Goal: Task Accomplishment & Management: Manage account settings

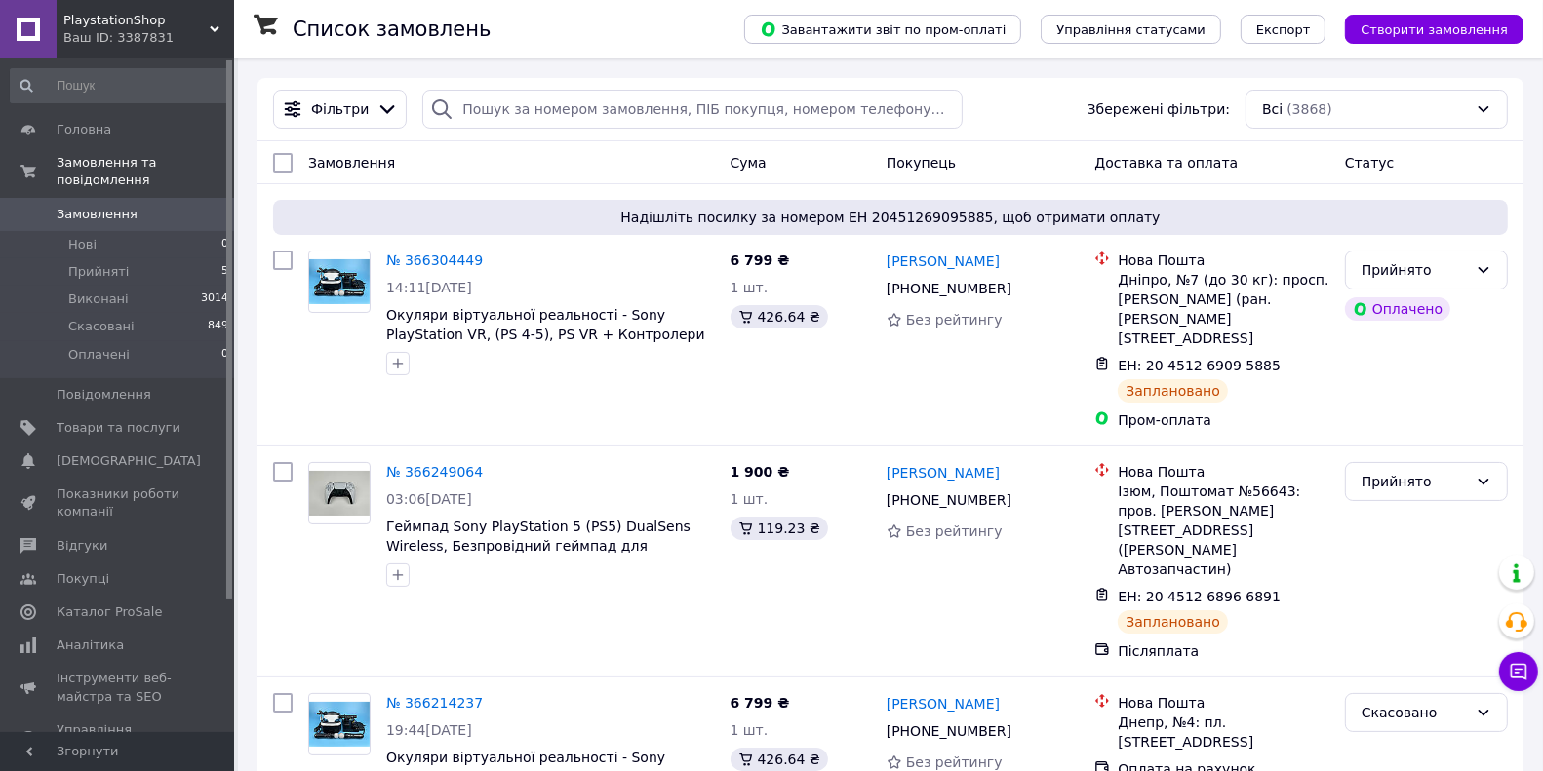
click at [146, 32] on div "Ваш ID: 3387831" at bounding box center [148, 38] width 171 height 18
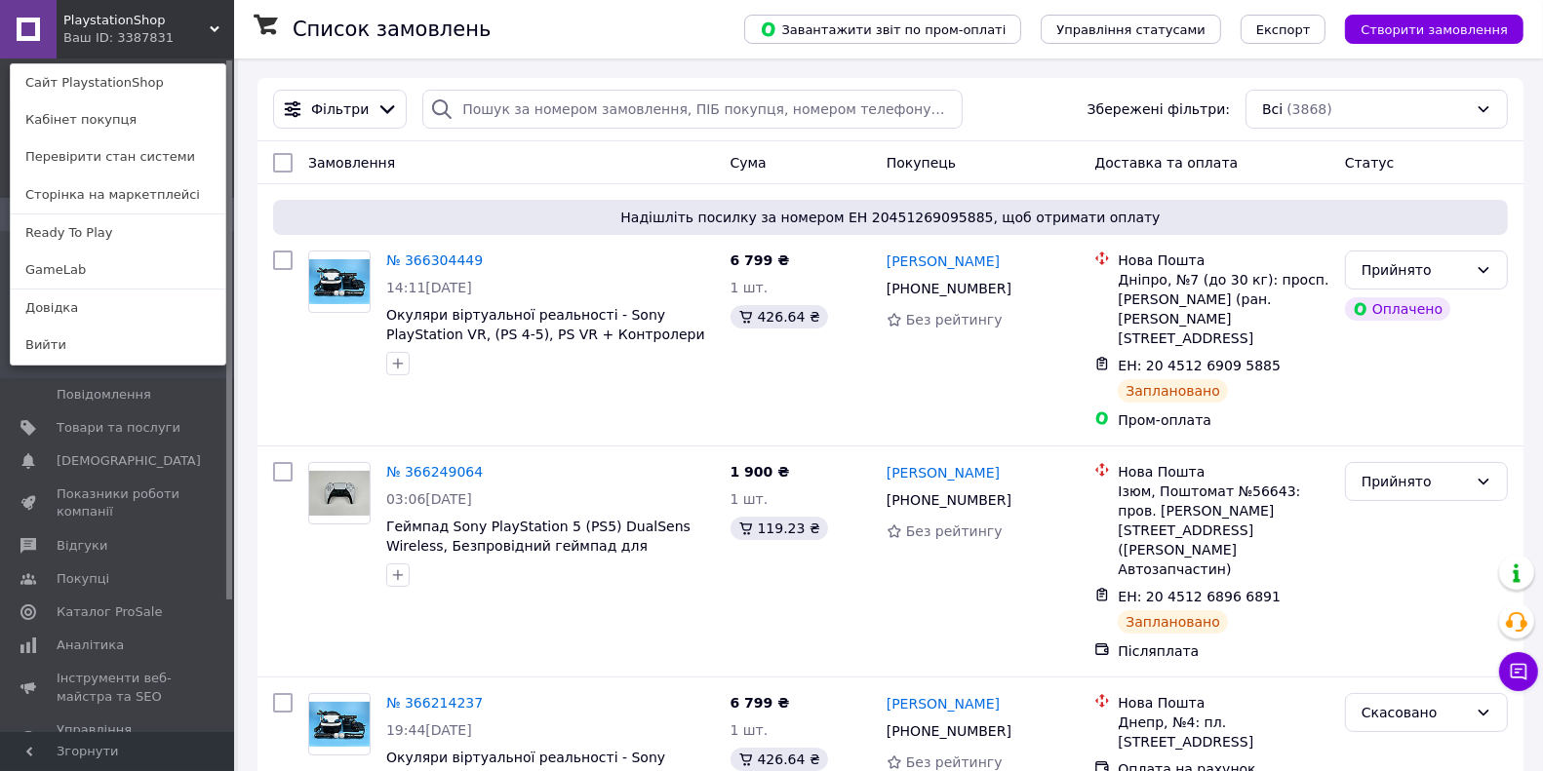
click at [145, 32] on div "Ваш ID: 3387831" at bounding box center [104, 38] width 82 height 18
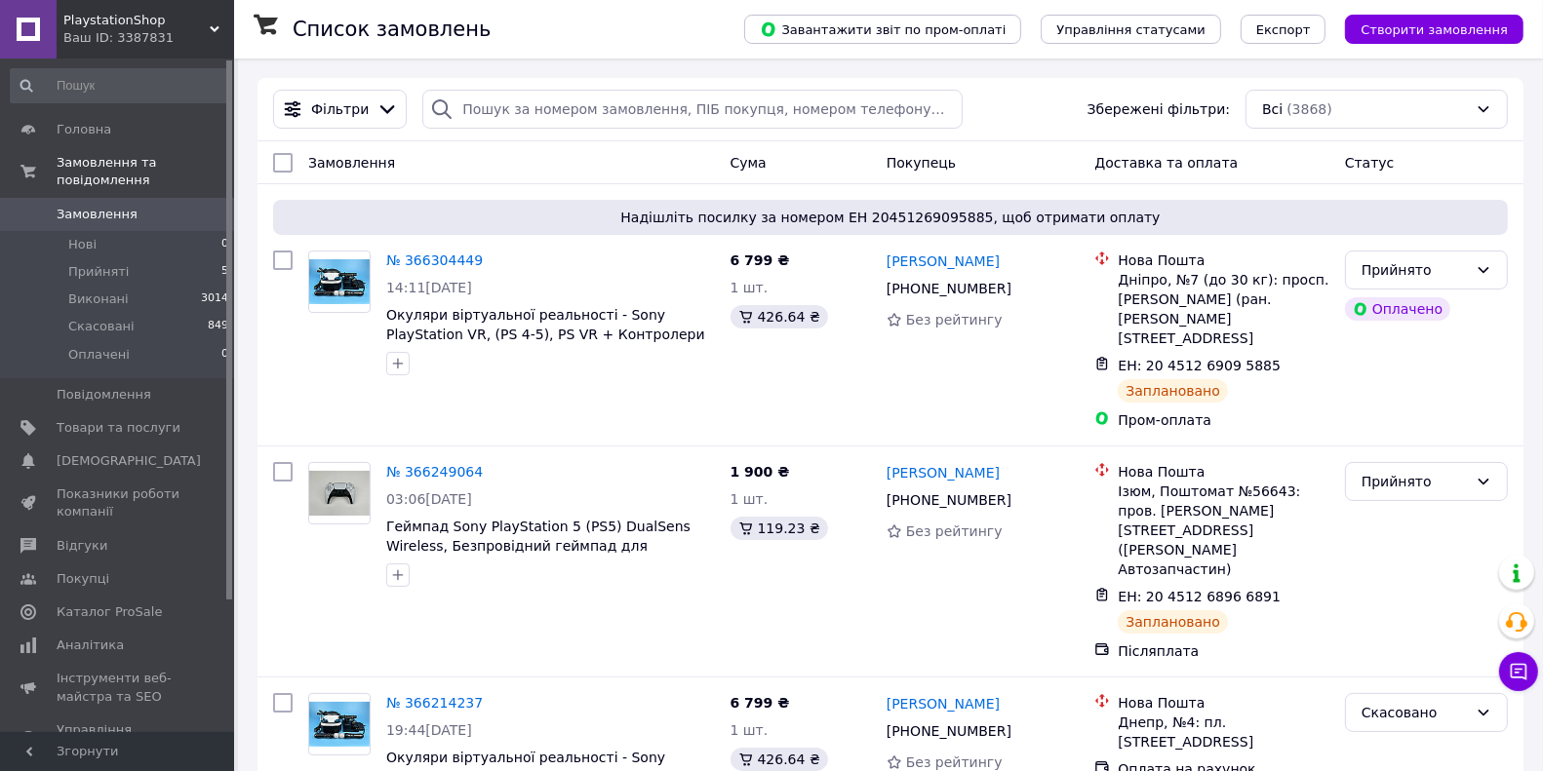
click at [189, 56] on div "PlaystationShop Ваш ID: 3387831" at bounding box center [145, 29] width 177 height 59
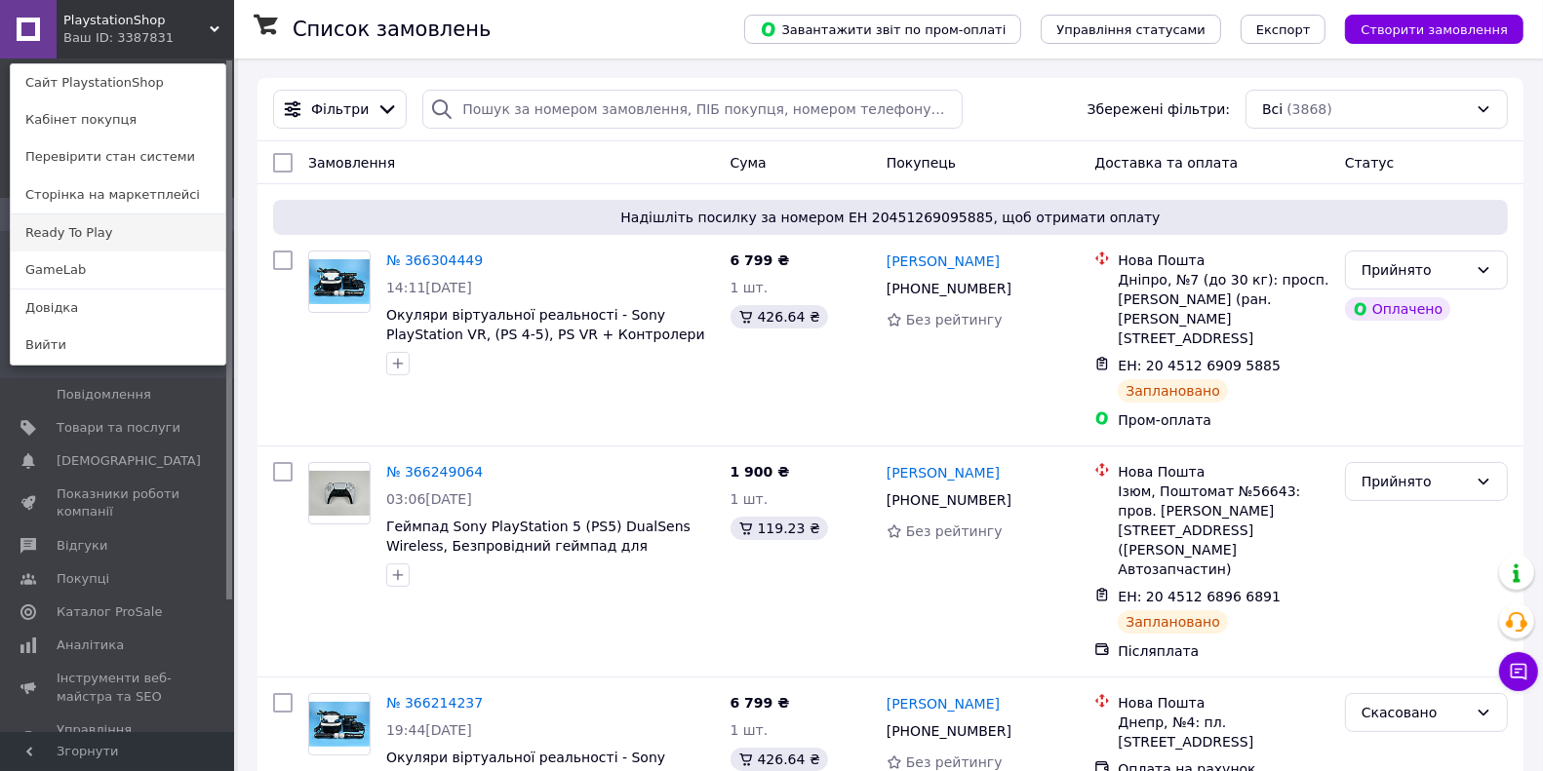
click at [142, 224] on link "Ready To Play" at bounding box center [118, 233] width 215 height 37
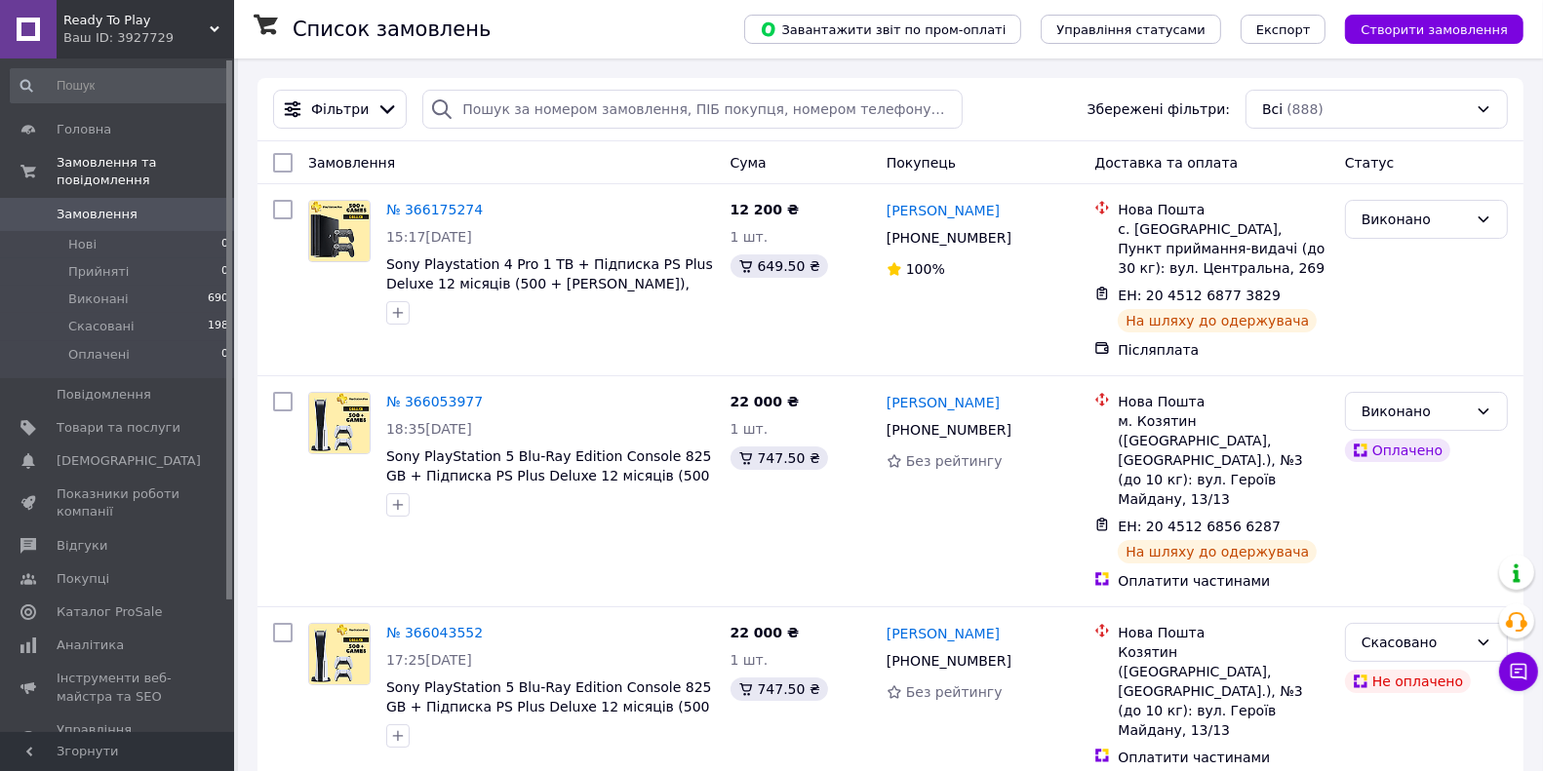
click at [161, 33] on div "Ваш ID: 3927729" at bounding box center [148, 38] width 171 height 18
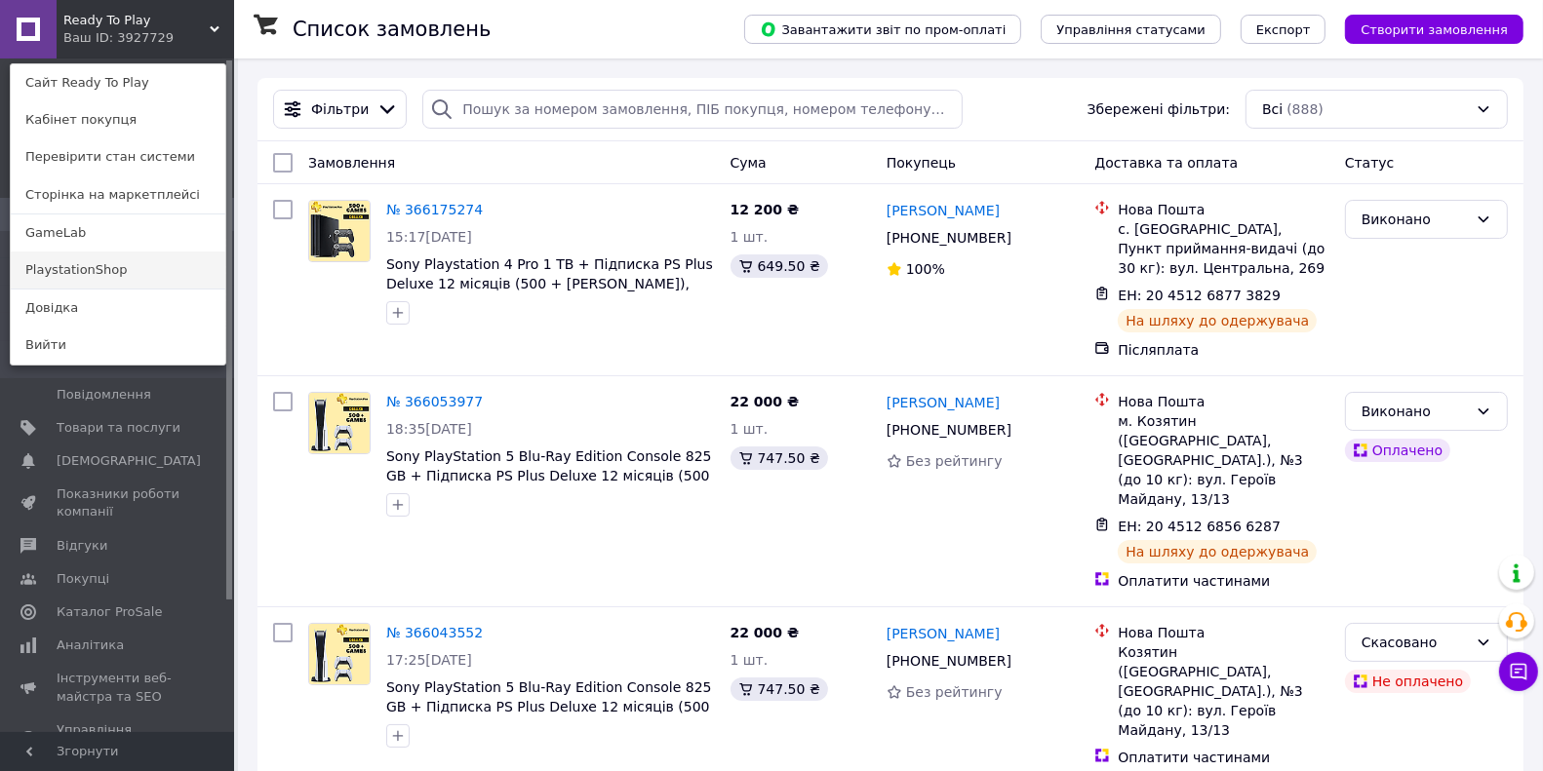
click at [107, 255] on link "PlaystationShop" at bounding box center [118, 270] width 215 height 37
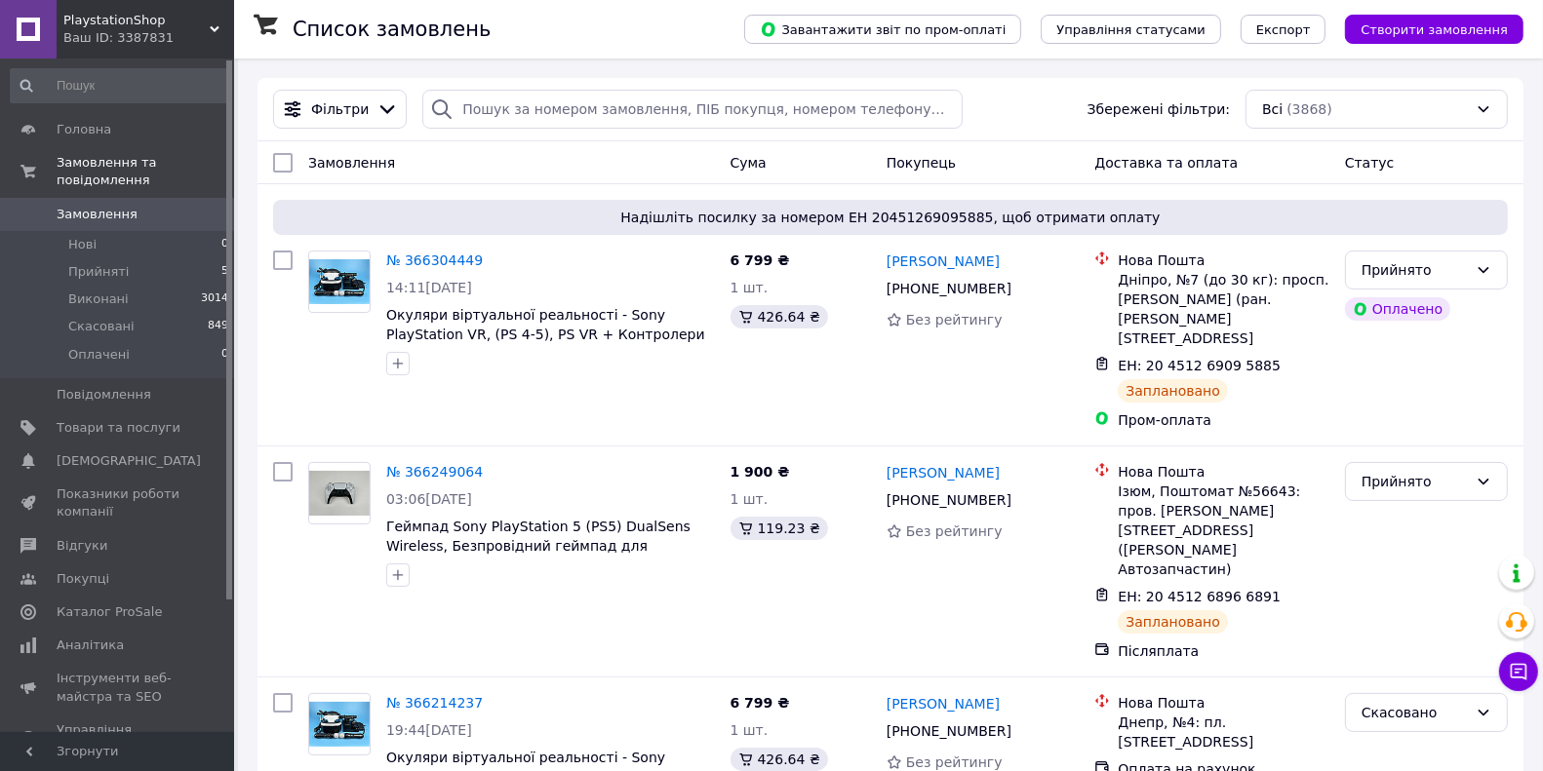
click at [124, 37] on div "Ваш ID: 3387831" at bounding box center [148, 38] width 171 height 18
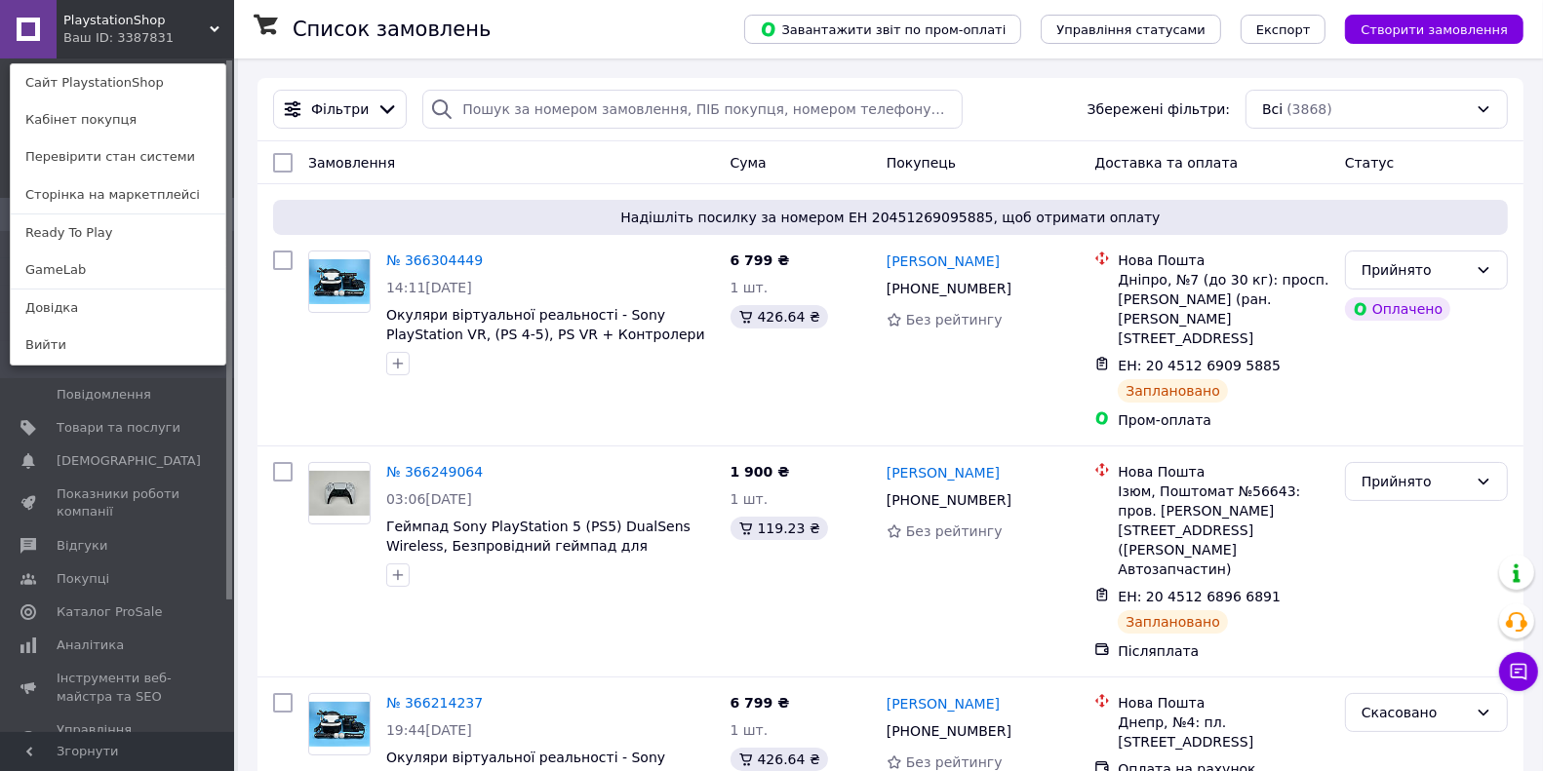
click at [191, 34] on div "PlaystationShop Ваш ID: 3387831 Сайт PlaystationShop Кабінет покупця Перевірити…" at bounding box center [117, 29] width 234 height 59
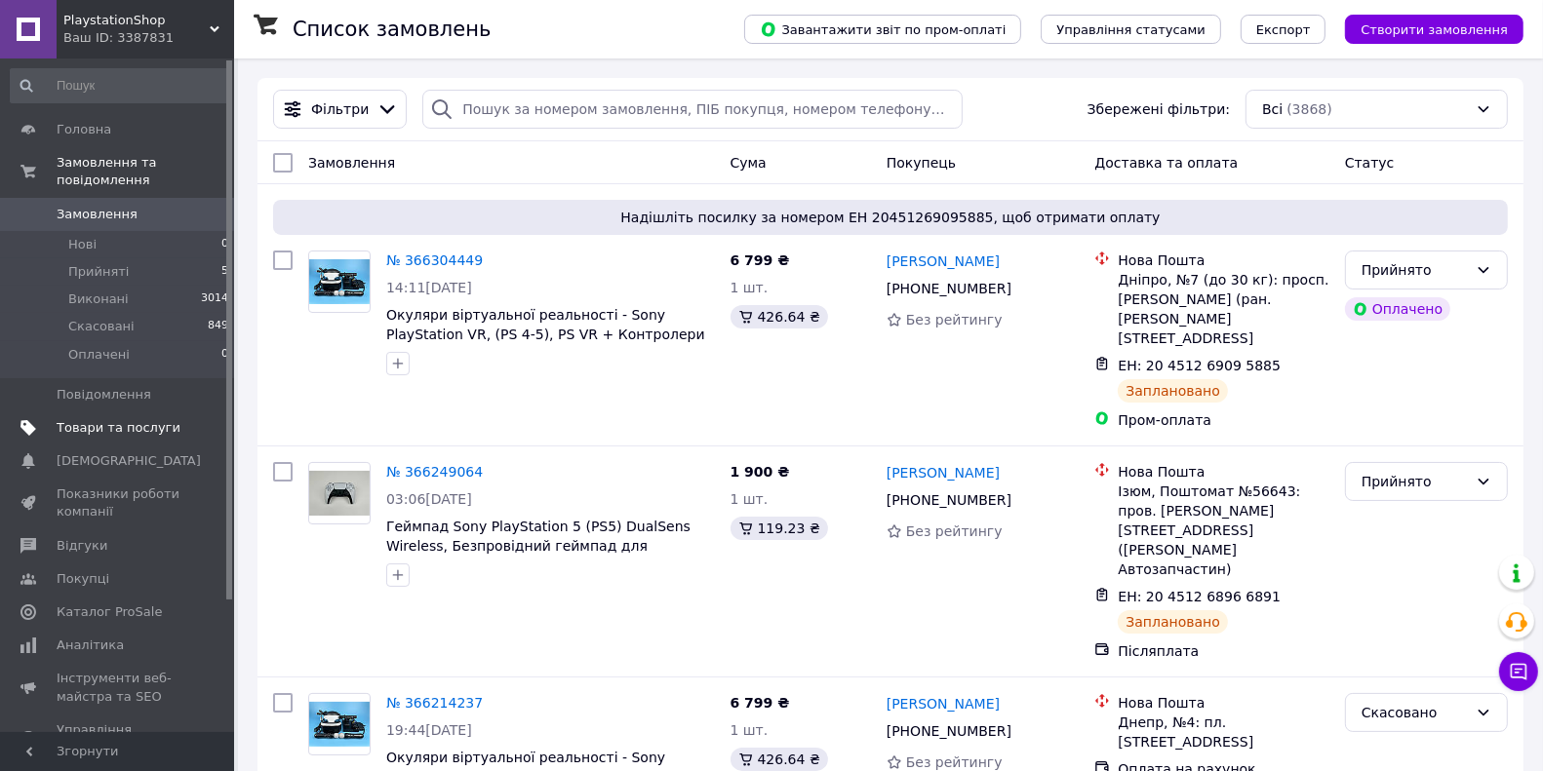
click at [146, 429] on span "Товари та послуги" at bounding box center [119, 428] width 124 height 18
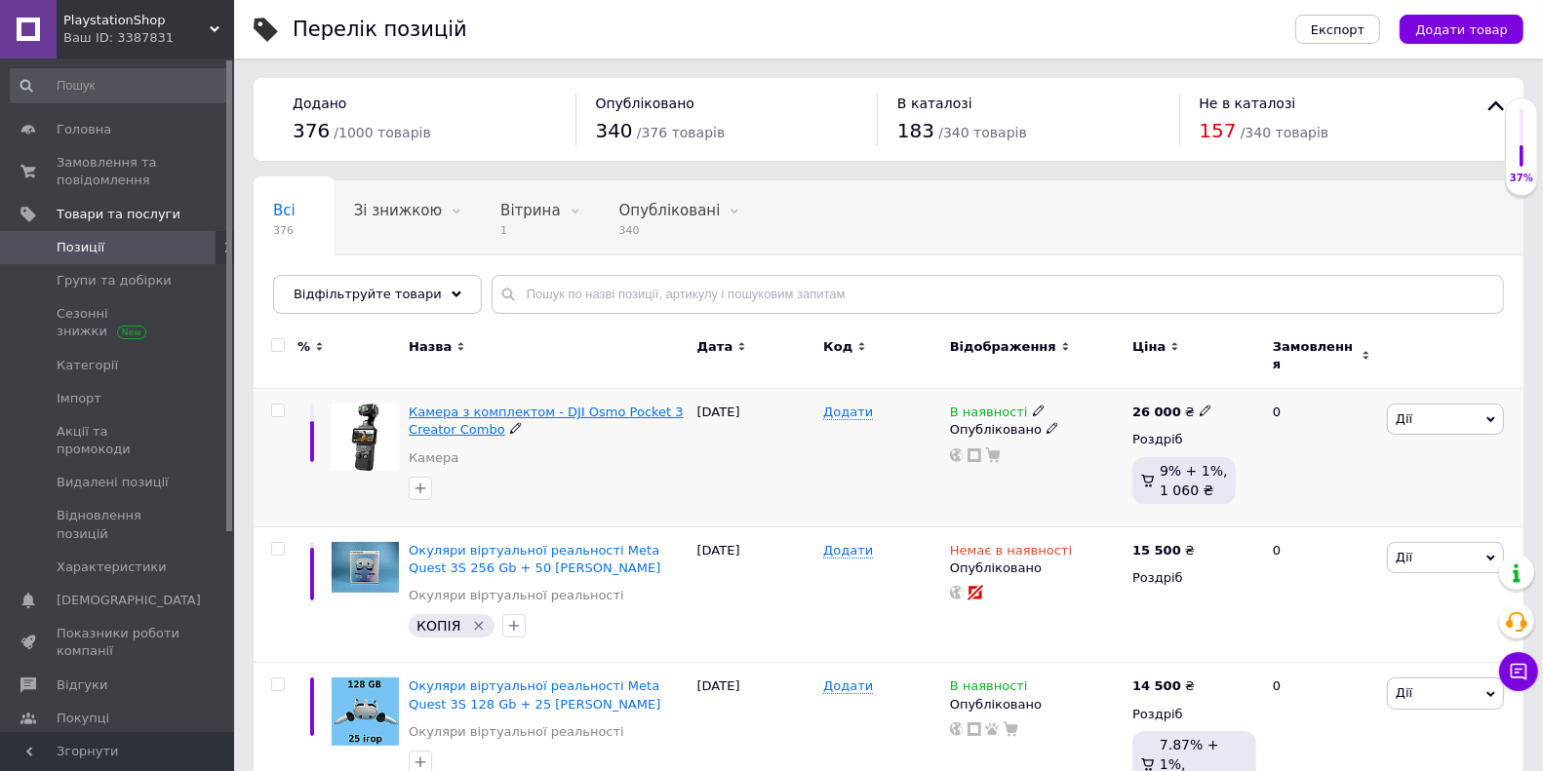
click at [597, 405] on span "Камера з комплектом - DJI Osmo Pocket 3 Creator Combo" at bounding box center [546, 421] width 275 height 32
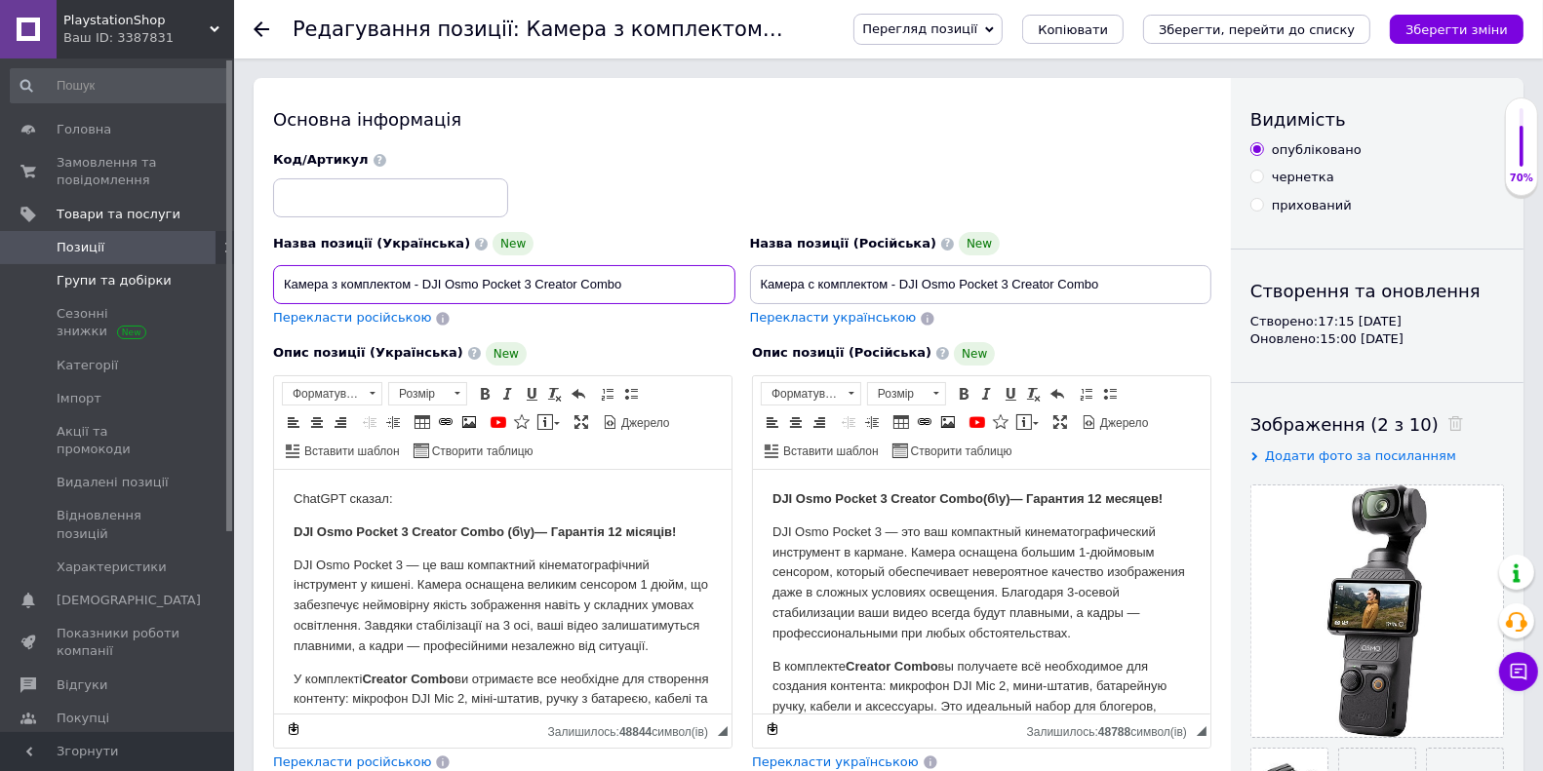
drag, startPoint x: 626, startPoint y: 286, endPoint x: 201, endPoint y: 280, distance: 425.2
click at [308, 504] on body "ChatGPT сказал: DJI Osmo Pocket 3 Creator Combo (б\у)— Гарантія 12 місяців! DJI…" at bounding box center [502, 785] width 418 height 593
drag, startPoint x: 407, startPoint y: 499, endPoint x: 213, endPoint y: 450, distance: 200.1
click at [273, 469] on html "ChatGPT сказал: DJI Osmo Pocket 3 Creator Combo (б\у)— Гарантія 12 місяців! DJI…" at bounding box center [501, 785] width 457 height 632
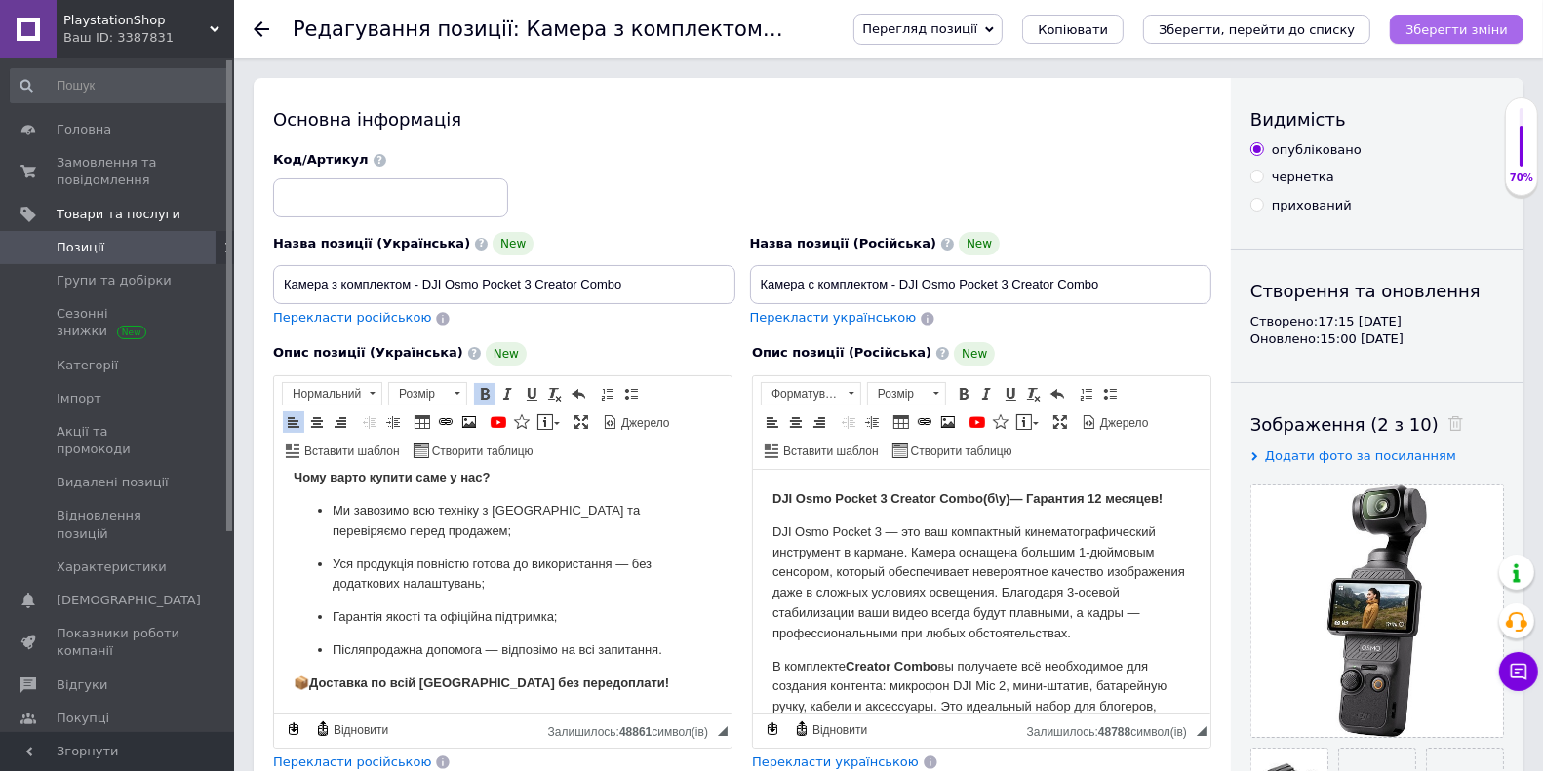
click at [1496, 28] on icon "Зберегти зміни" at bounding box center [1456, 29] width 102 height 15
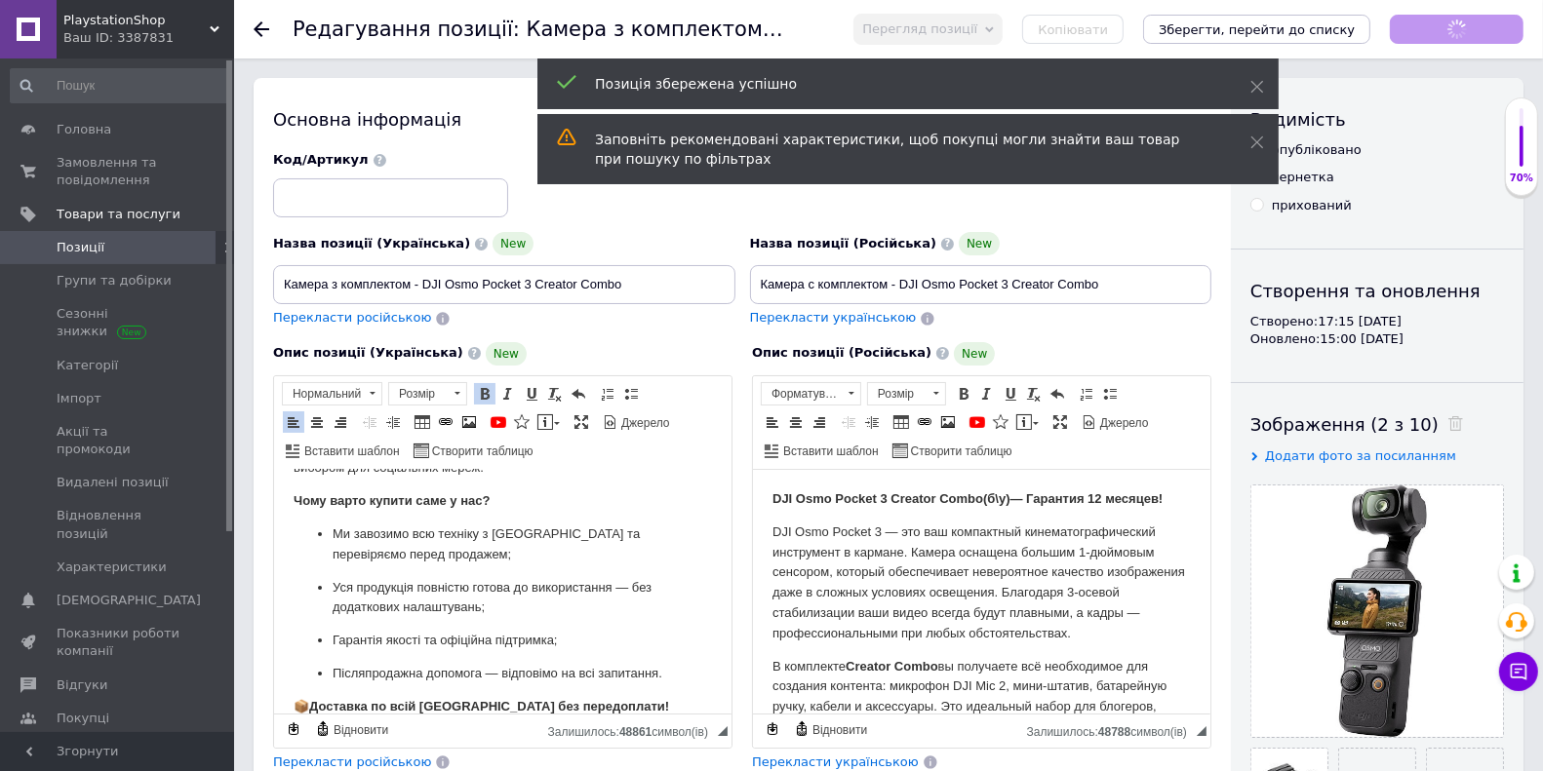
scroll to position [201, 0]
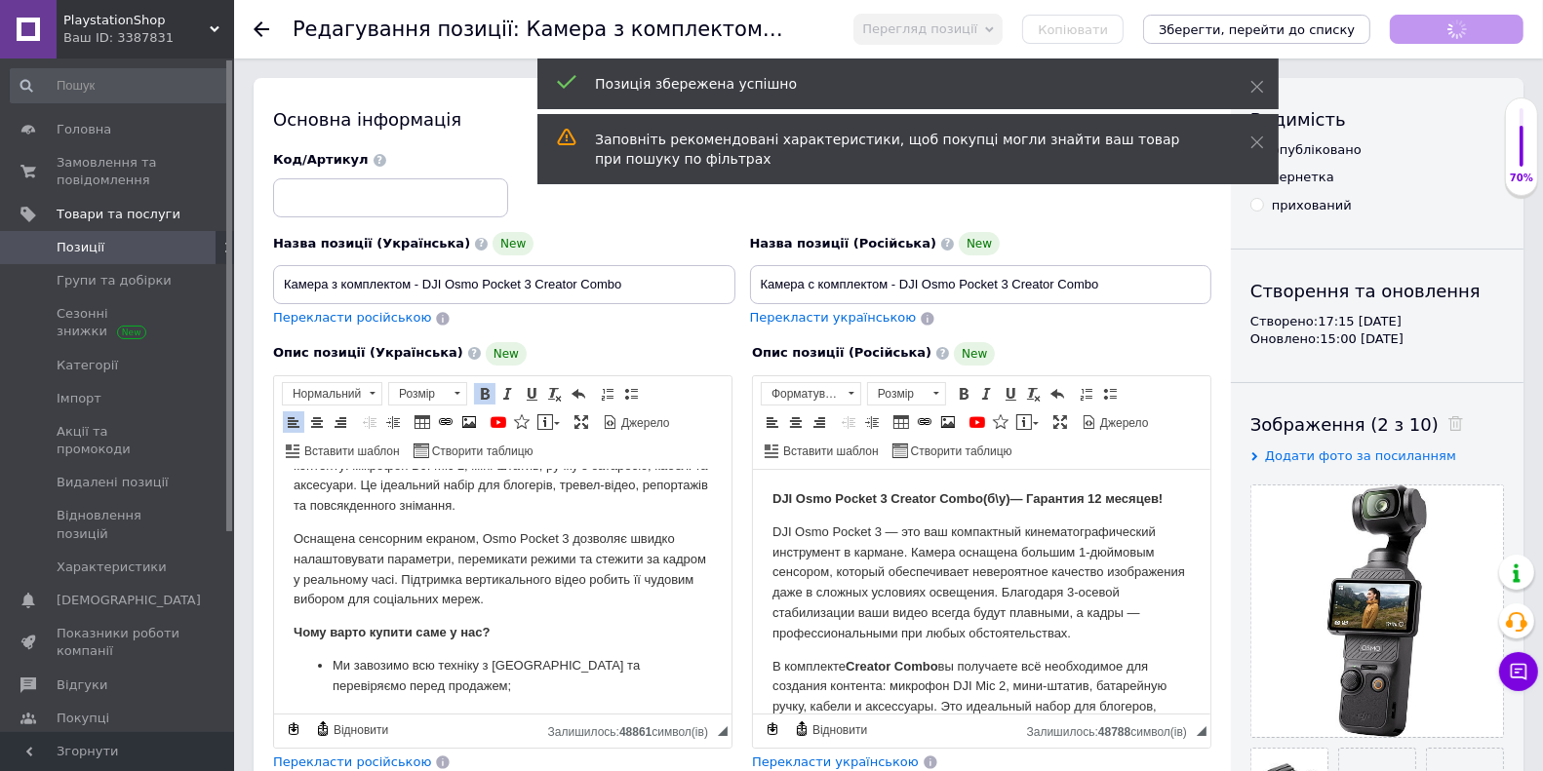
click at [173, 24] on span "PlaystationShop" at bounding box center [136, 21] width 146 height 18
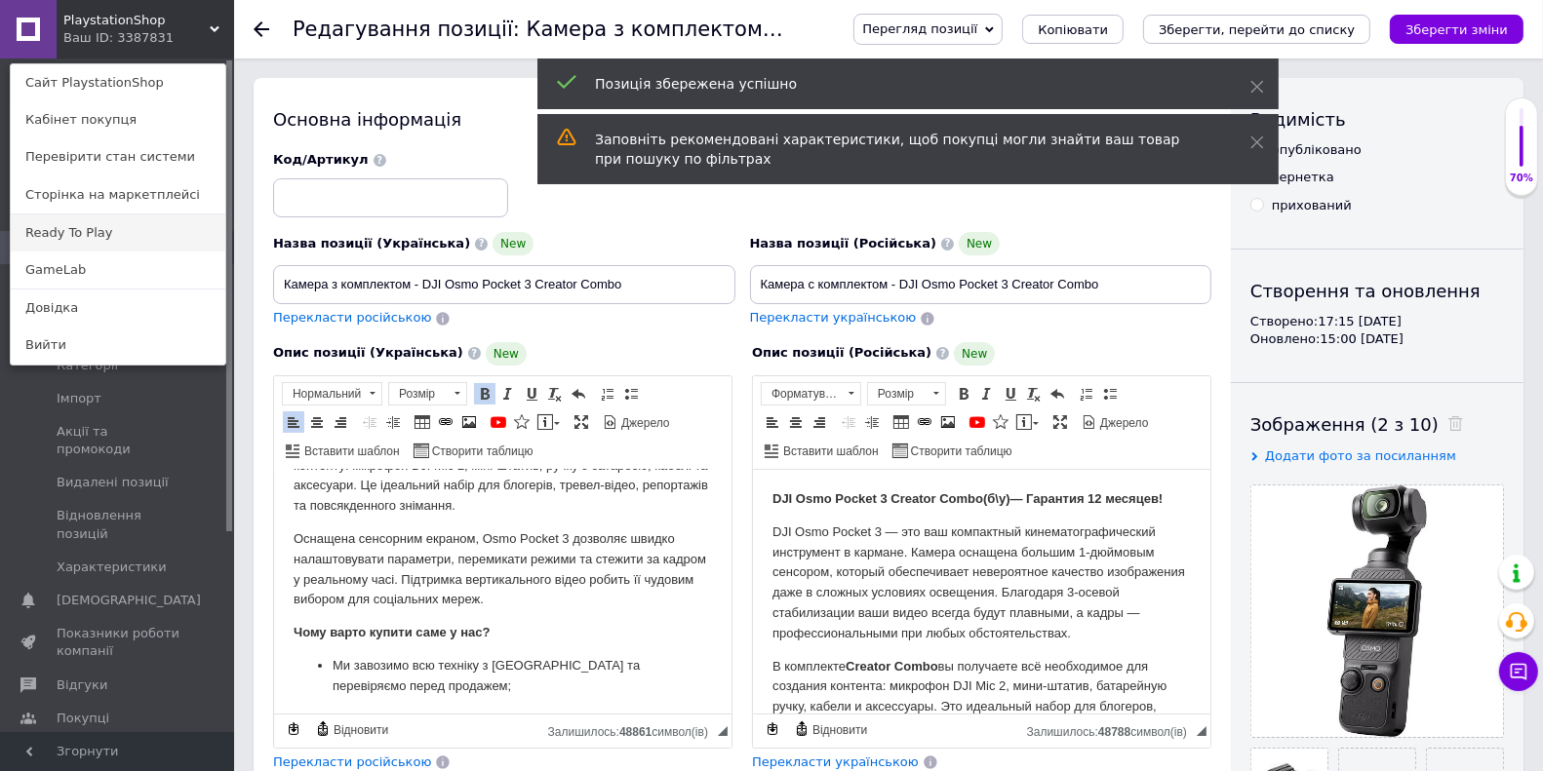
click at [122, 216] on link "Ready To Play" at bounding box center [118, 233] width 215 height 37
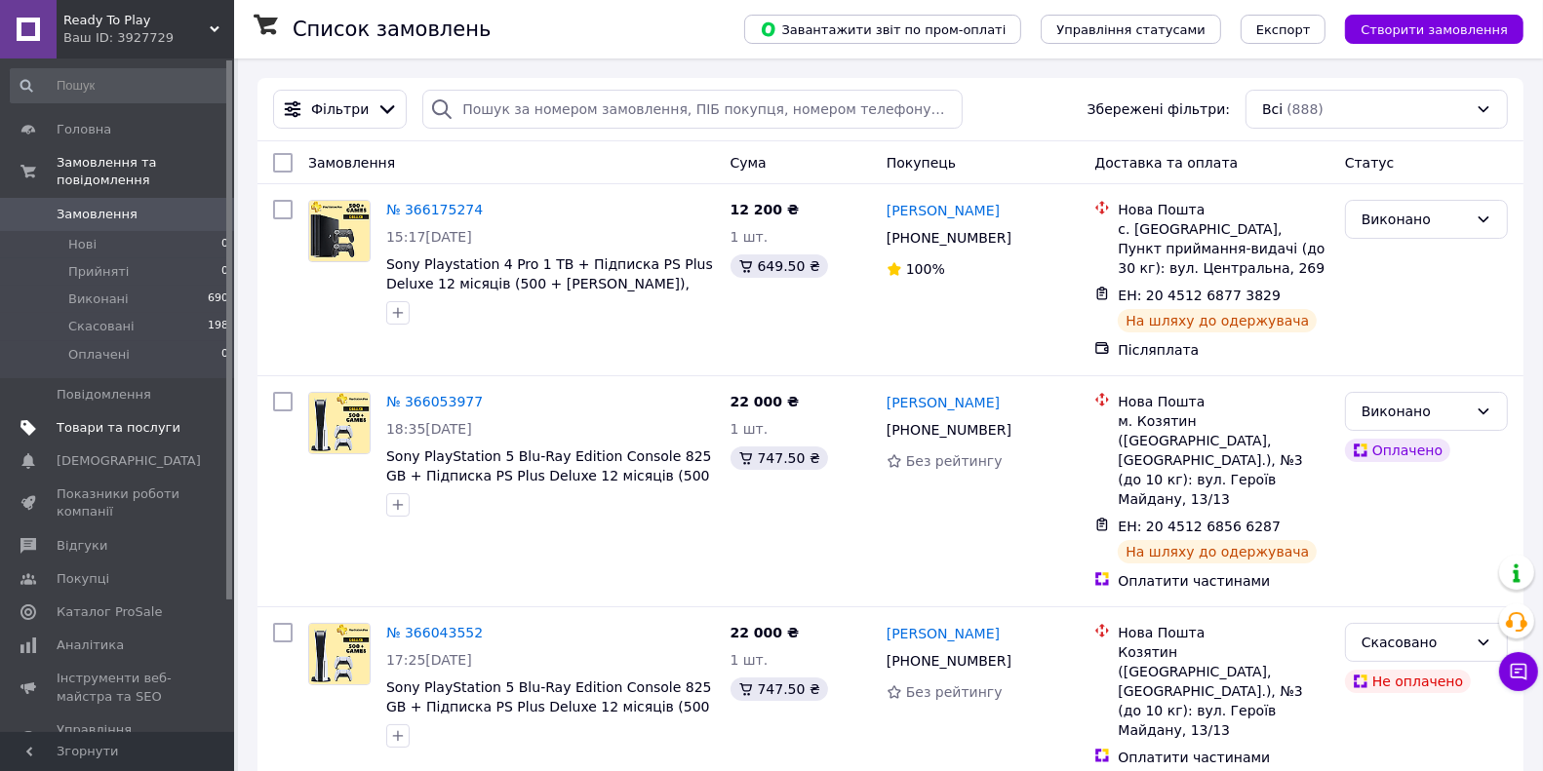
click at [76, 422] on span "Товари та послуги" at bounding box center [119, 428] width 124 height 18
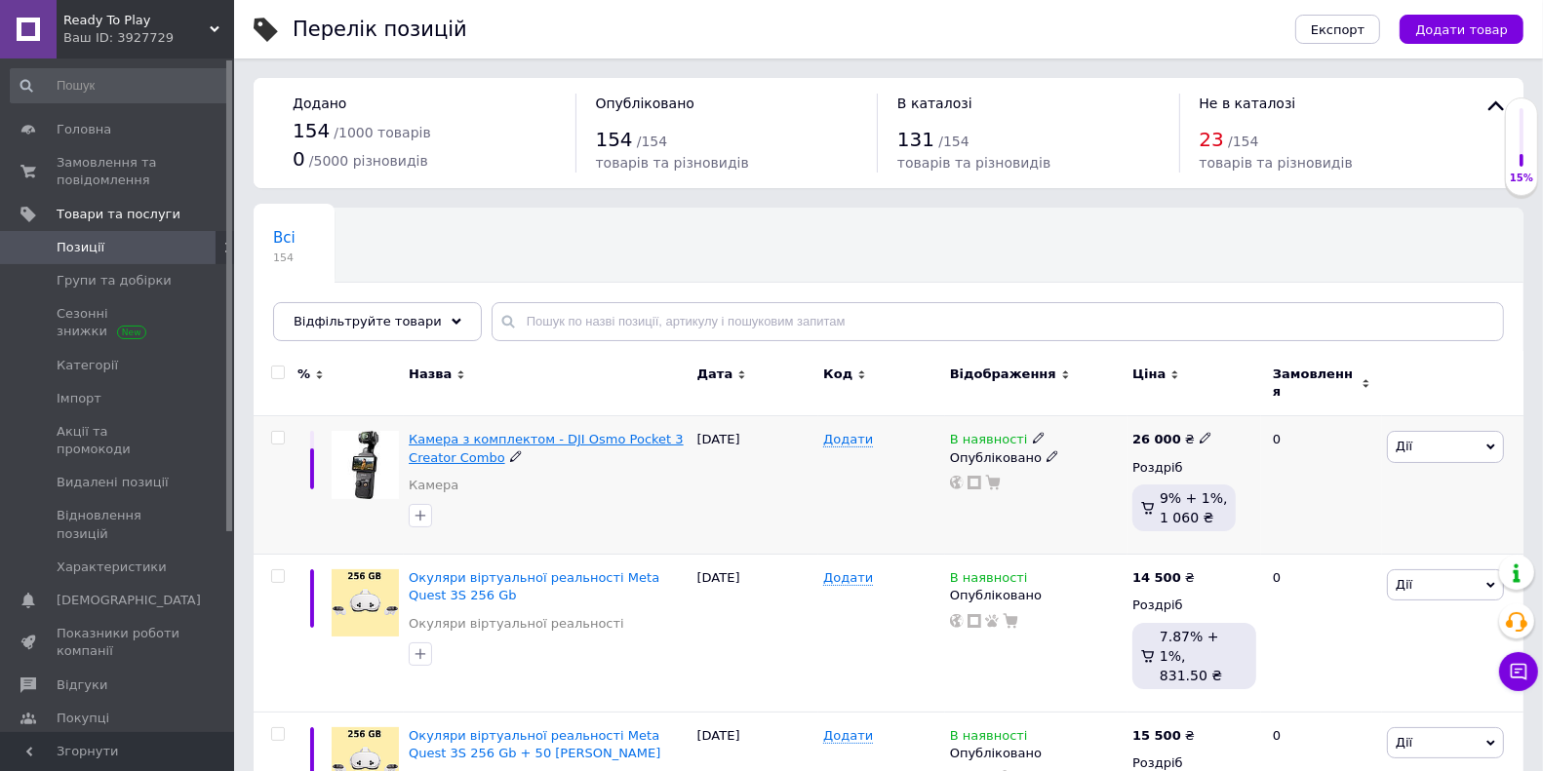
click at [443, 439] on span "Камера з комплектом - DJI Osmo Pocket 3 Creator Combo" at bounding box center [546, 448] width 275 height 32
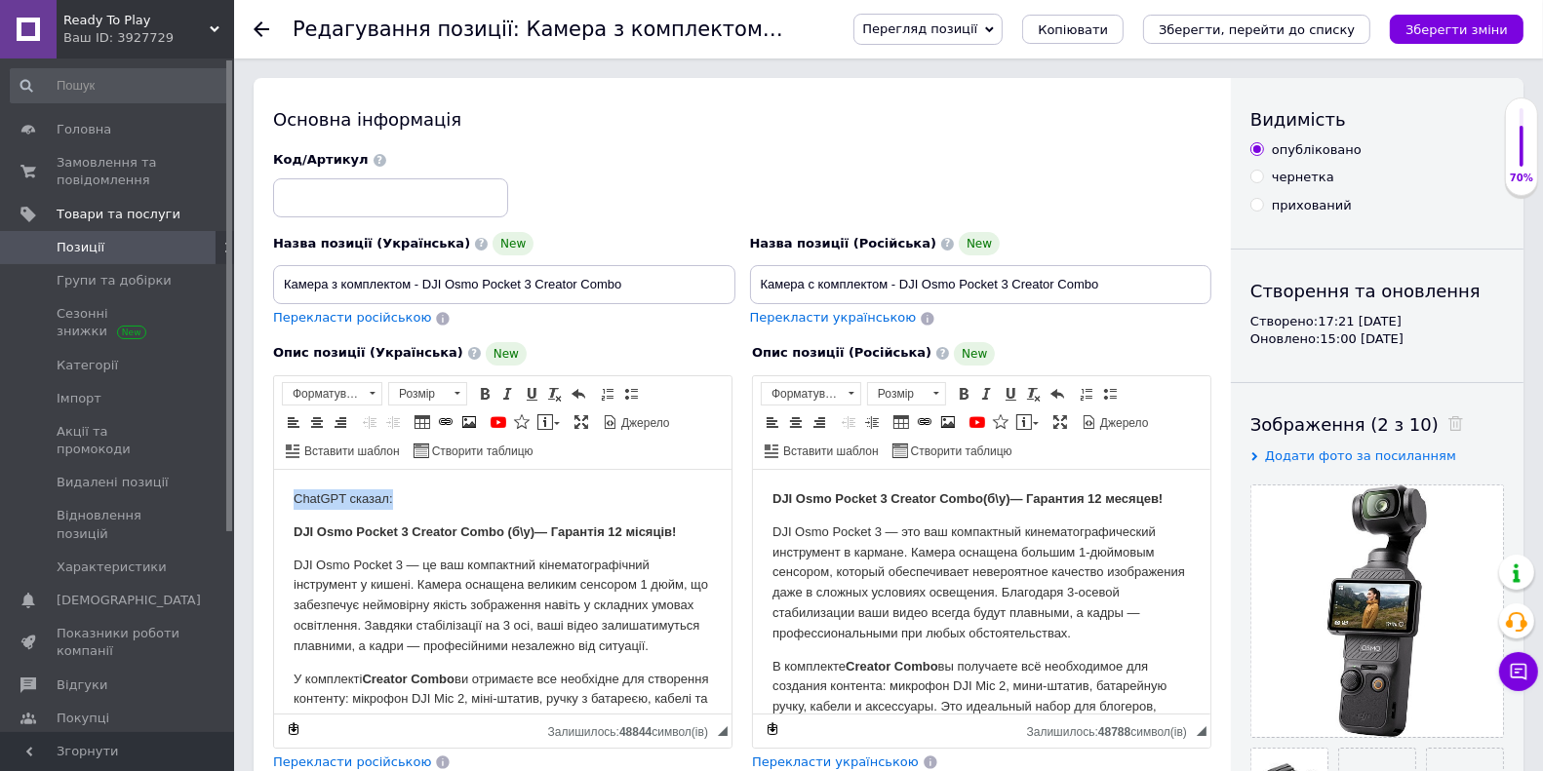
drag, startPoint x: 411, startPoint y: 491, endPoint x: 121, endPoint y: 472, distance: 290.3
click at [273, 472] on html "ChatGPT сказал: DJI Osmo Pocket 3 Creator Combo (б\у)— Гарантія 12 місяців! DJI…" at bounding box center [501, 785] width 457 height 632
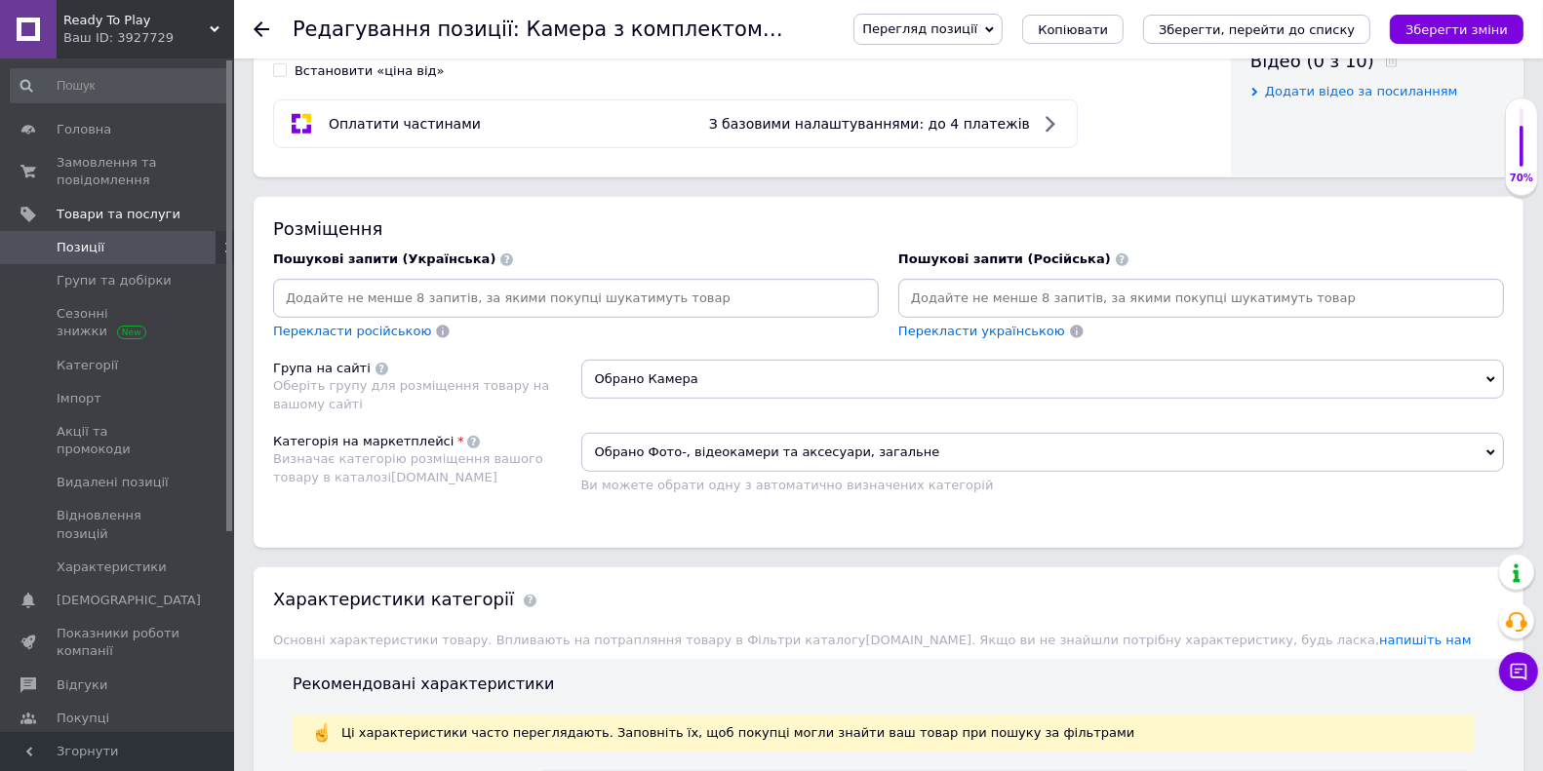
scroll to position [1316, 0]
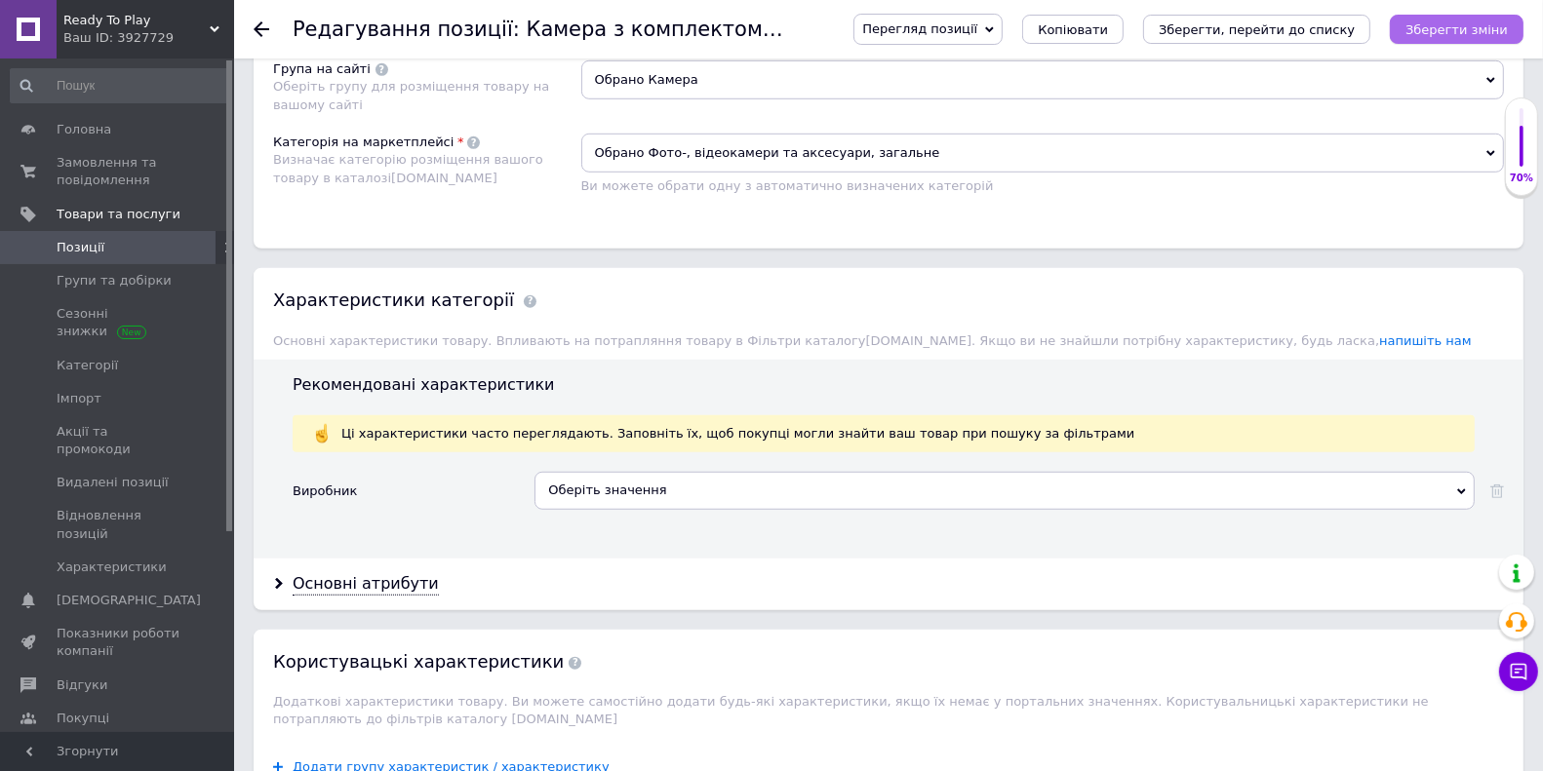
click at [1478, 37] on button "Зберегти зміни" at bounding box center [1457, 29] width 134 height 29
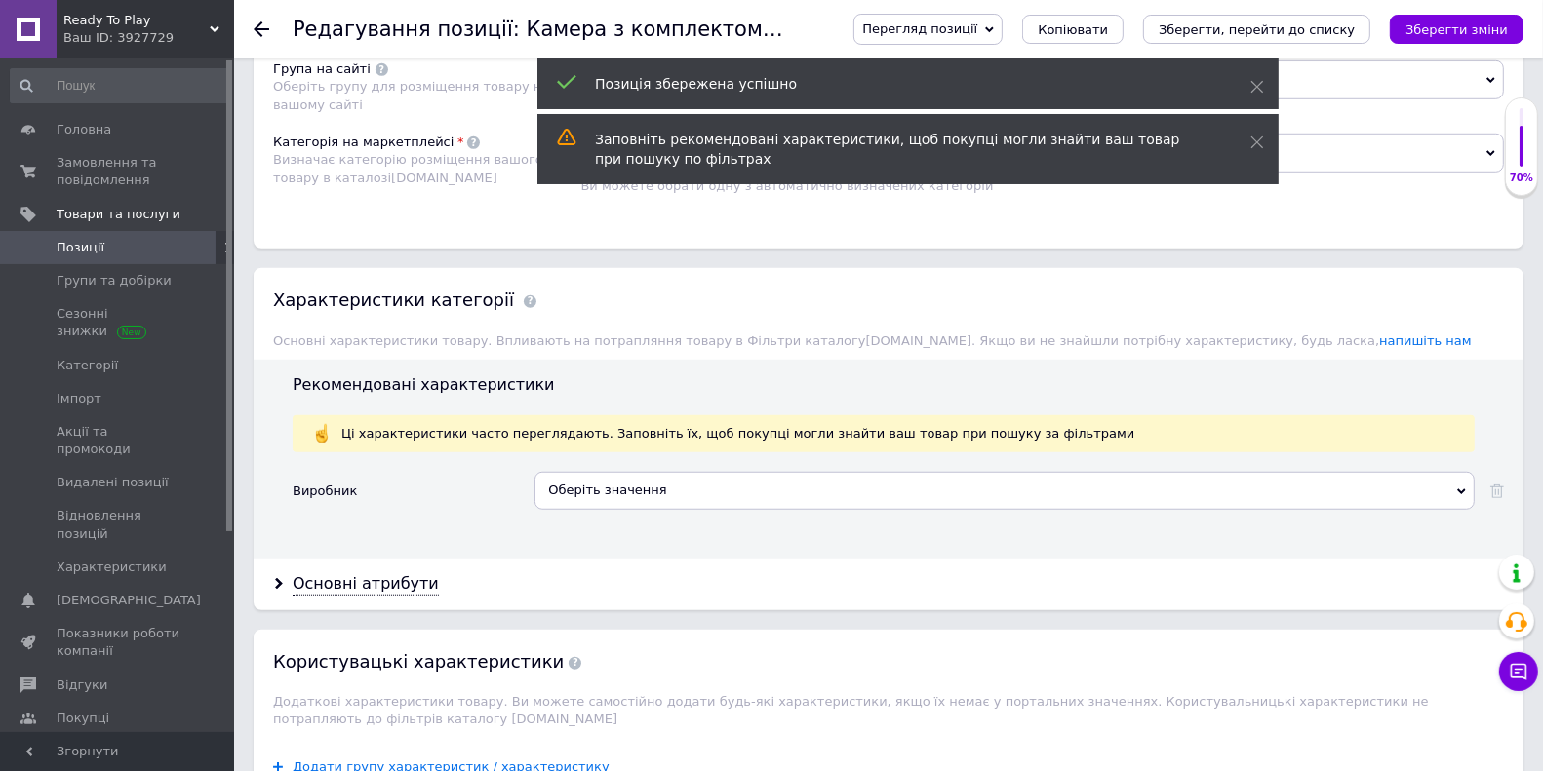
click at [213, 11] on div "Ready To Play Ваш ID: 3927729" at bounding box center [145, 29] width 177 height 59
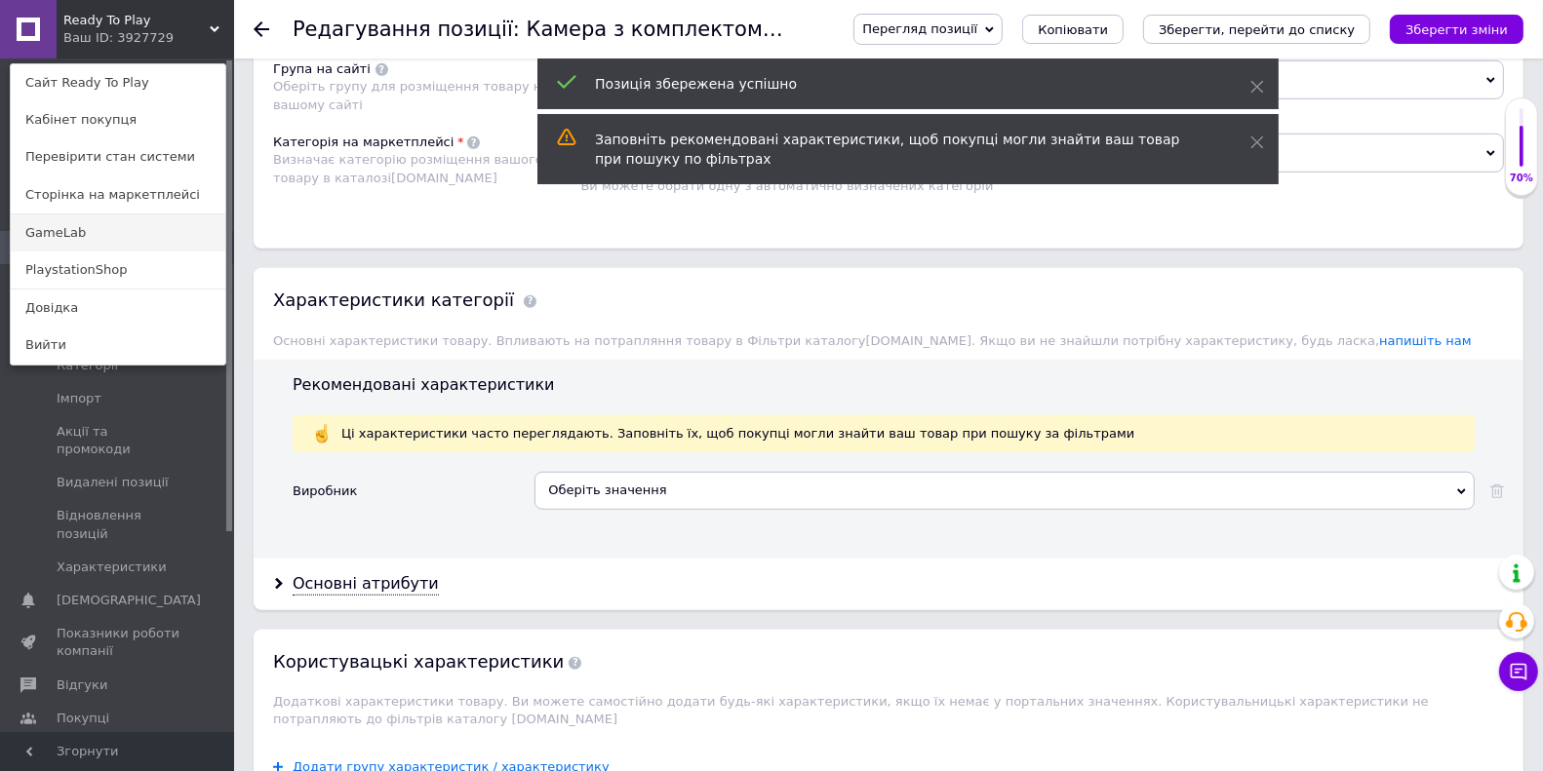
click at [167, 236] on link "GameLab" at bounding box center [118, 233] width 215 height 37
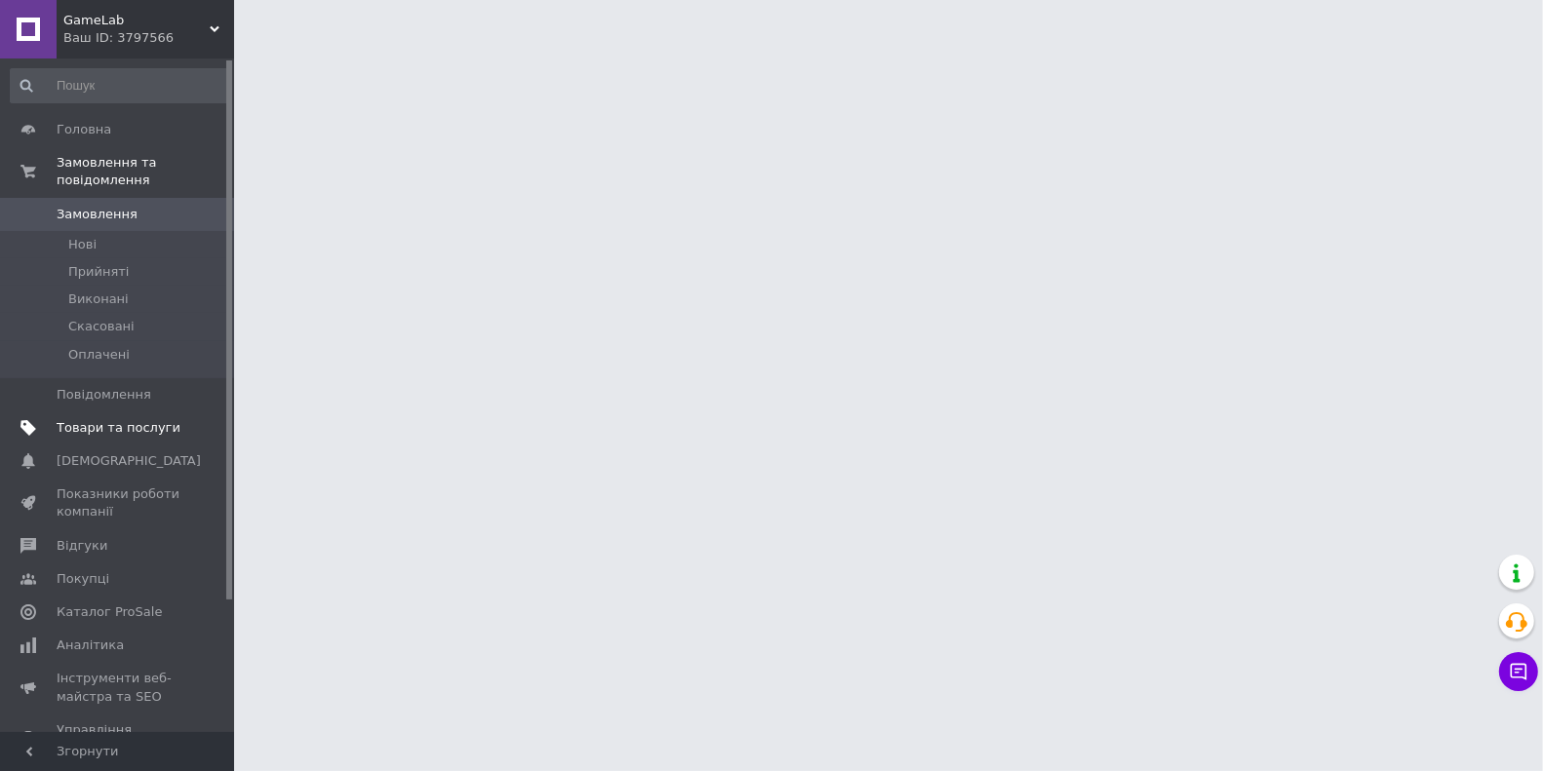
click at [147, 428] on span "Товари та послуги" at bounding box center [119, 428] width 124 height 18
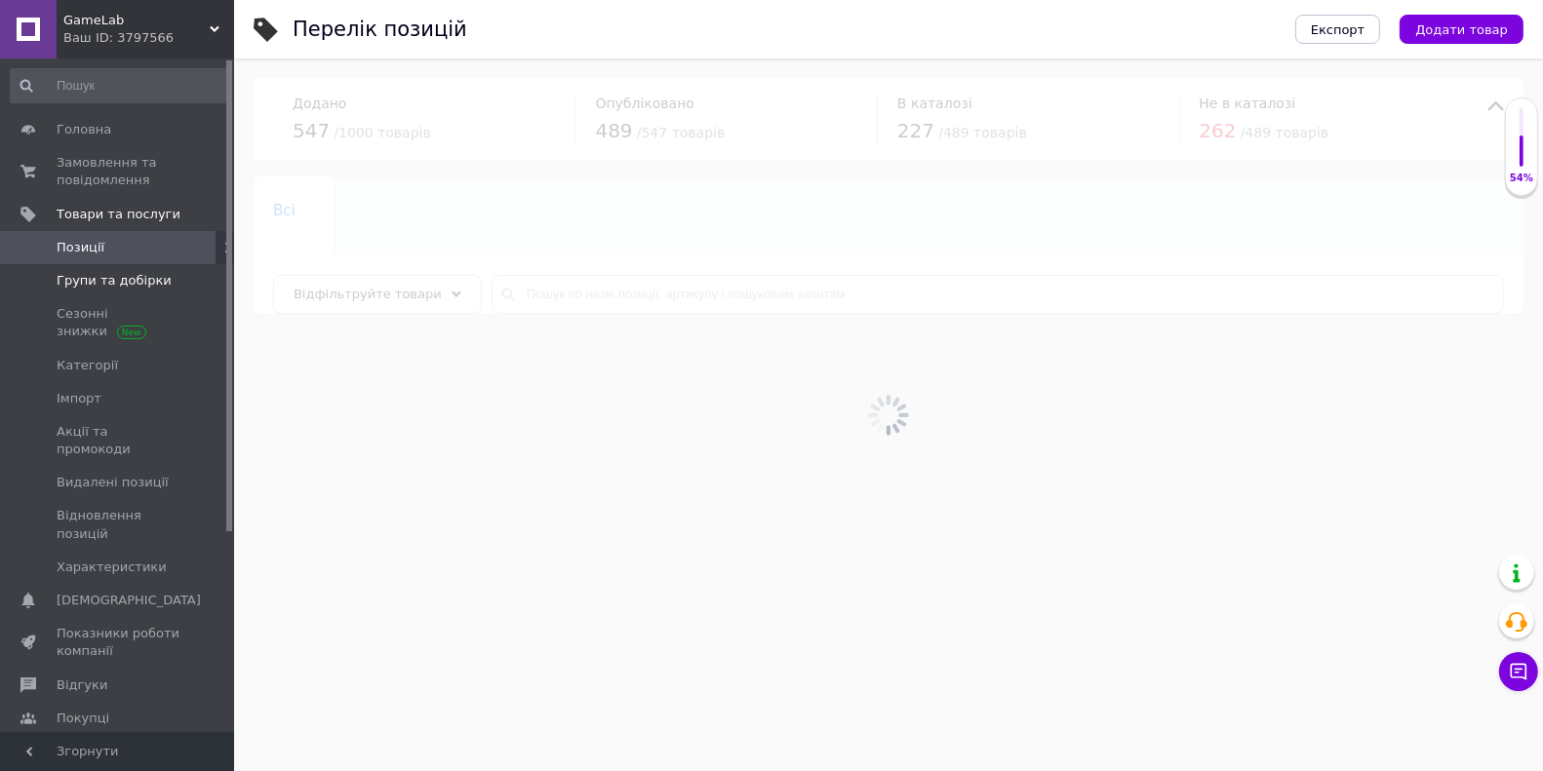
click at [202, 289] on span at bounding box center [207, 281] width 54 height 18
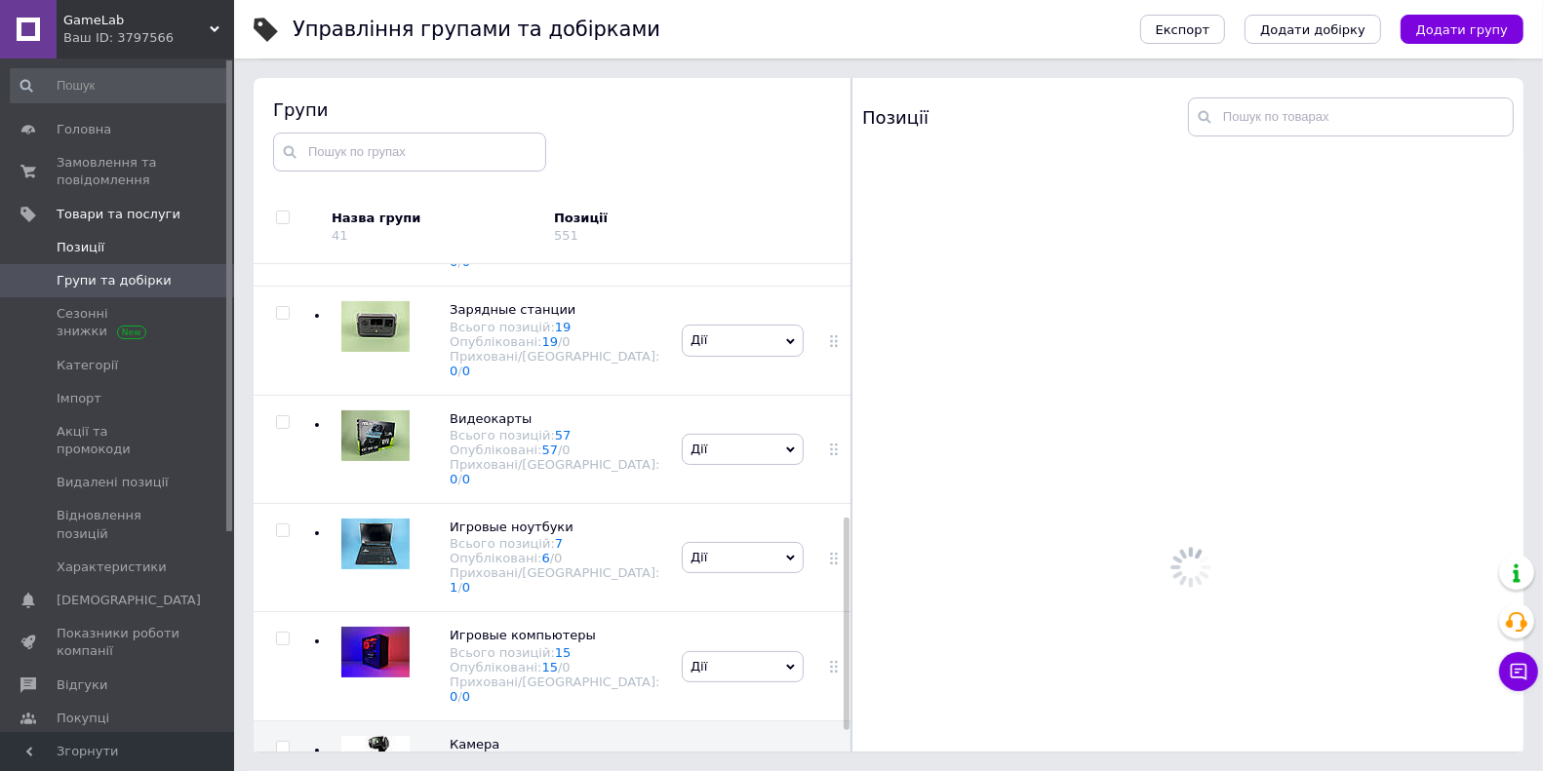
scroll to position [632, 0]
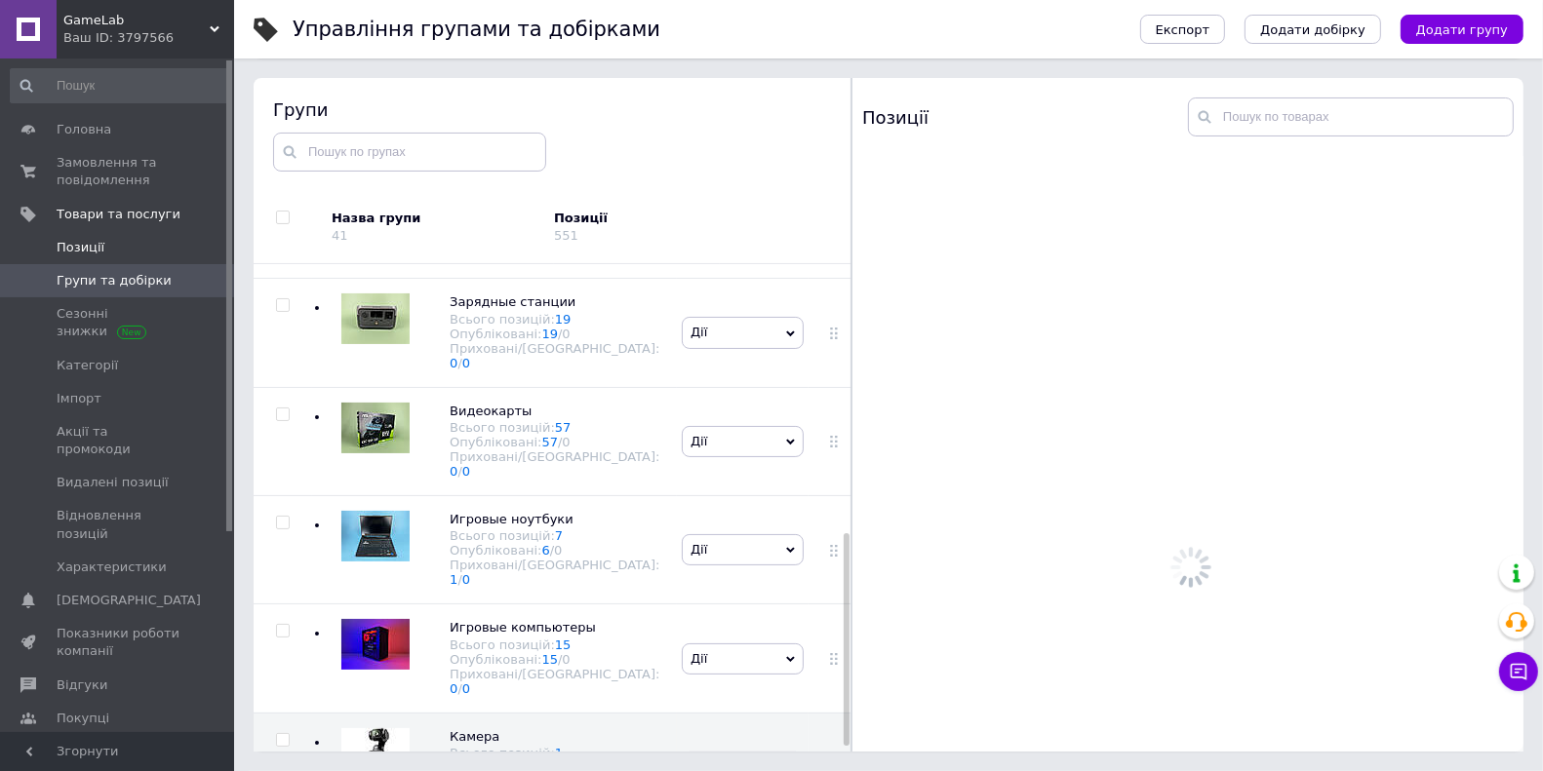
click at [175, 252] on span "Позиції" at bounding box center [119, 248] width 124 height 18
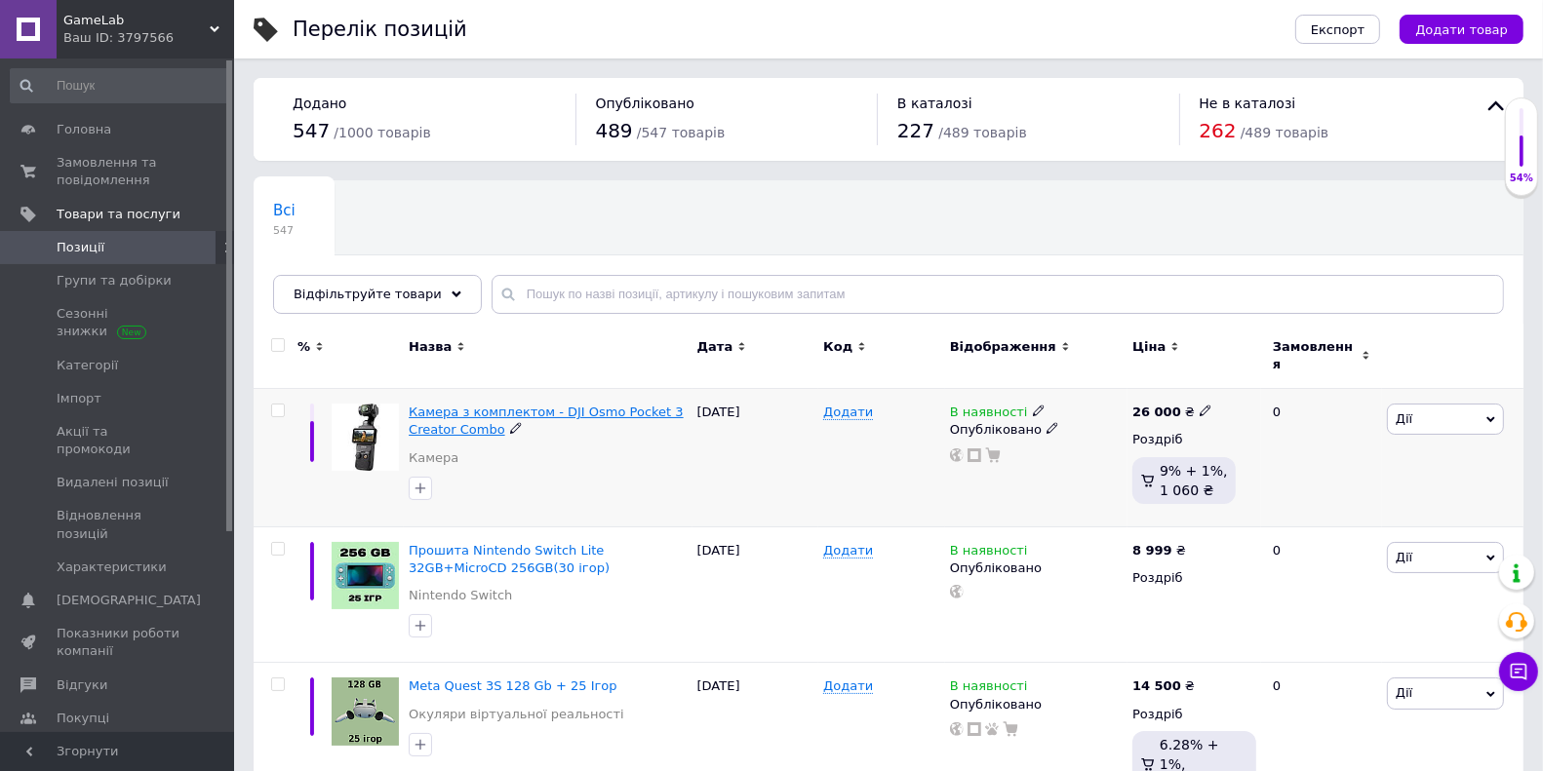
click at [545, 405] on span "Камера з комплектом - DJI Osmo Pocket 3 Creator Combo" at bounding box center [546, 421] width 275 height 32
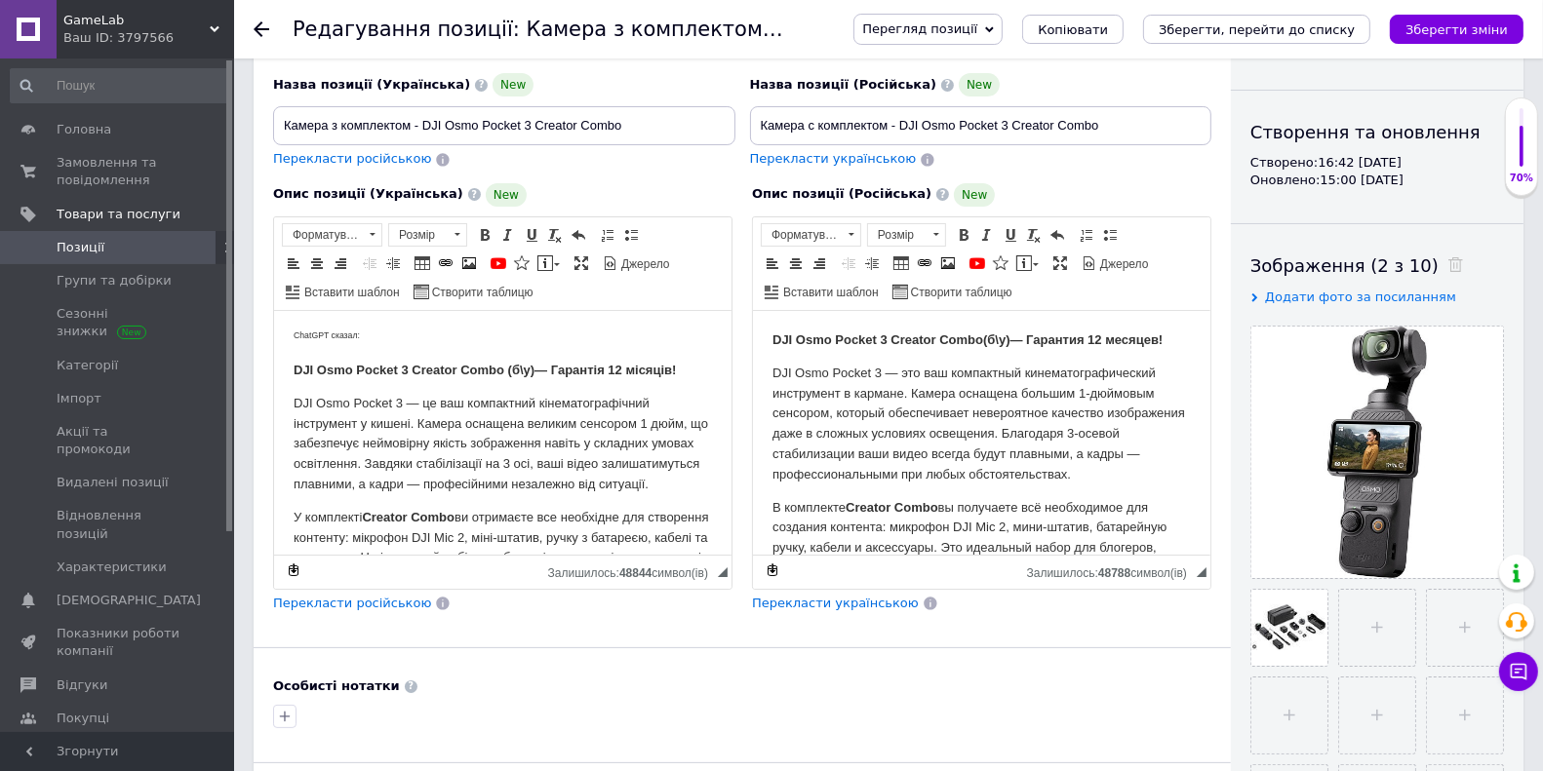
scroll to position [173, 0]
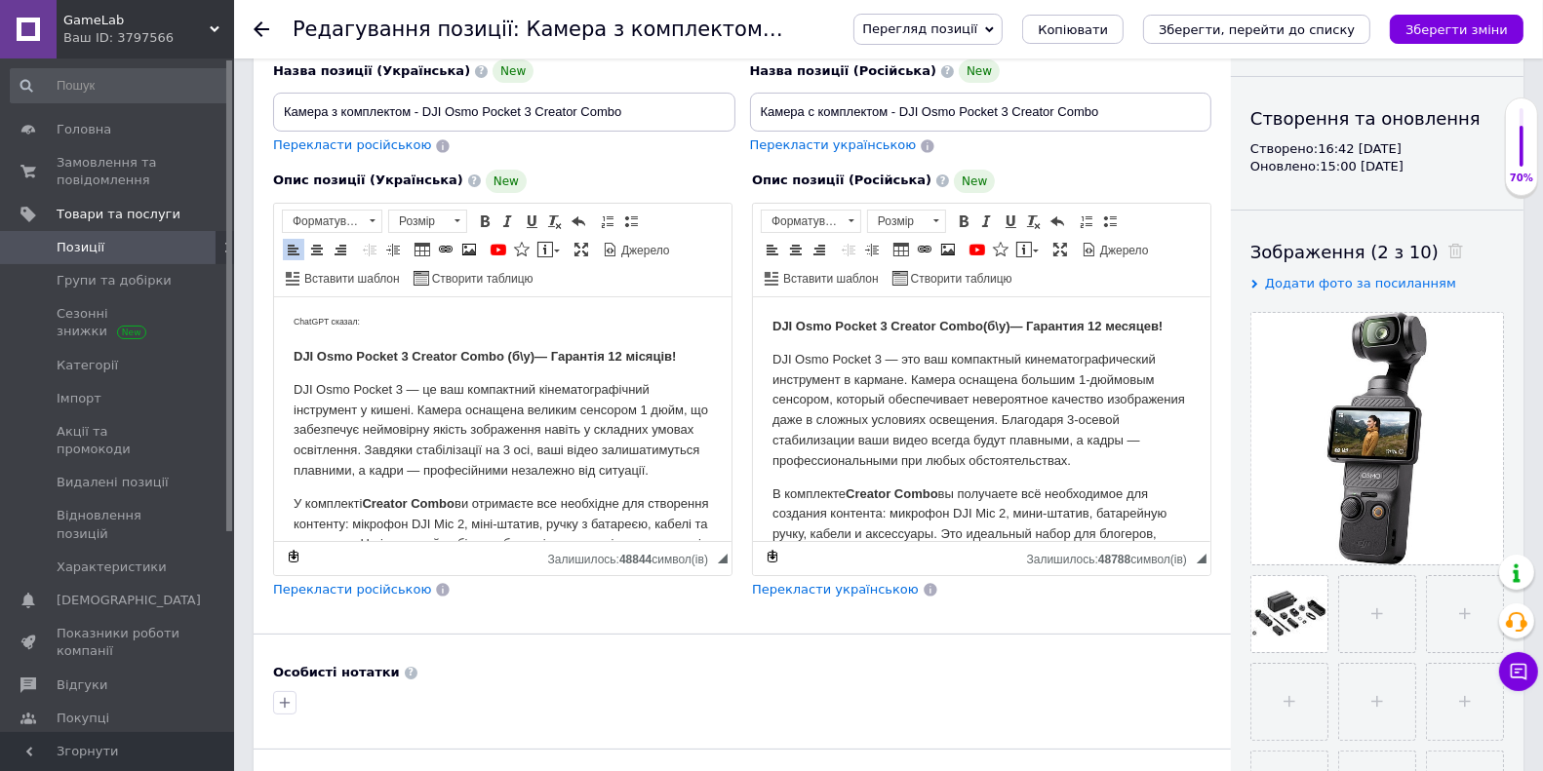
drag, startPoint x: 404, startPoint y: 324, endPoint x: 171, endPoint y: 328, distance: 233.1
click at [273, 328] on html "ChatGPT сказал: DJI Osmo Pocket 3 Creator Combo (б\у)— Гарантія 12 місяців! DJI…" at bounding box center [501, 611] width 457 height 630
click at [295, 357] on strong "DJI Osmo Pocket 3 Creator Combo (б\у)— Гарантія 12 місяців!" at bounding box center [484, 355] width 382 height 15
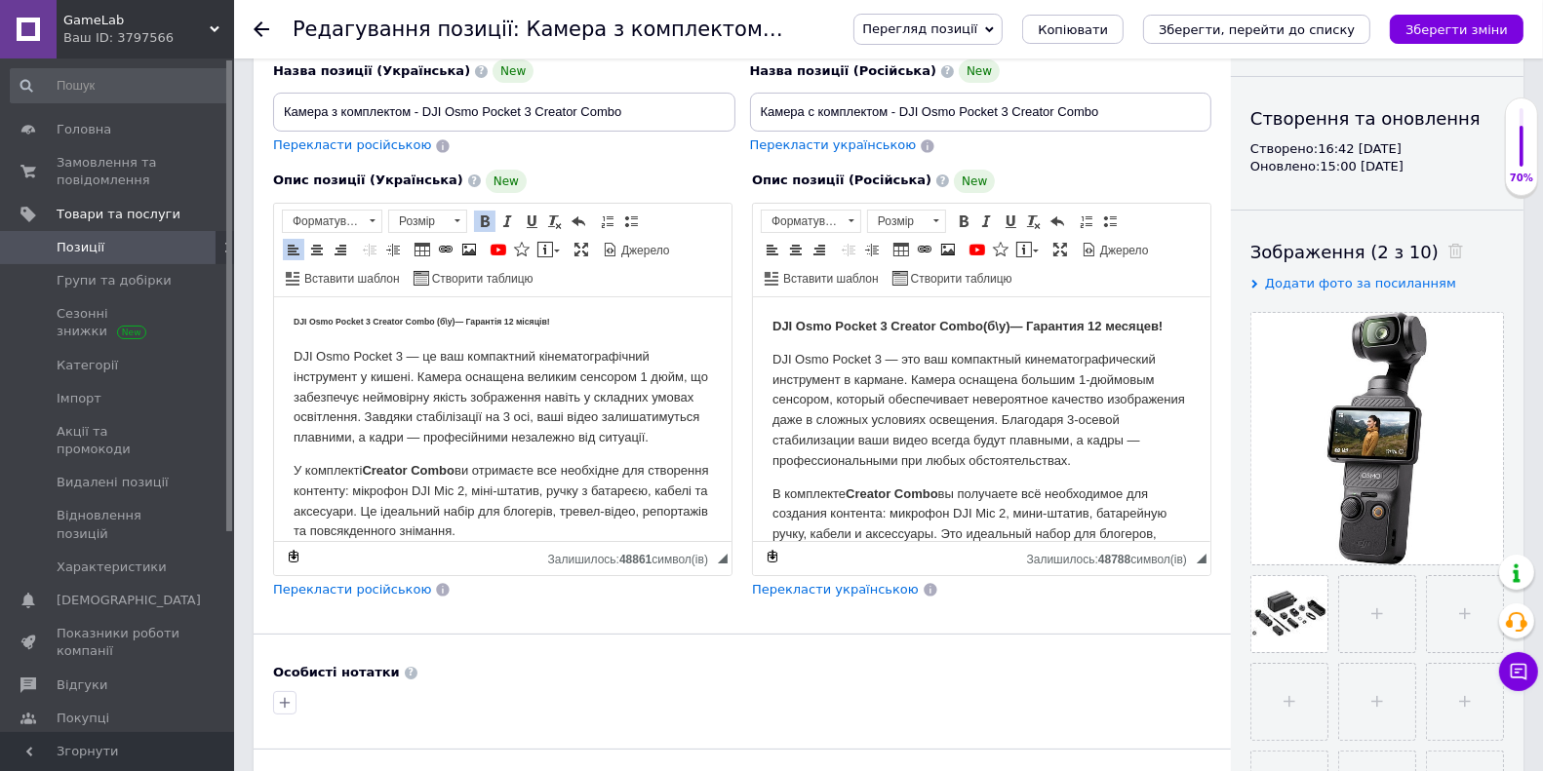
click at [812, 359] on p "DJI Osmo Pocket 3 — это ваш компактный кинематографический инструмент в кармане…" at bounding box center [980, 410] width 418 height 122
click at [909, 222] on span "Розмір" at bounding box center [897, 221] width 59 height 21
click at [831, 366] on p "DJI Osmo Pocket 3 — это ваш компактный кинематографический инструмент в кармане…" at bounding box center [980, 410] width 418 height 122
click at [629, 355] on p "DJI Osmo Pocket 3 — це ваш компактний кінематографічний інструмент у кишені. Ка…" at bounding box center [502, 396] width 418 height 101
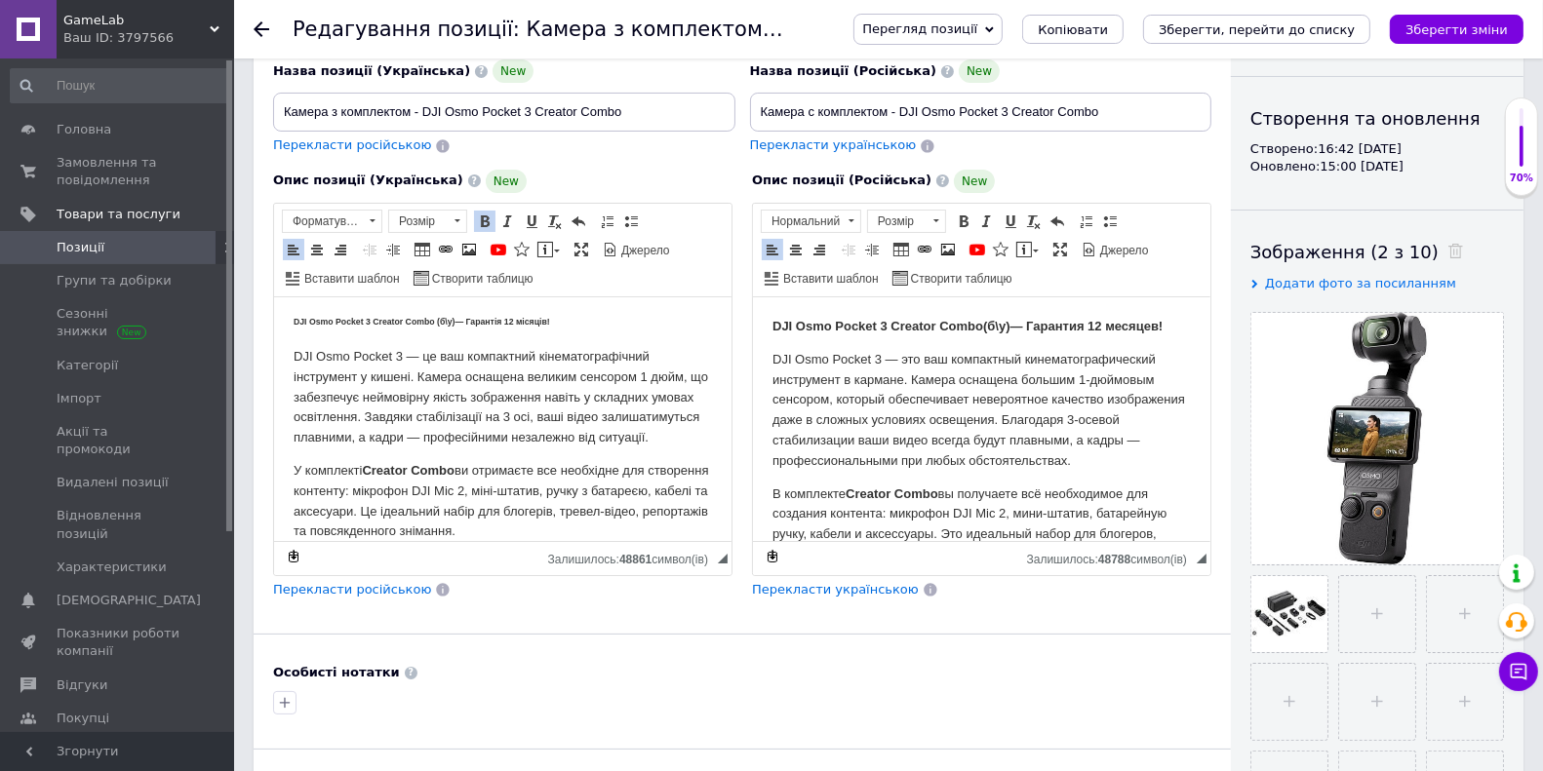
drag, startPoint x: 575, startPoint y: 312, endPoint x: 460, endPoint y: 303, distance: 115.4
click at [460, 303] on html "DJI Osmo Pocket 3 Creator Combo (б\у)— Гарантія 12 місяців! DJI Osmo Pocket 3 —…" at bounding box center [501, 594] width 457 height 597
click at [474, 356] on p "DJI Osmo Pocket 3 — це ваш компактний кінематографічний інструмент у кишені. Ка…" at bounding box center [502, 396] width 418 height 101
drag, startPoint x: 553, startPoint y: 325, endPoint x: 287, endPoint y: 312, distance: 266.5
click at [287, 312] on html "DJI Osmo Pocket 3 Creator Combo (б\у)— Гарантія 12 місяців! DJI Osmo Pocket 3 —…" at bounding box center [501, 594] width 457 height 597
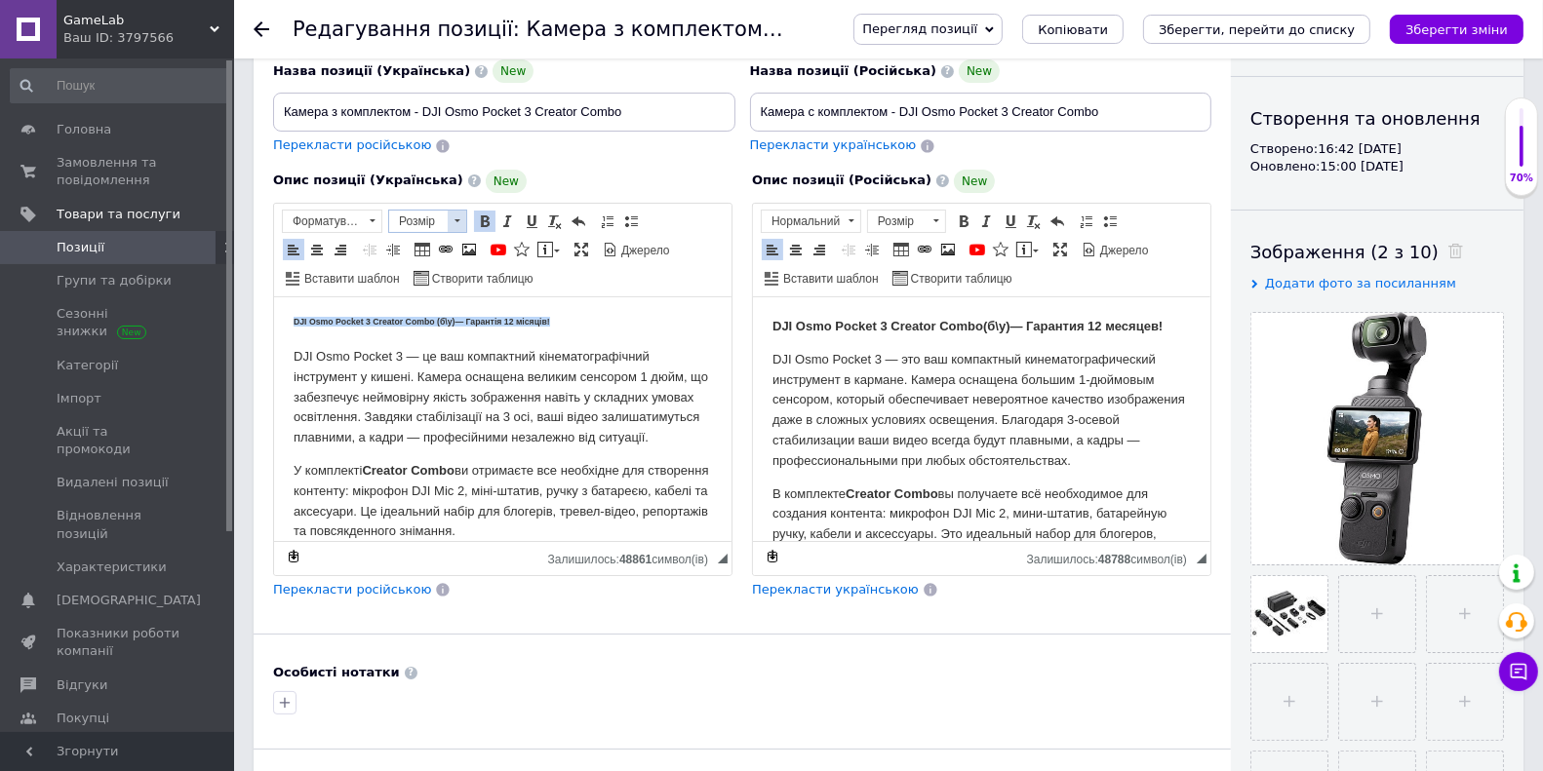
click at [454, 223] on span at bounding box center [457, 221] width 19 height 21
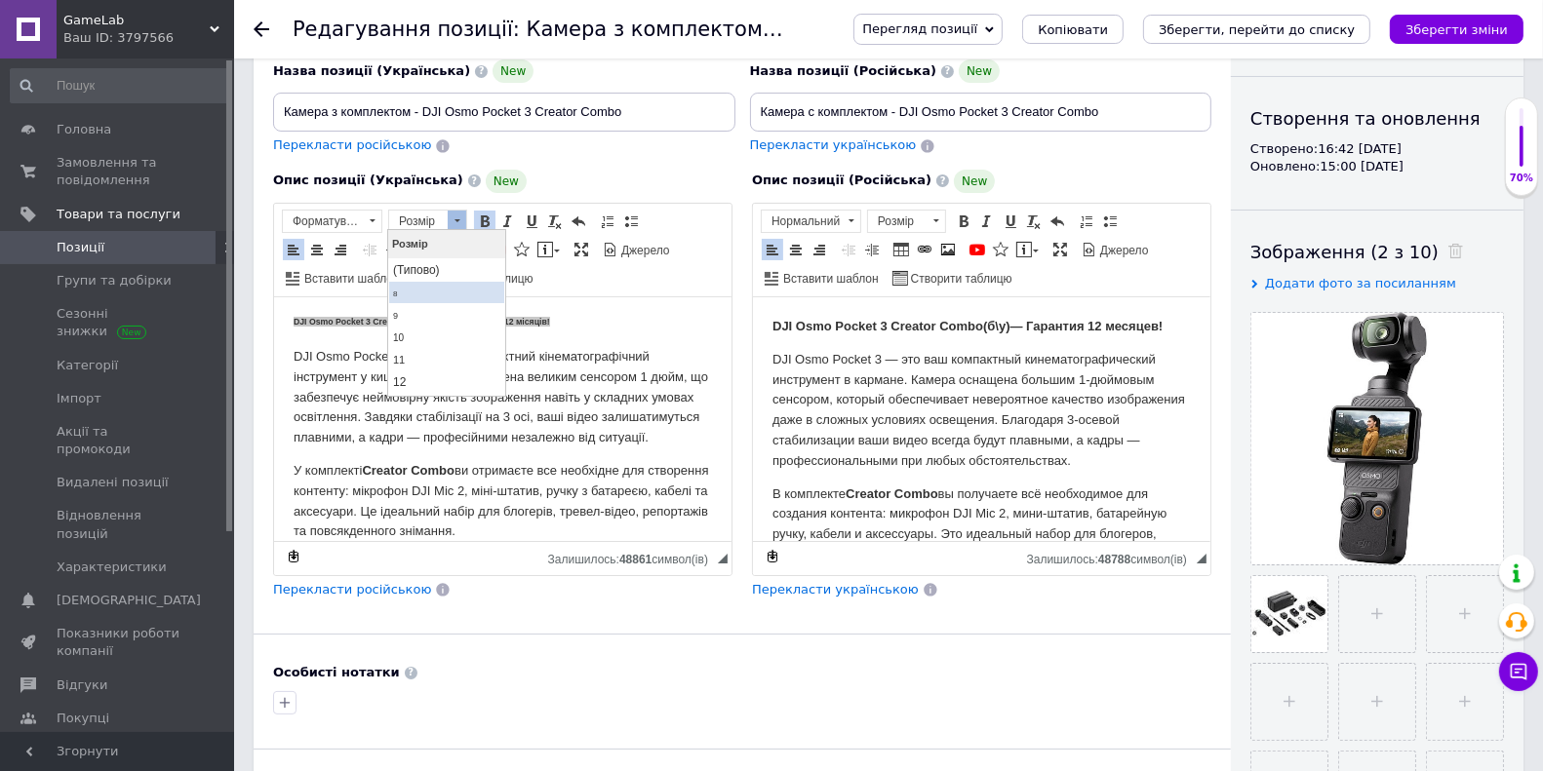
click at [452, 292] on link "8" at bounding box center [445, 291] width 115 height 21
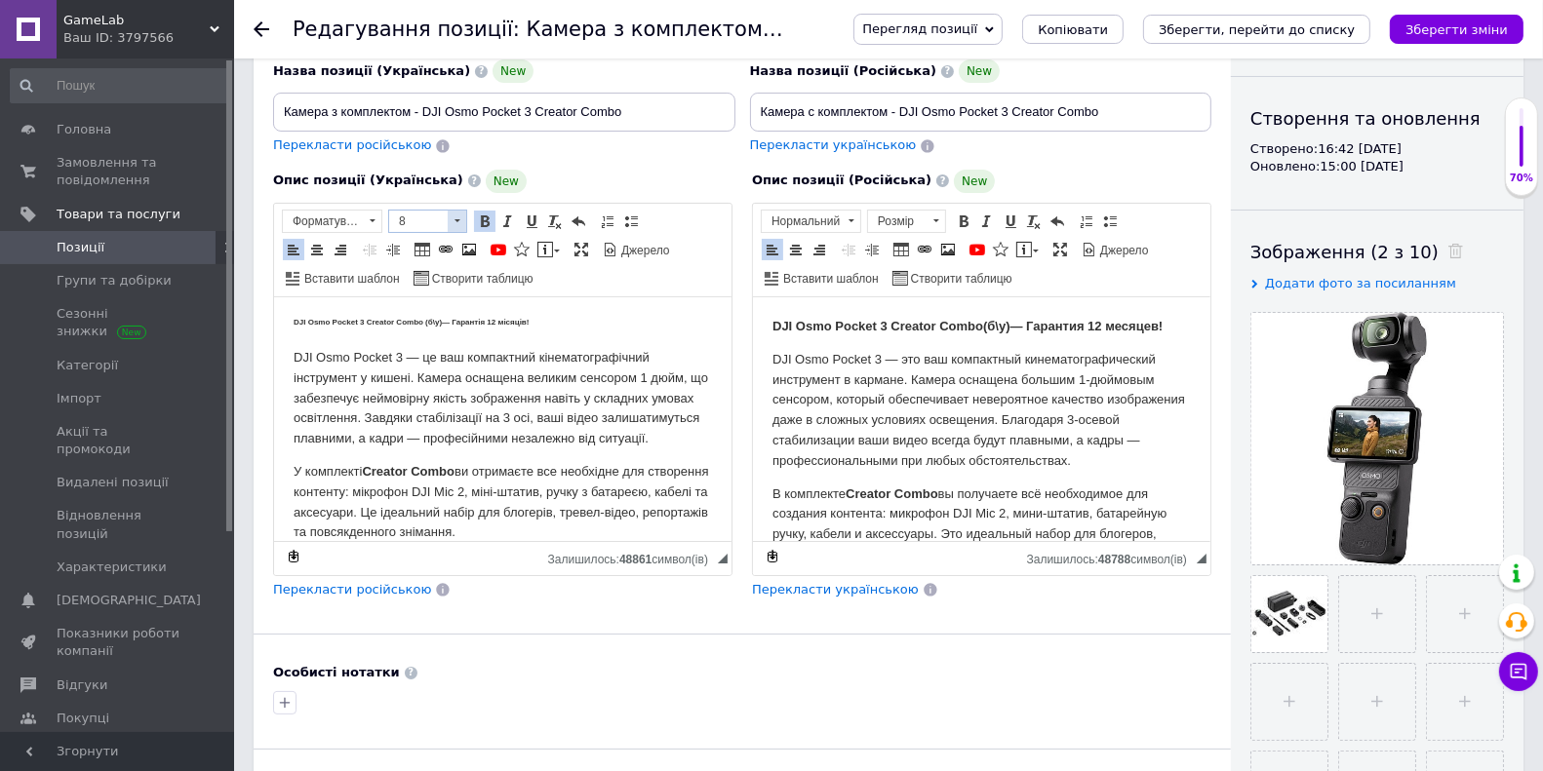
click at [454, 224] on span at bounding box center [457, 221] width 19 height 21
click at [443, 374] on link "12" at bounding box center [445, 381] width 115 height 21
click at [518, 359] on p "DJI Osmo Pocket 3 — це ваш компактний кінематографічний інструмент у кишені. Ка…" at bounding box center [502, 397] width 418 height 101
drag, startPoint x: 656, startPoint y: 320, endPoint x: 292, endPoint y: 311, distance: 364.8
click at [292, 311] on html "DJI Osmo Pocket 3 Creator Combo (б\у)— Гарантія 12 місяців! DJI Osmo Pocket 3 —…" at bounding box center [501, 595] width 457 height 598
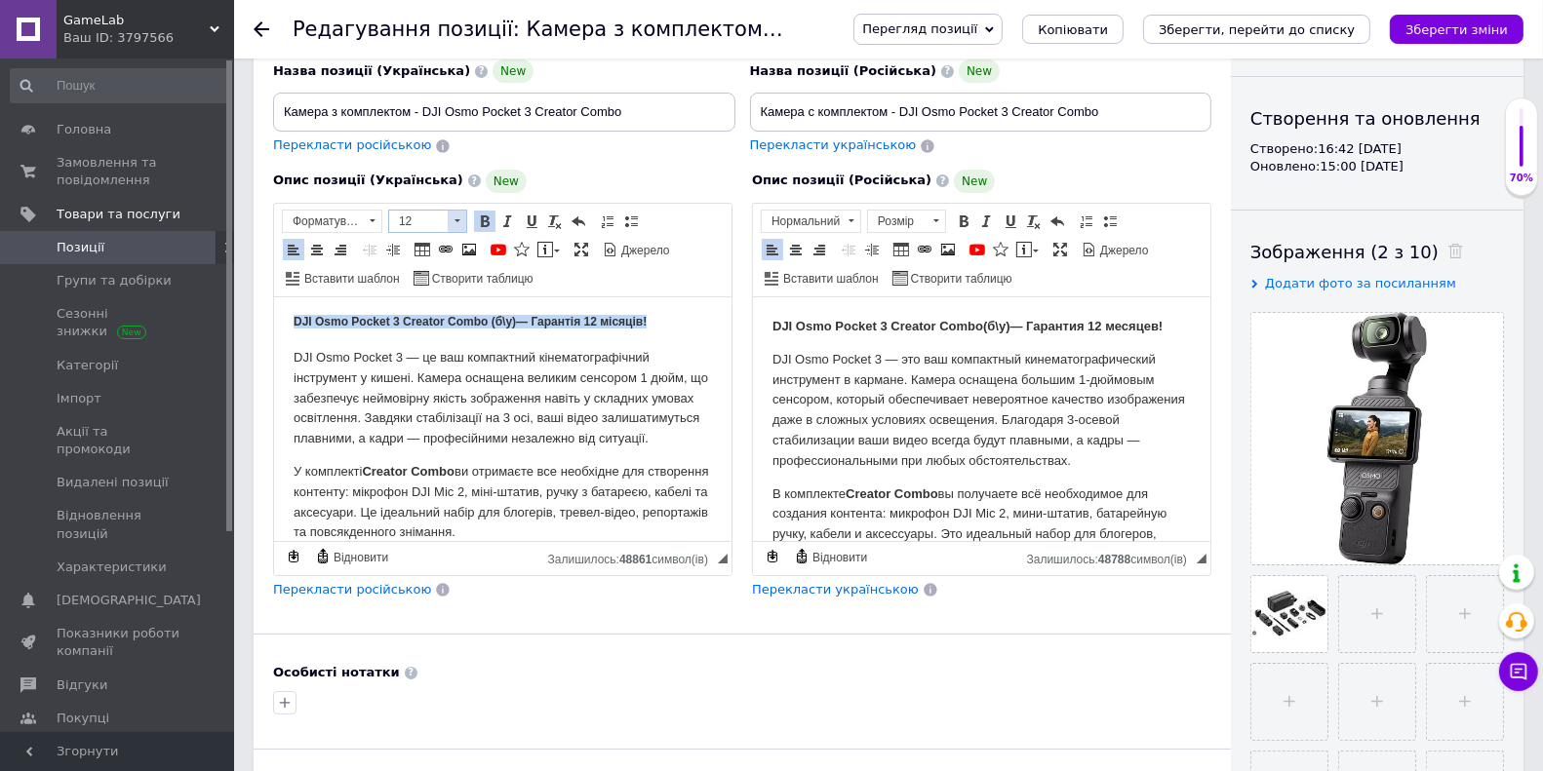
click at [430, 218] on span "12" at bounding box center [418, 221] width 59 height 21
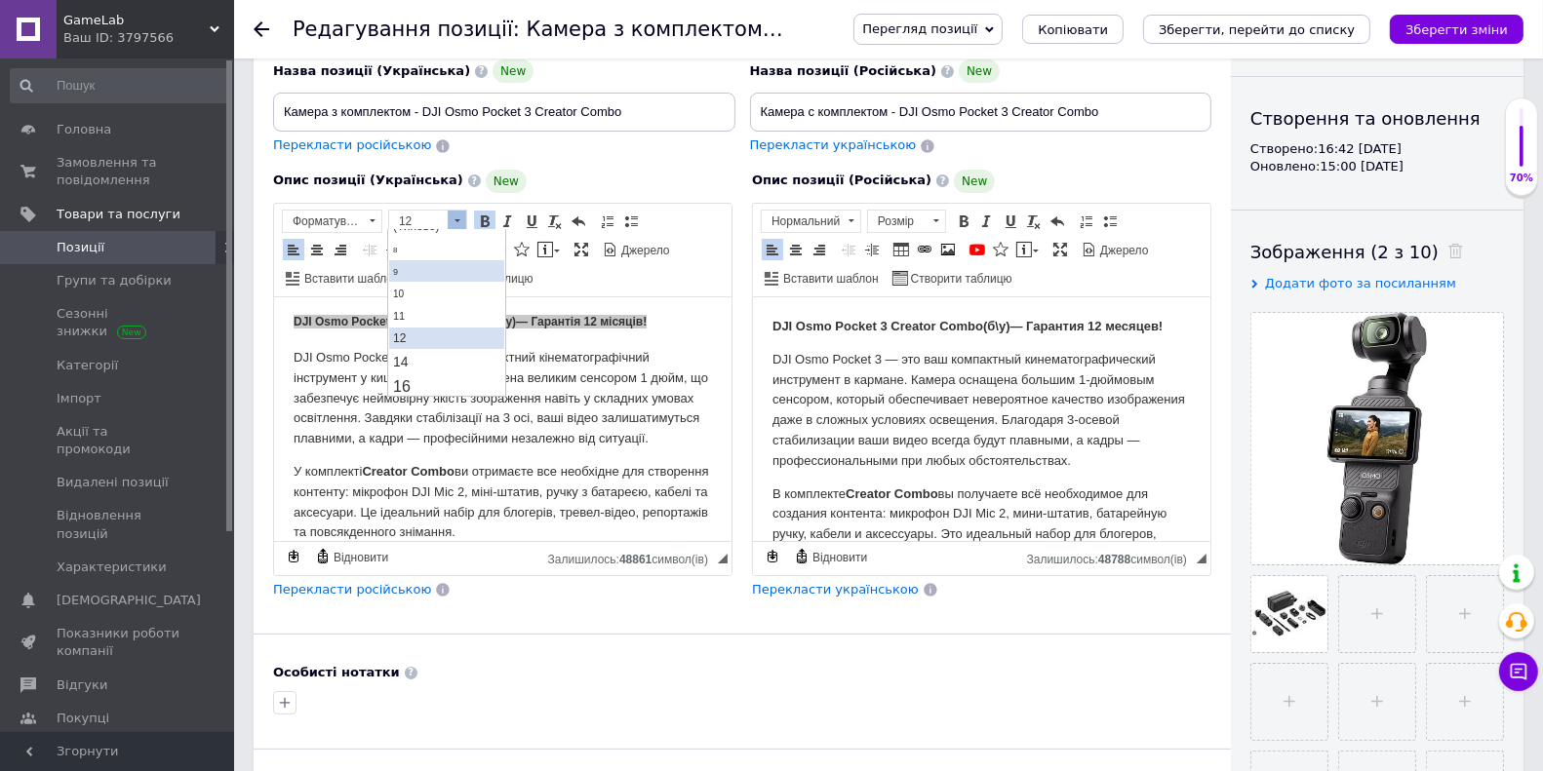
scroll to position [66, 0]
click at [426, 332] on link "14" at bounding box center [445, 338] width 115 height 23
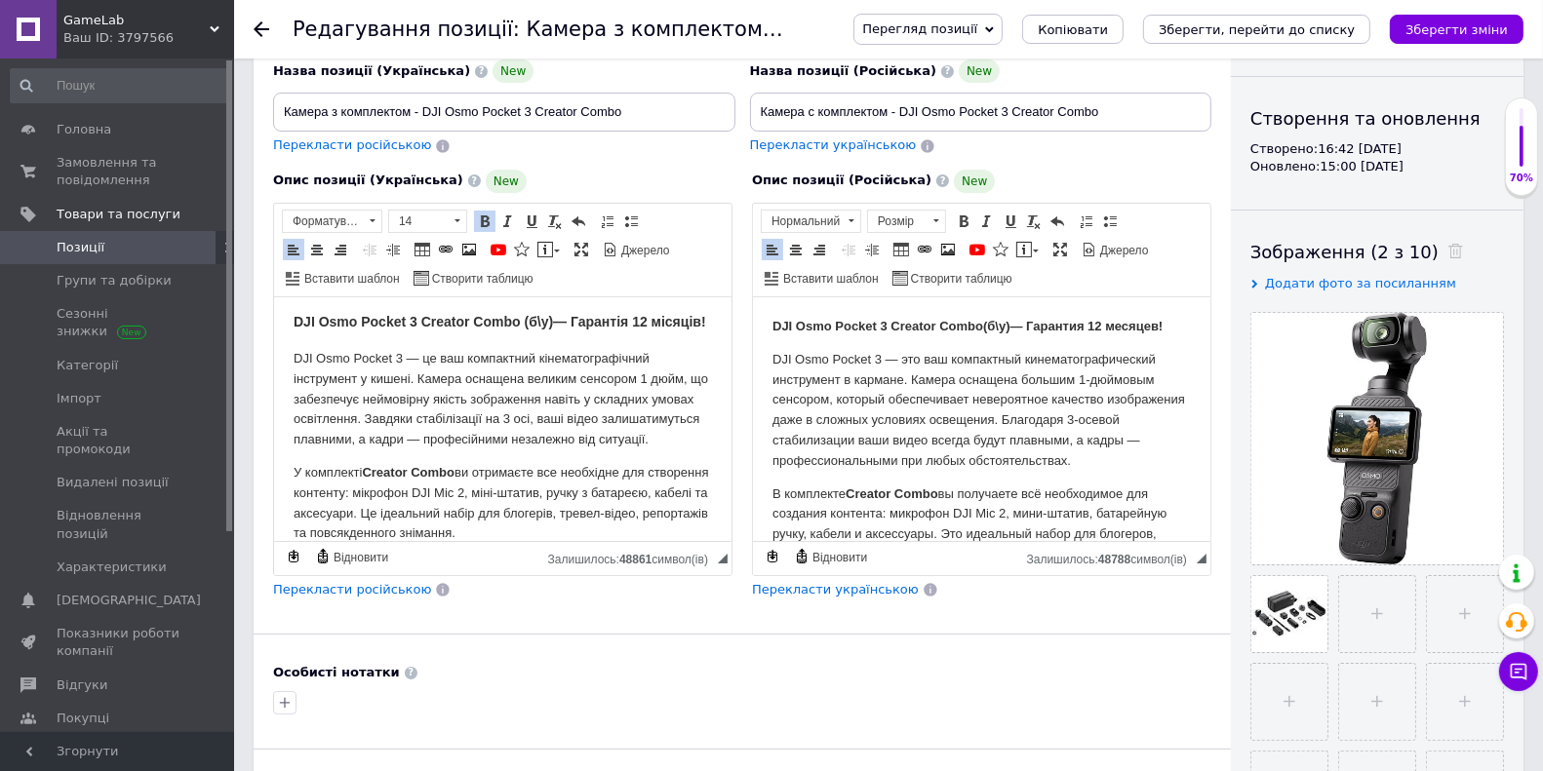
click at [451, 383] on p "DJI Osmo Pocket 3 — це ваш компактний кінематографічний інструмент у кишені. Ка…" at bounding box center [502, 398] width 418 height 101
click at [1505, 32] on icon "Зберегти зміни" at bounding box center [1456, 29] width 102 height 15
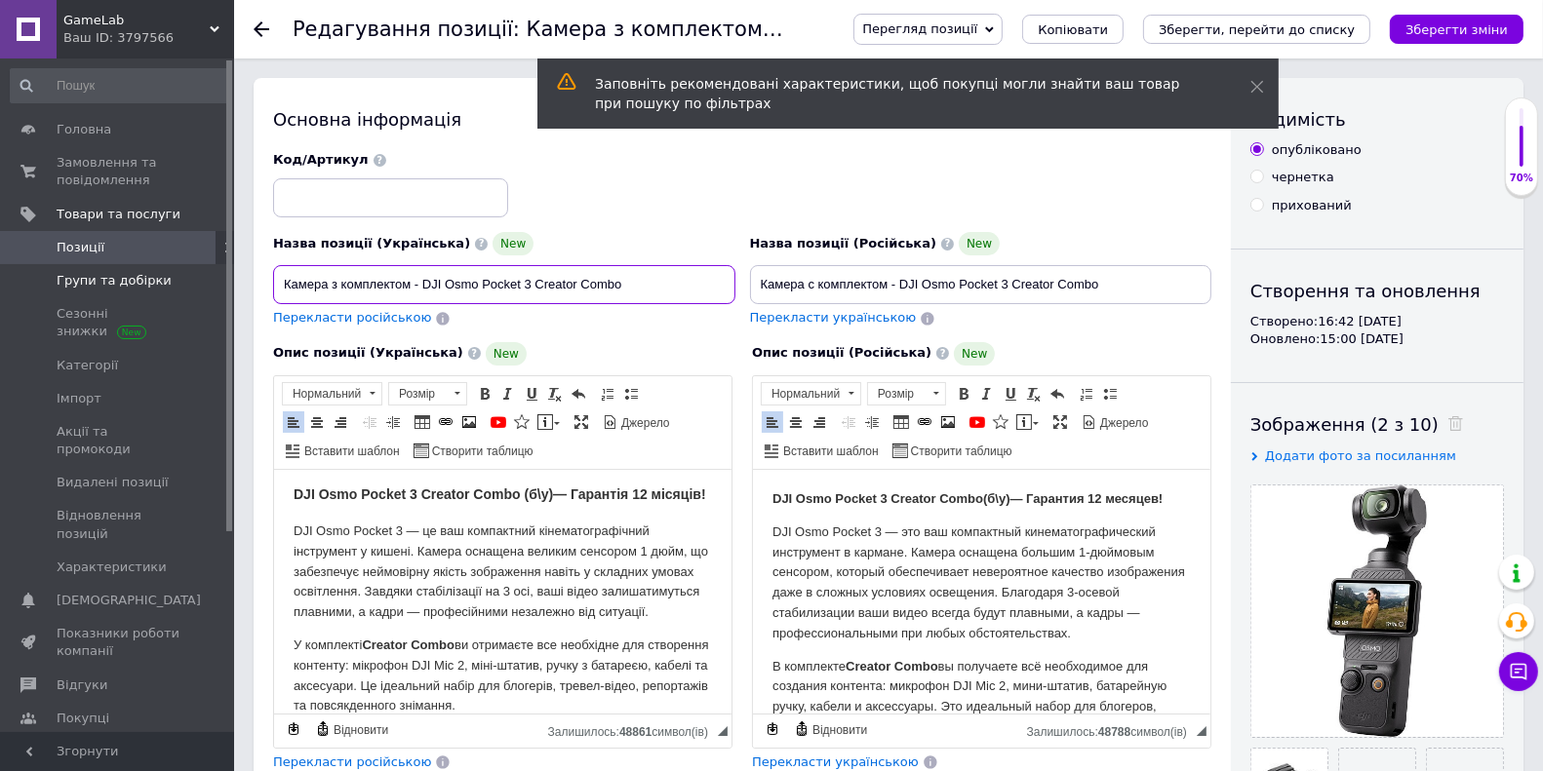
drag, startPoint x: 643, startPoint y: 283, endPoint x: 119, endPoint y: 283, distance: 523.6
click at [331, 548] on p "DJI Osmo Pocket 3 — це ваш компактний кінематографічний інструмент у кишені. Ка…" at bounding box center [502, 571] width 418 height 101
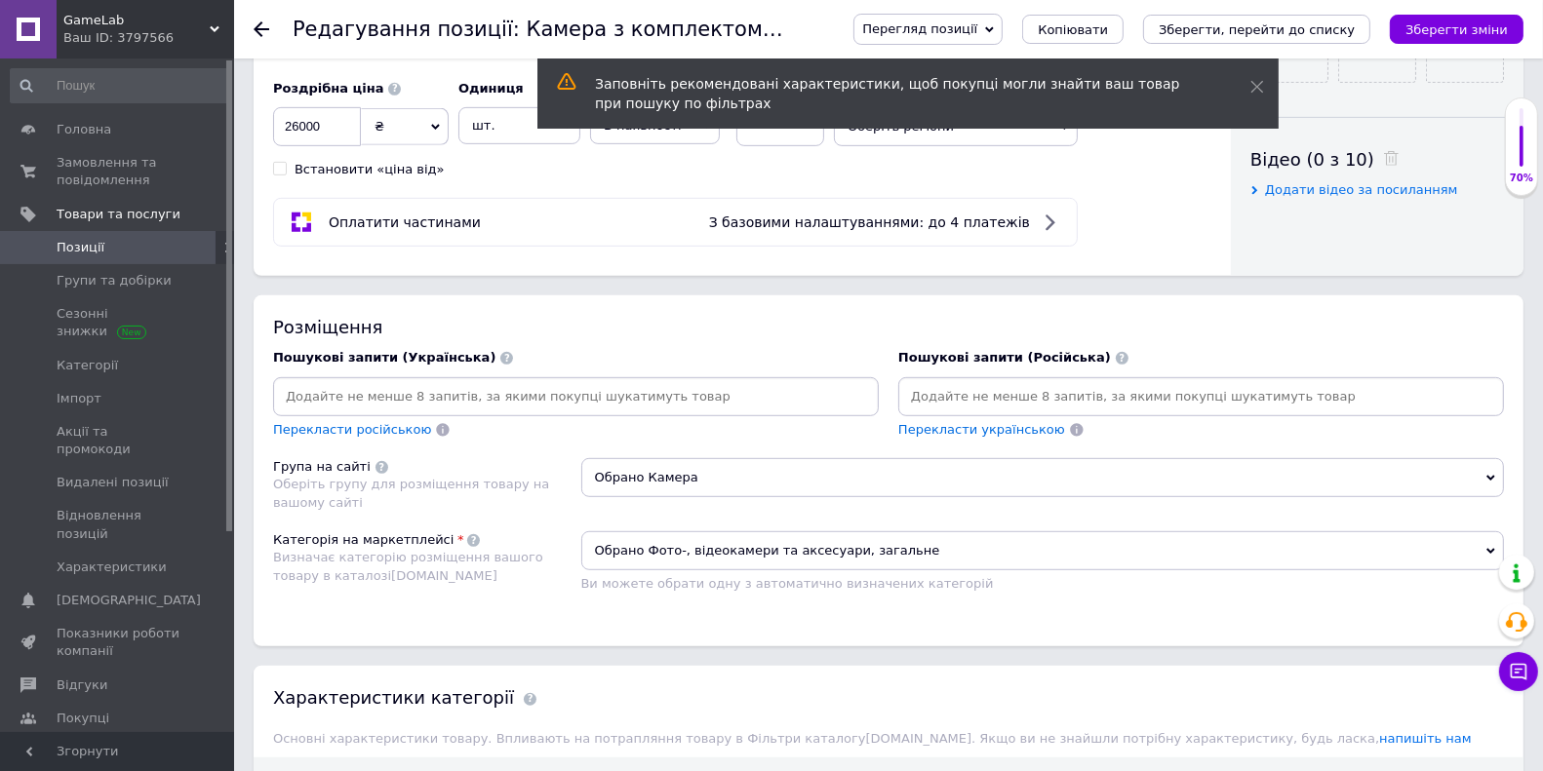
scroll to position [1286, 0]
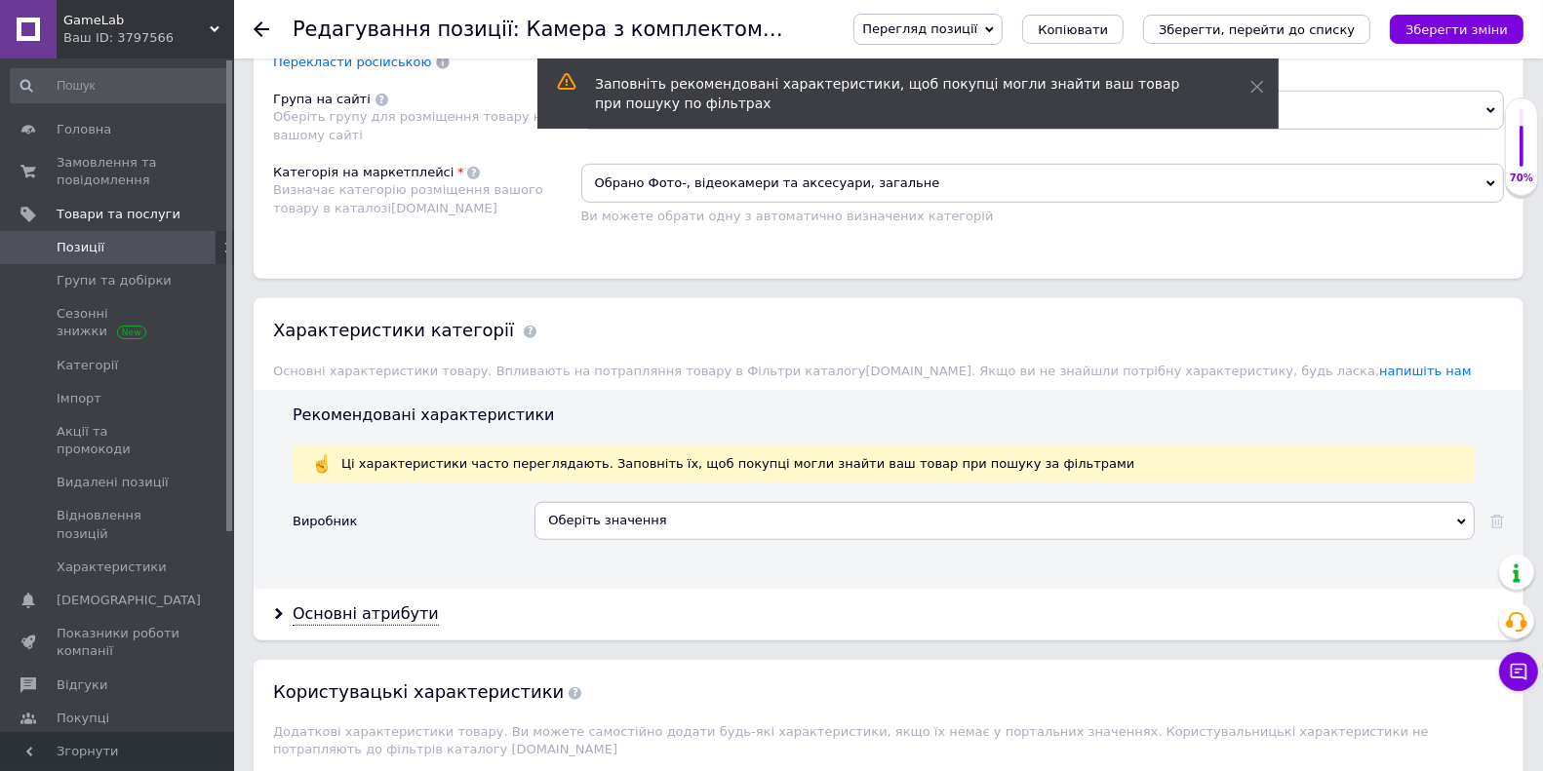
drag, startPoint x: 290, startPoint y: -794, endPoint x: 523, endPoint y: 634, distance: 1446.5
copy body "DJI Osmo Pocket 3 Creator Combo (б\у)— Гарантія 12 місяців! DJI Osmo Pocket 3 —…"
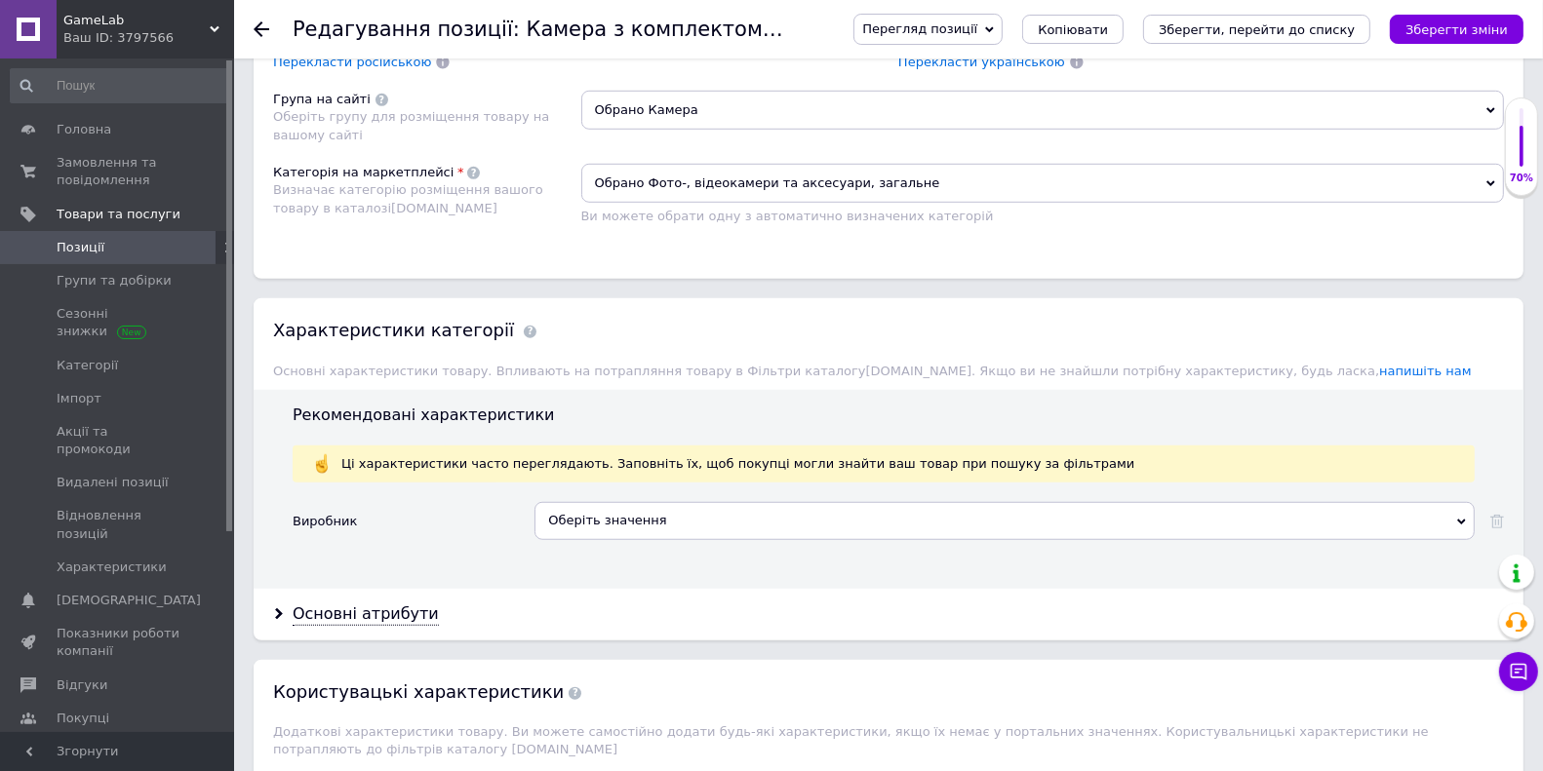
click at [196, 30] on div "Ваш ID: 3797566" at bounding box center [148, 38] width 171 height 18
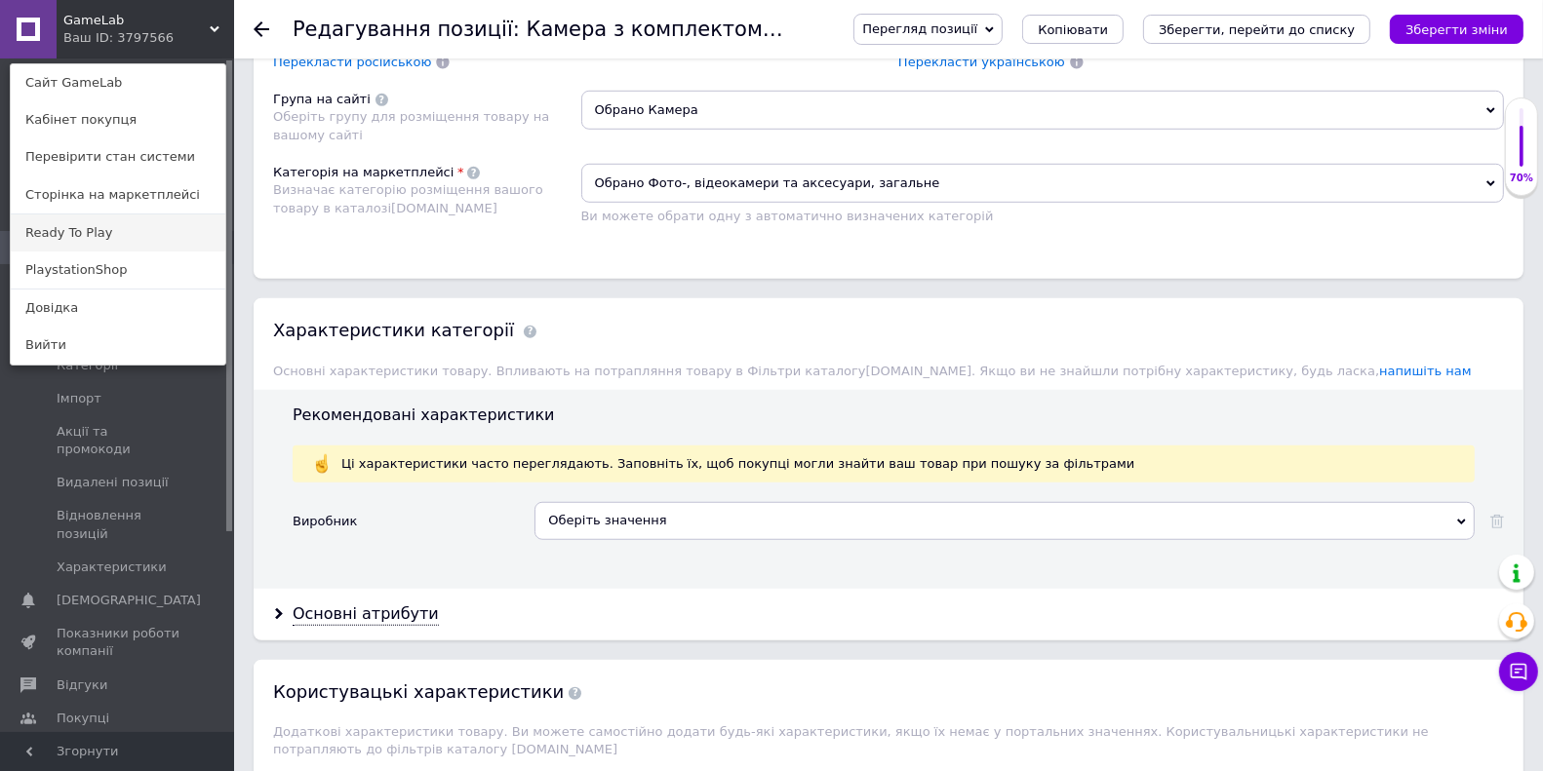
click at [80, 226] on link "Ready To Play" at bounding box center [118, 233] width 215 height 37
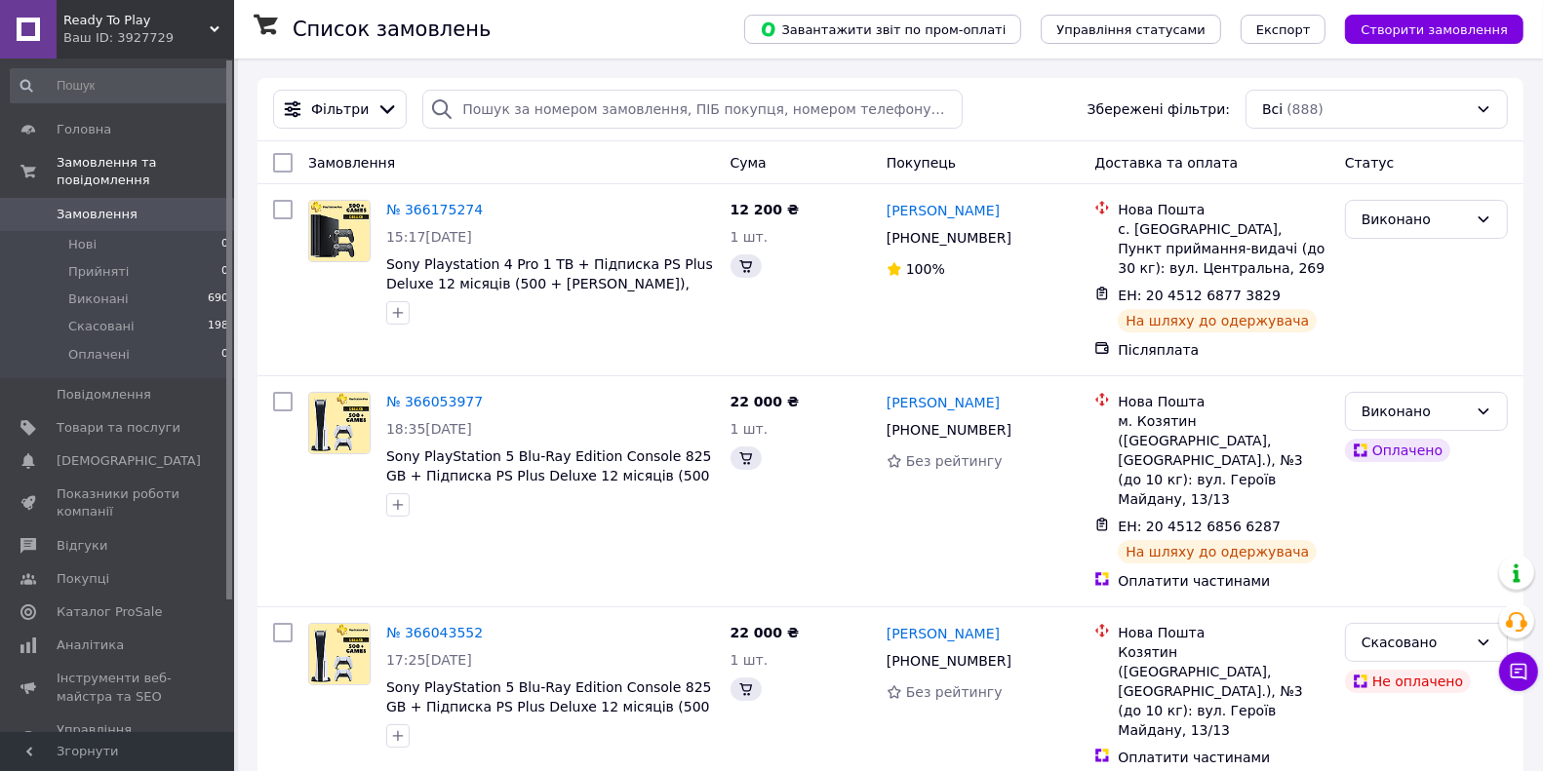
click at [162, 22] on span "Ready To Play" at bounding box center [136, 21] width 146 height 18
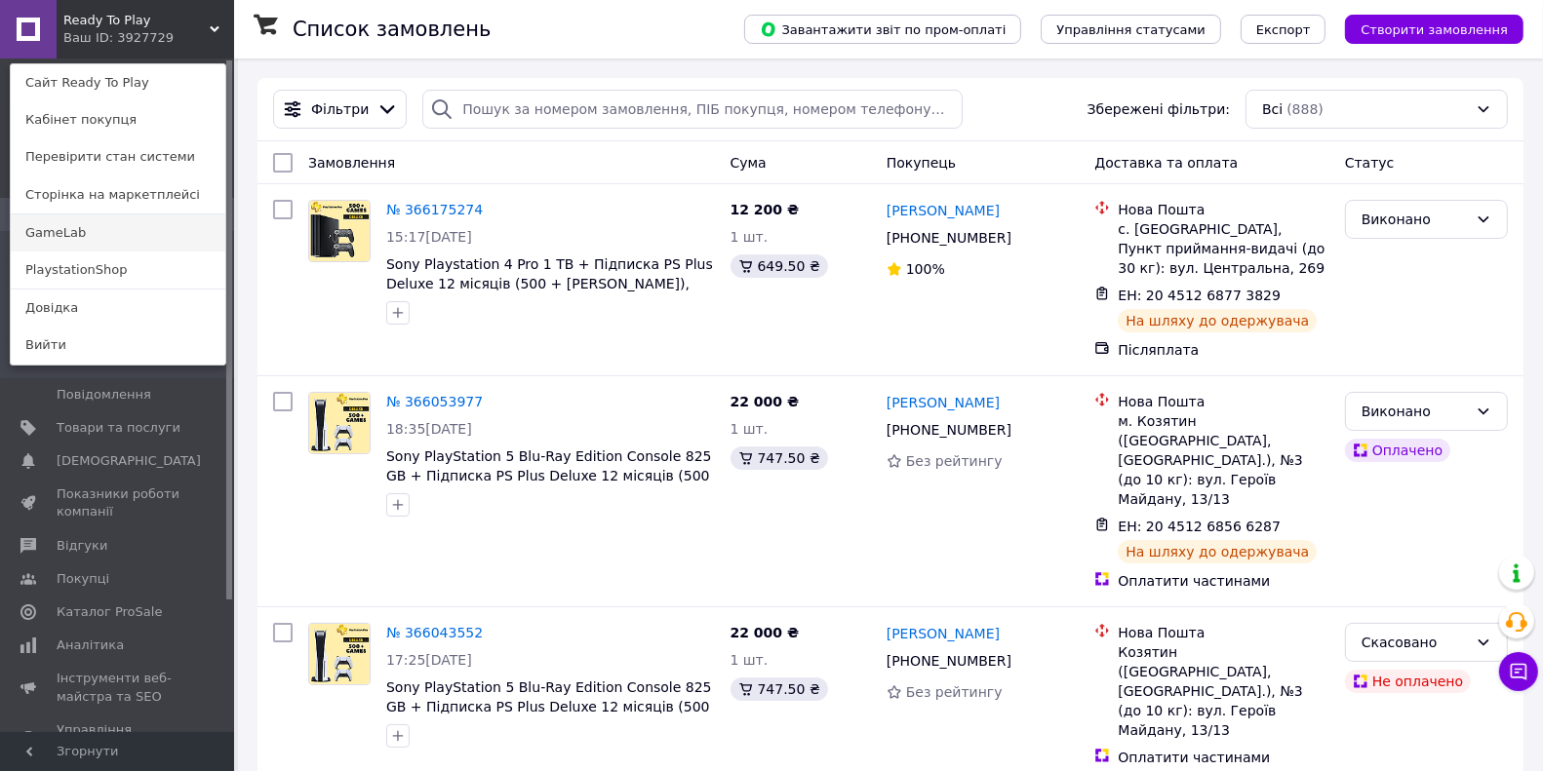
click at [122, 231] on link "GameLab" at bounding box center [118, 233] width 215 height 37
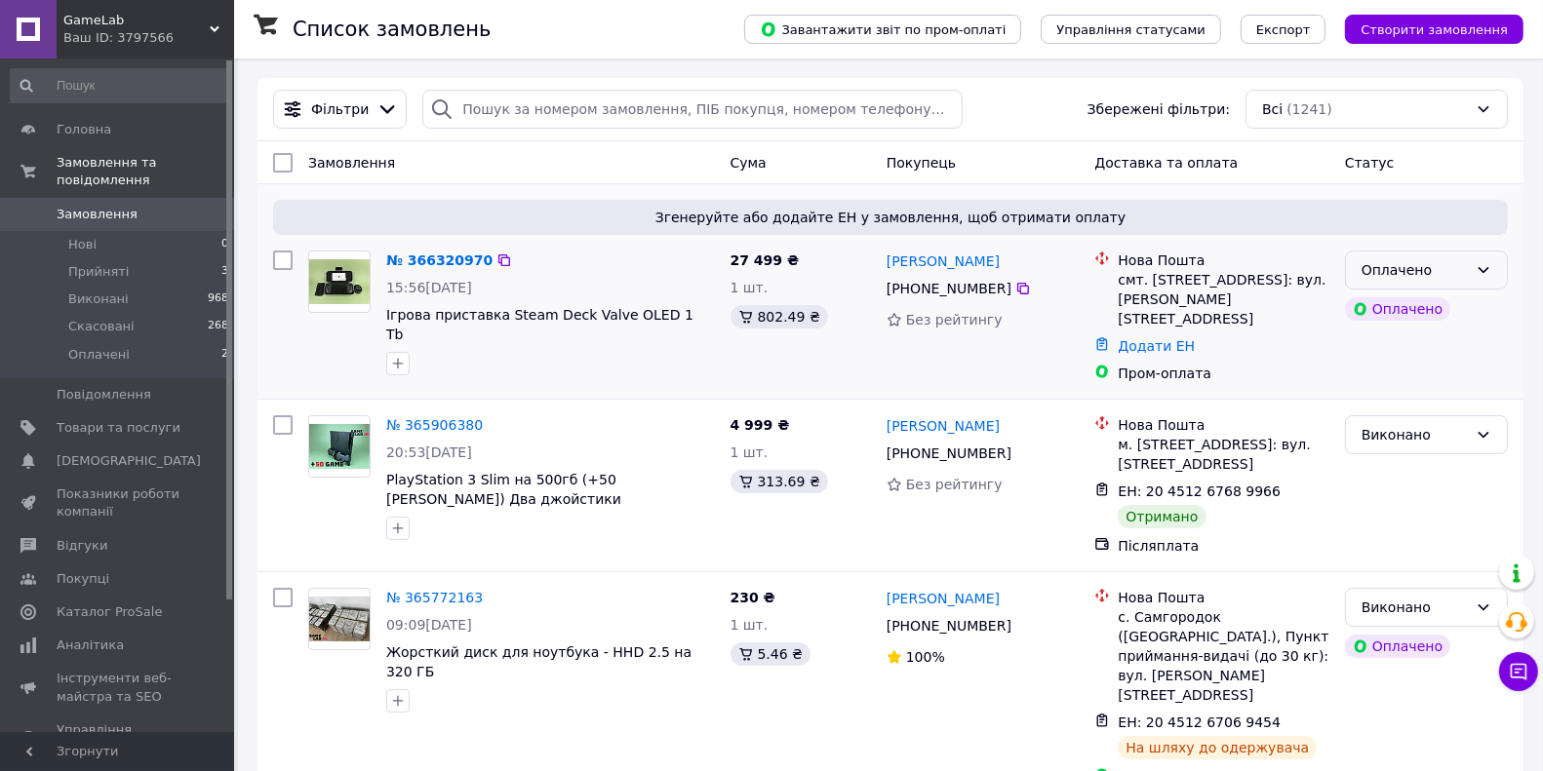
click at [1494, 273] on div "Оплачено" at bounding box center [1426, 270] width 163 height 39
click at [1426, 294] on li "Прийнято" at bounding box center [1426, 310] width 161 height 35
click at [448, 255] on link "№ 366320970" at bounding box center [434, 261] width 97 height 16
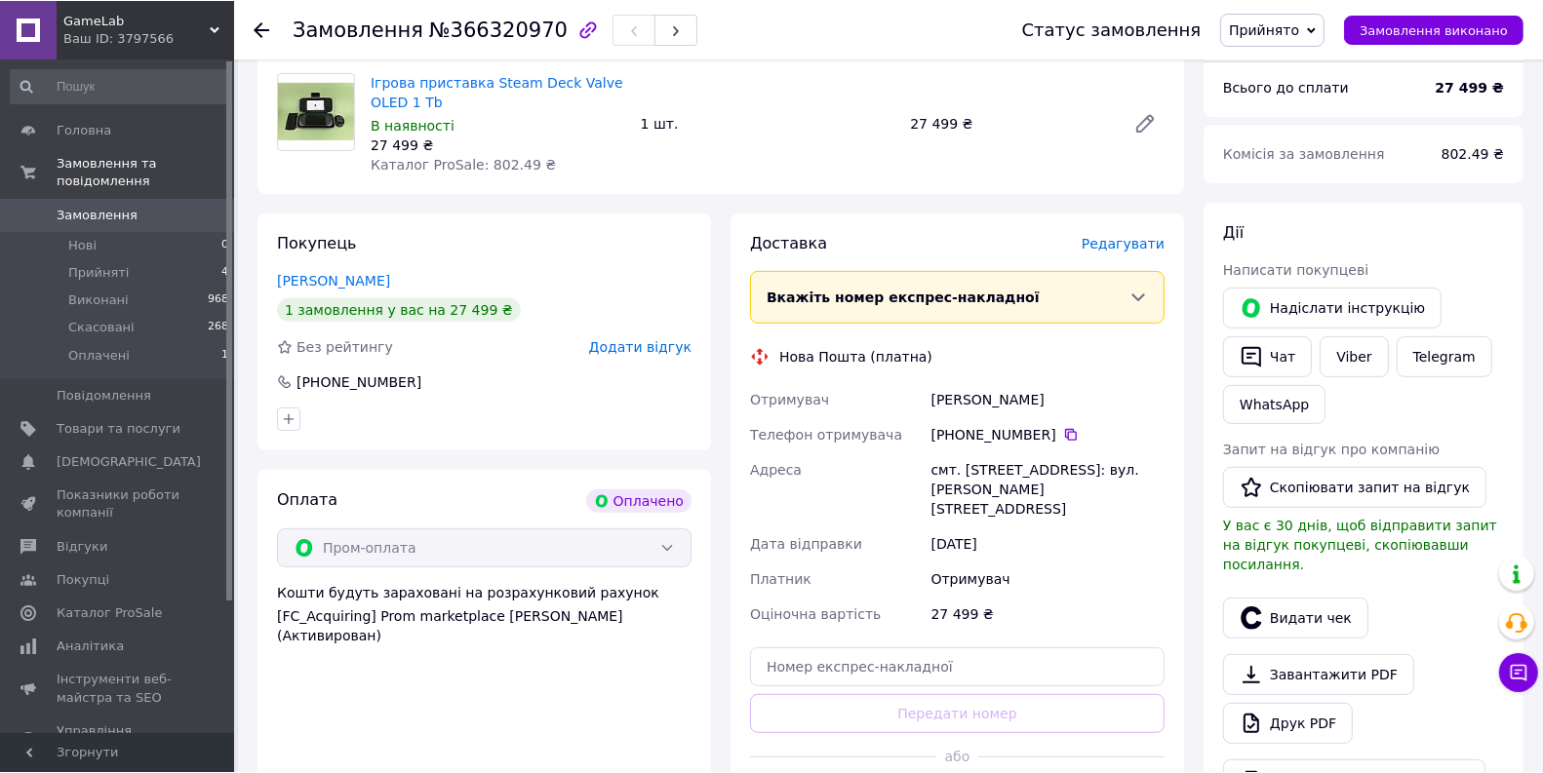
scroll to position [677, 0]
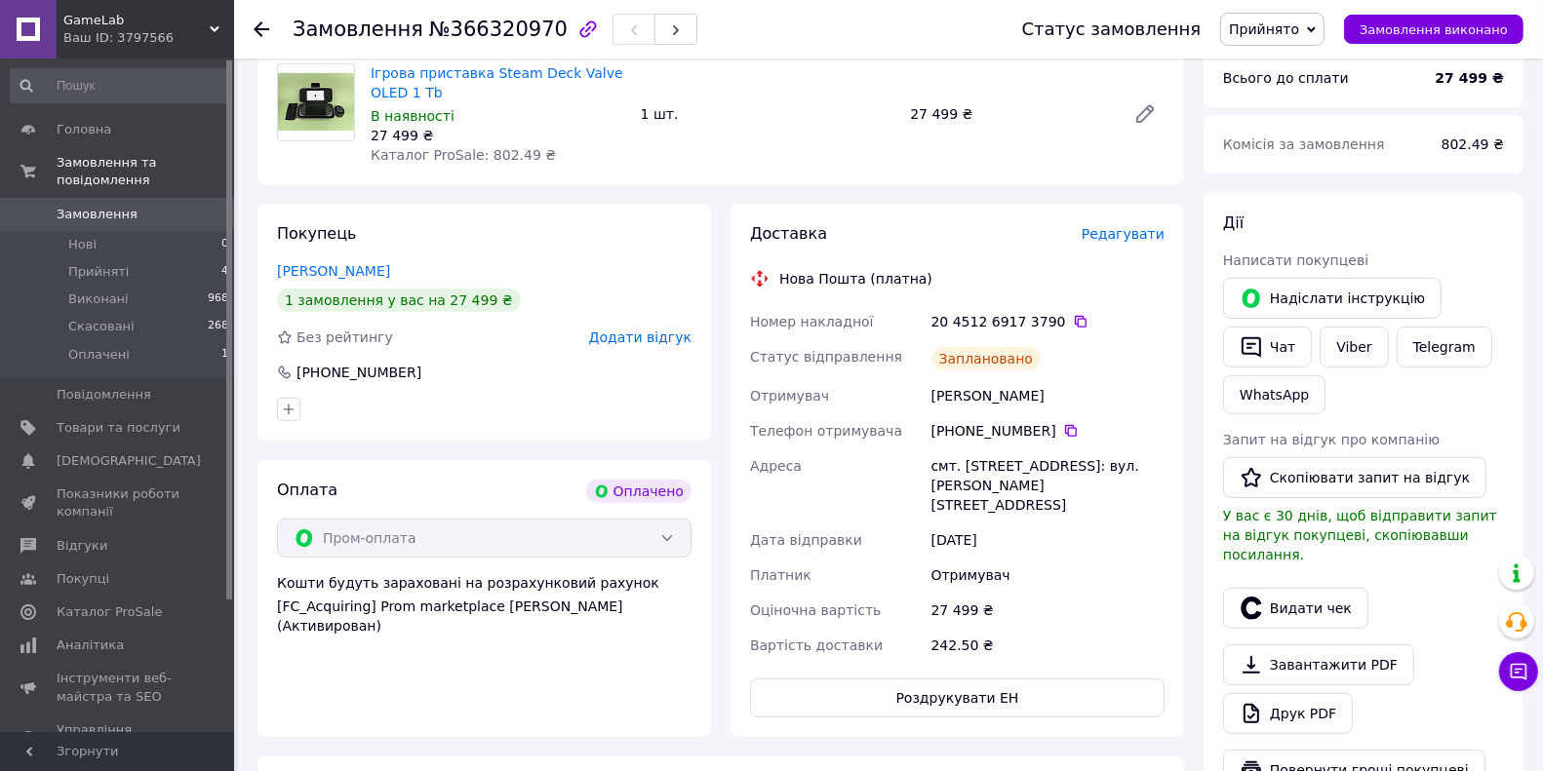
click at [1057, 320] on div "20 4512 6917 3790" at bounding box center [1047, 322] width 233 height 20
click at [1075, 320] on icon at bounding box center [1081, 322] width 12 height 12
click at [176, 40] on div "Ваш ID: 3797566" at bounding box center [148, 38] width 171 height 18
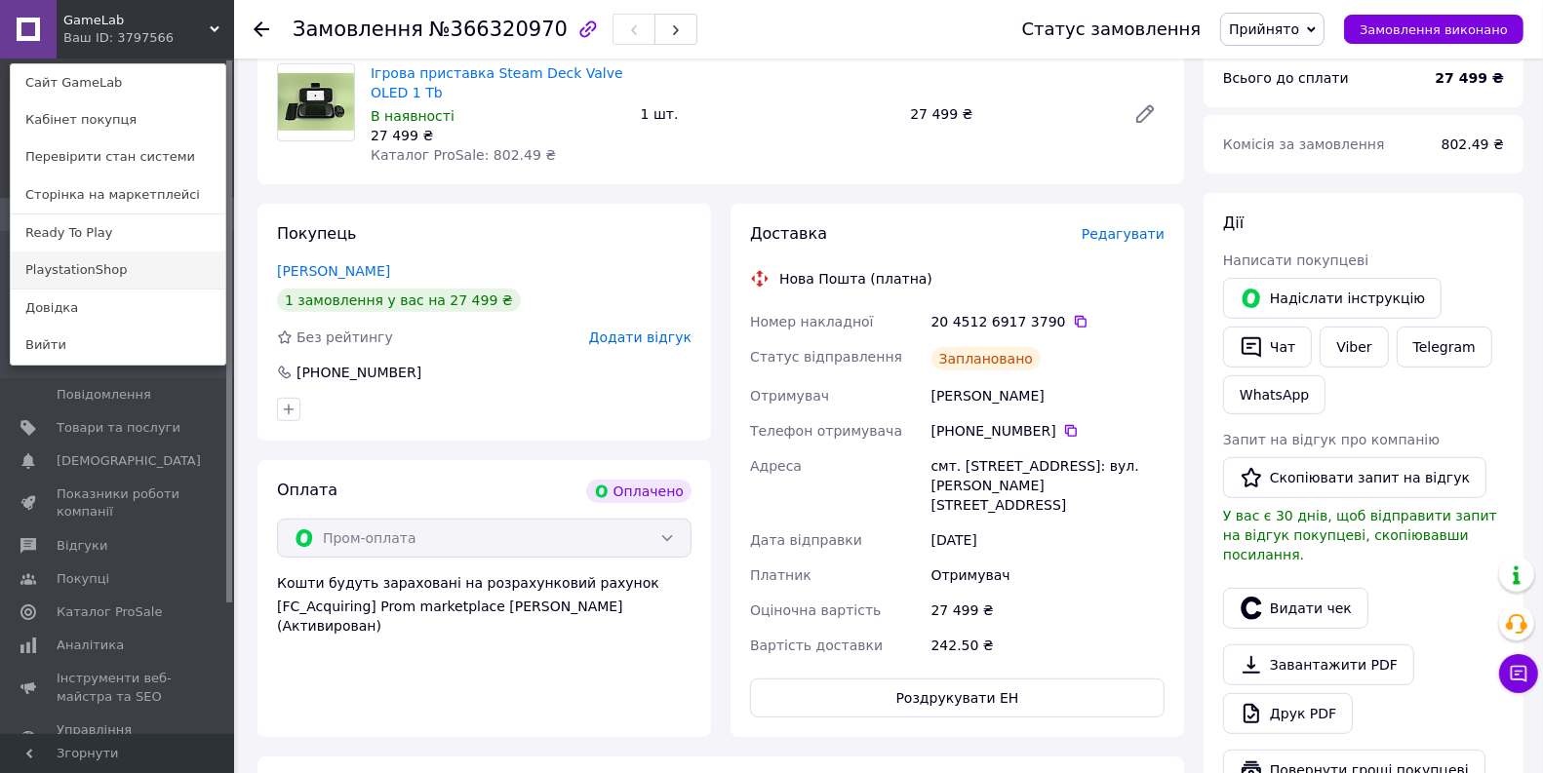
click at [137, 260] on link "PlaystationShop" at bounding box center [118, 270] width 215 height 37
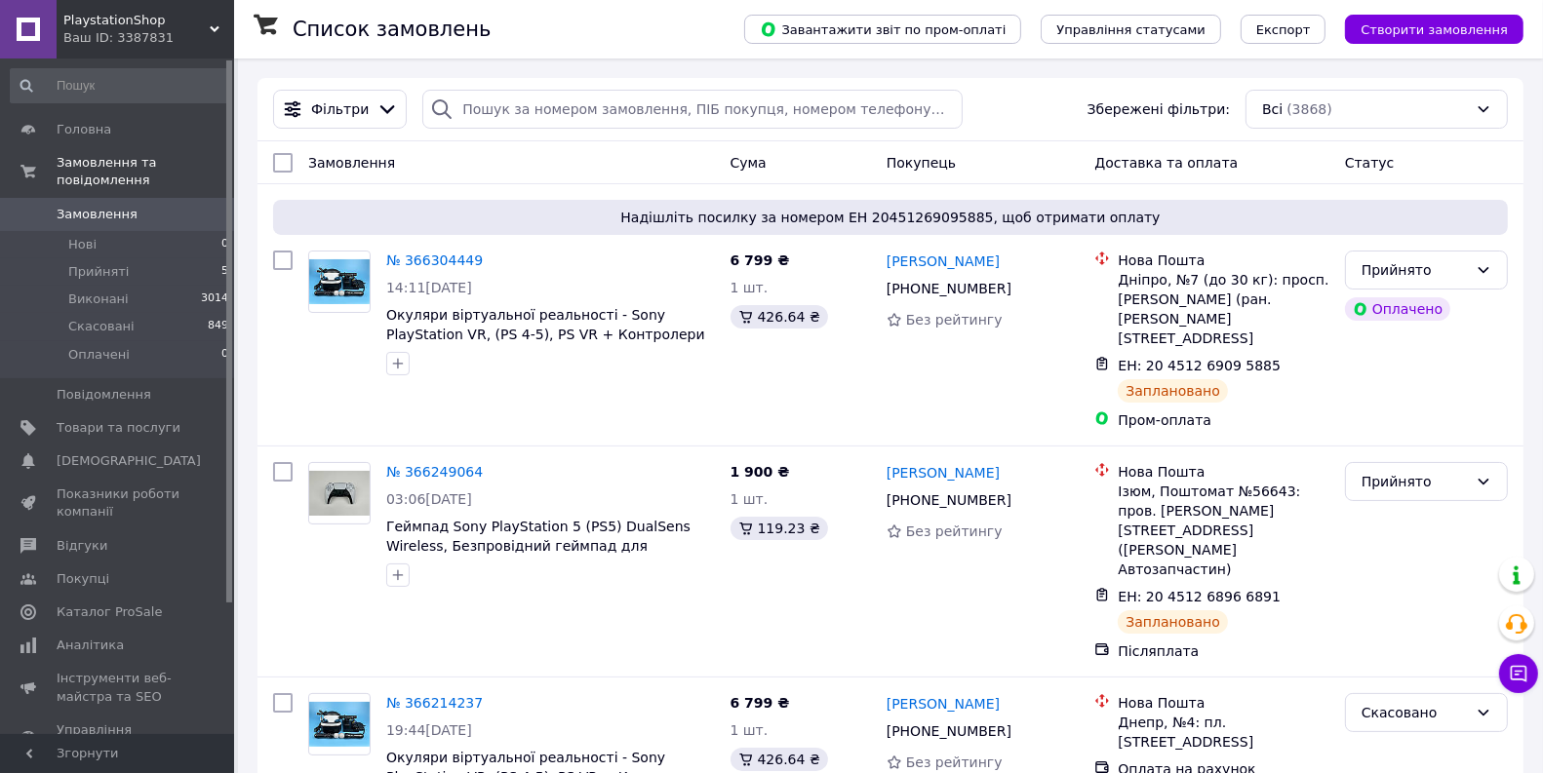
click at [79, 10] on div "PlaystationShop Ваш ID: 3387831" at bounding box center [145, 29] width 177 height 59
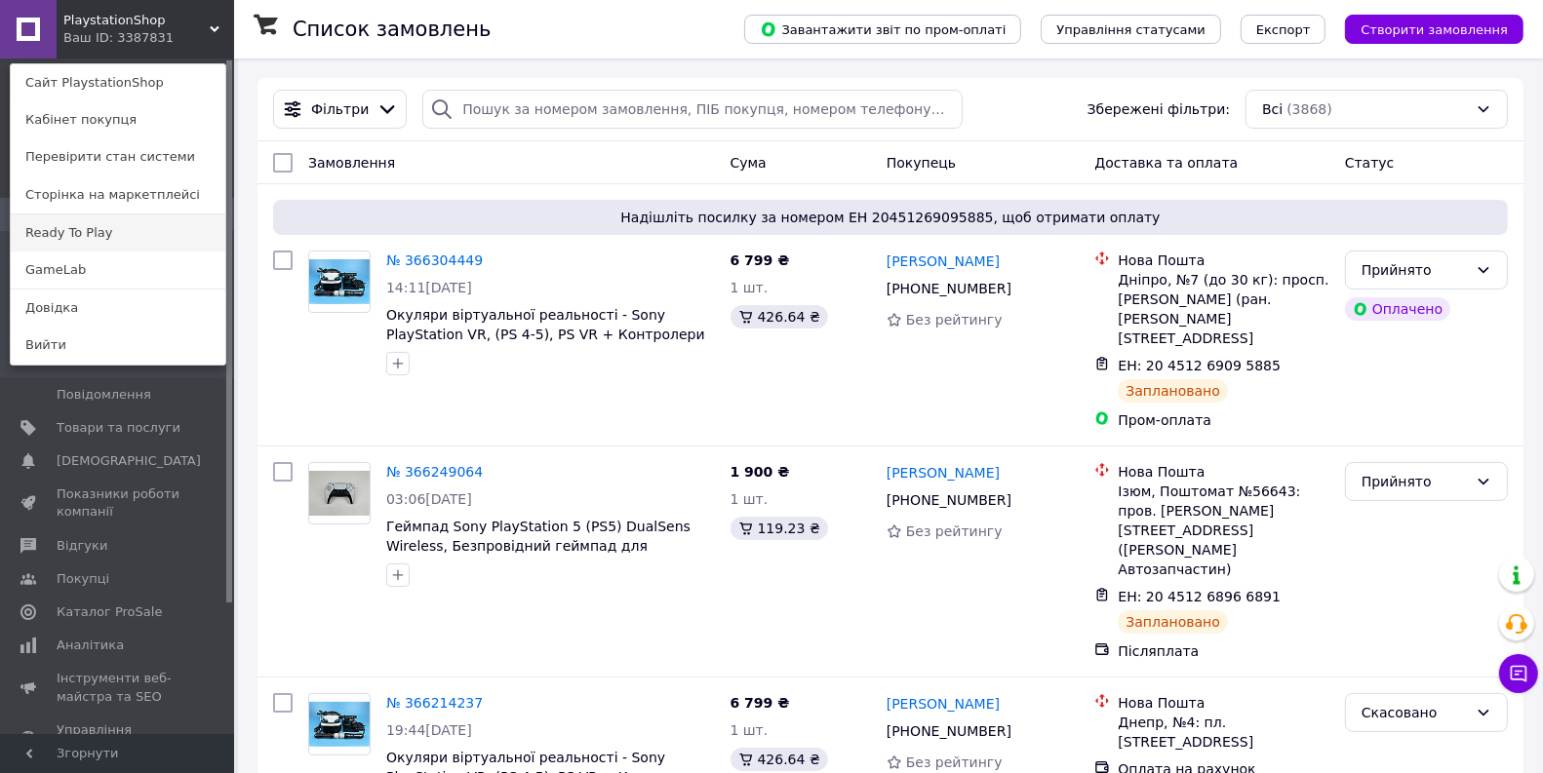
click at [87, 230] on link "Ready To Play" at bounding box center [118, 233] width 215 height 37
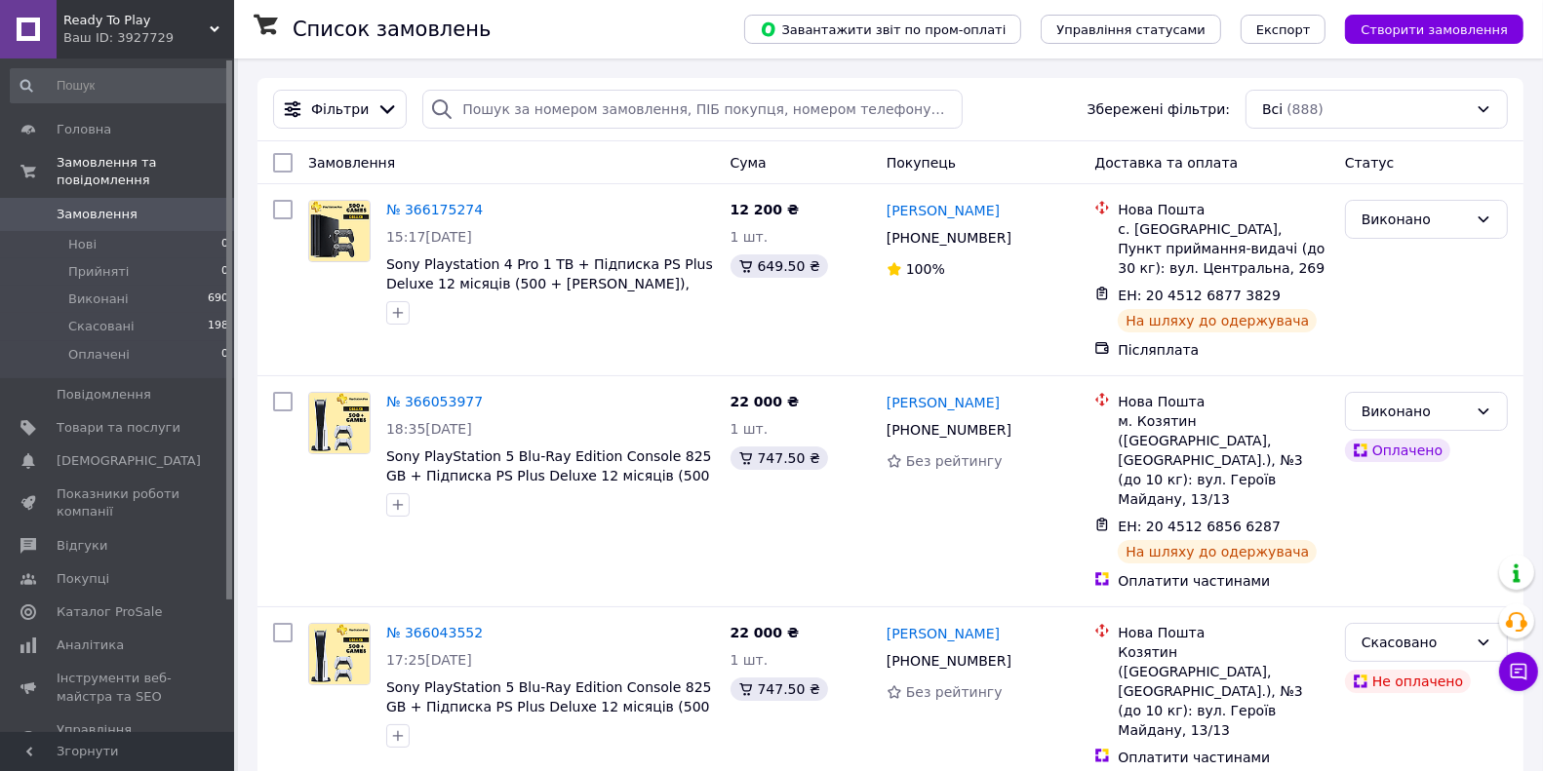
click at [204, 29] on div "Ваш ID: 3927729" at bounding box center [148, 38] width 171 height 18
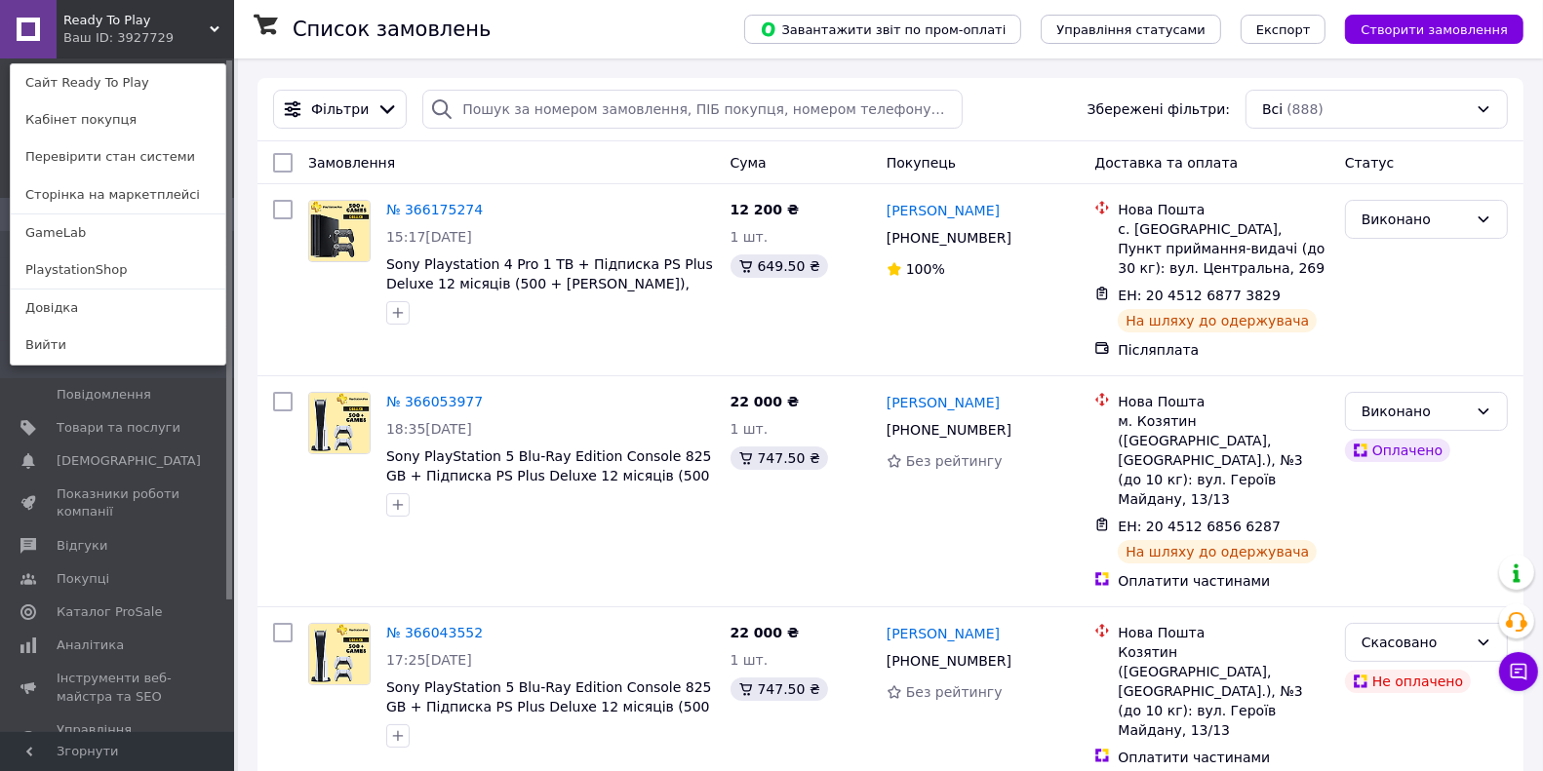
click at [204, 28] on div "Ready To Play Ваш ID: 3927729 Сайт Ready To Play Кабінет покупця Перевірити ста…" at bounding box center [117, 29] width 234 height 59
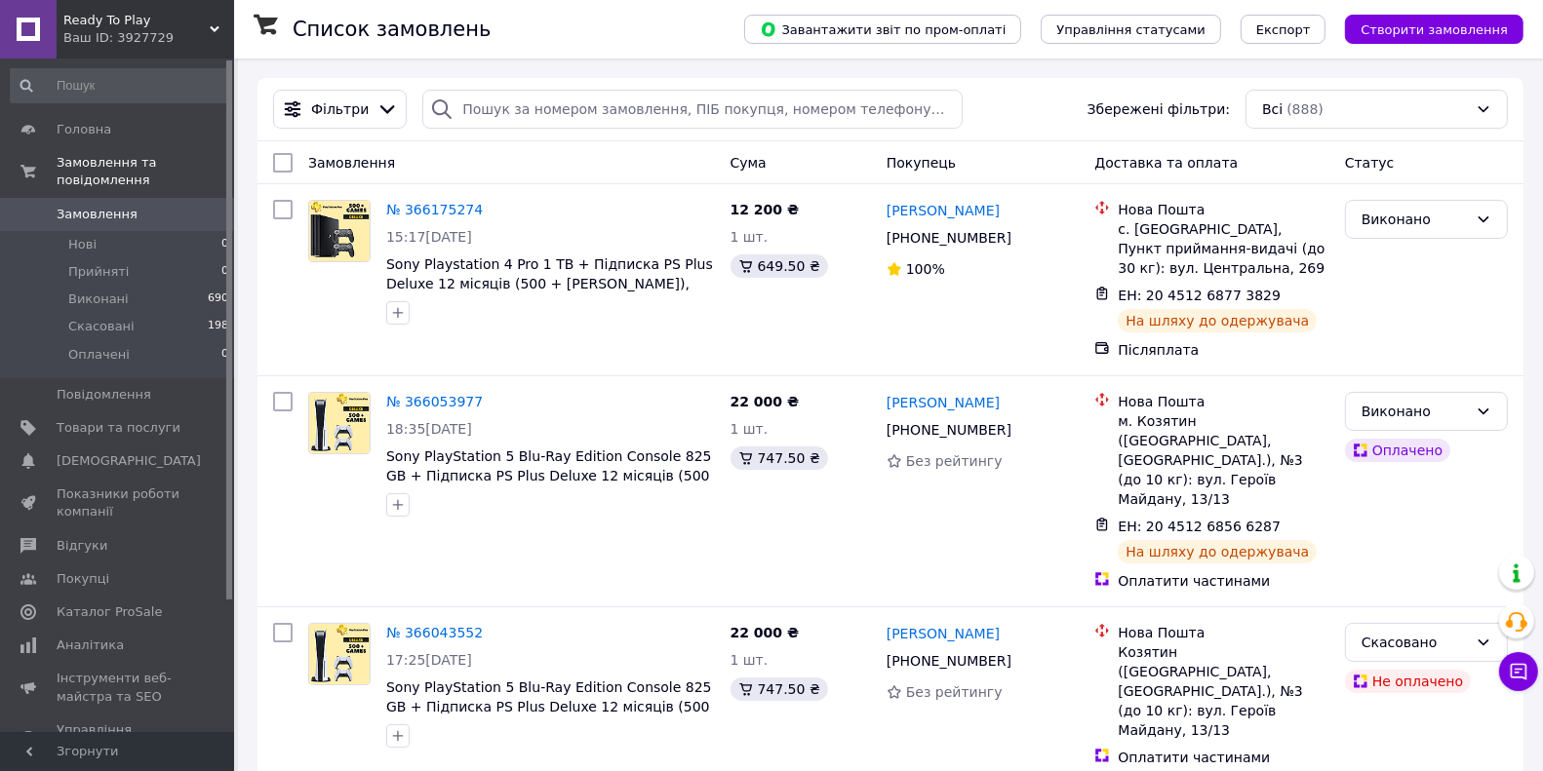
click at [113, 15] on span "Ready To Play" at bounding box center [136, 21] width 146 height 18
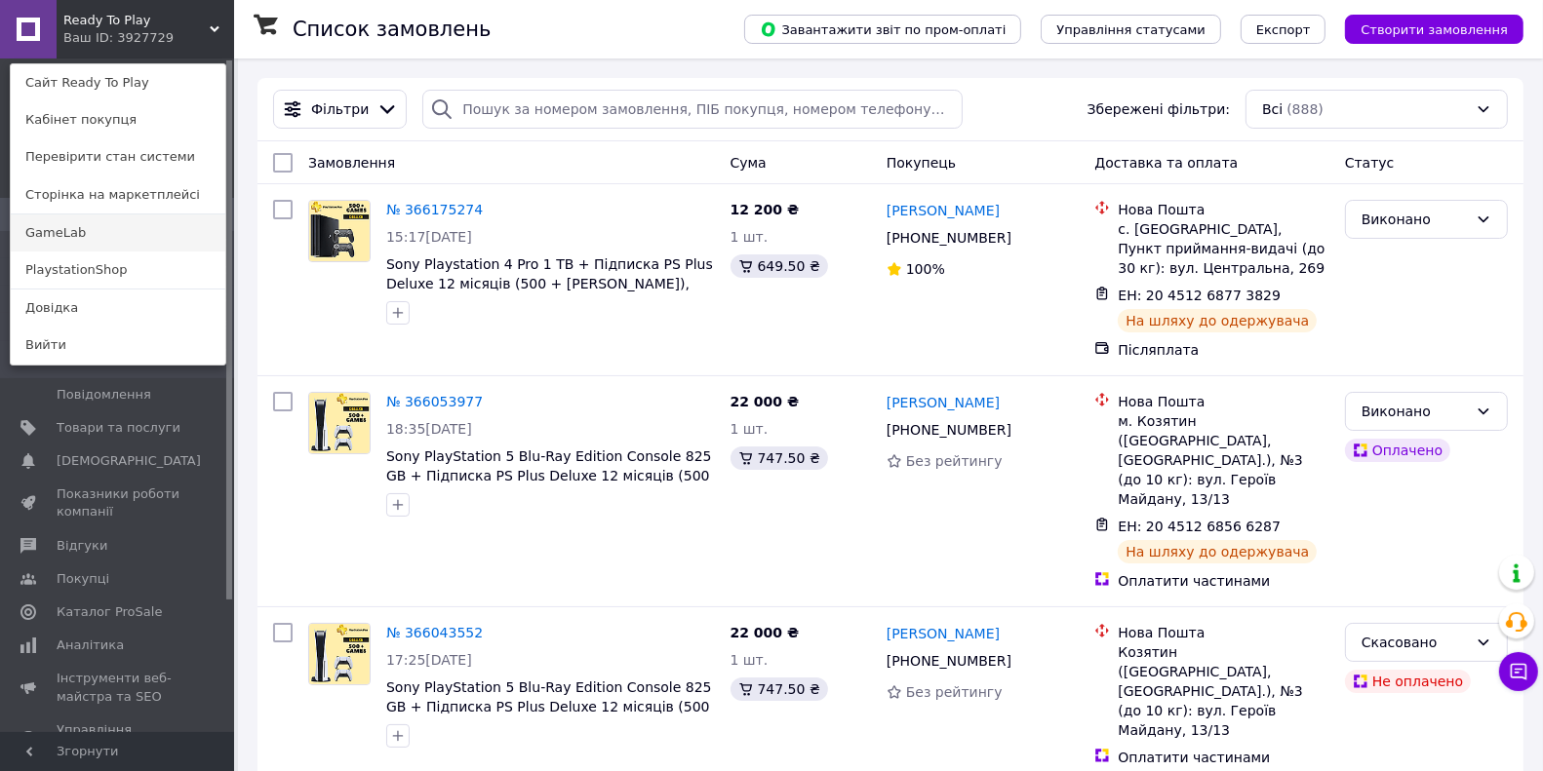
click at [114, 242] on link "GameLab" at bounding box center [118, 233] width 215 height 37
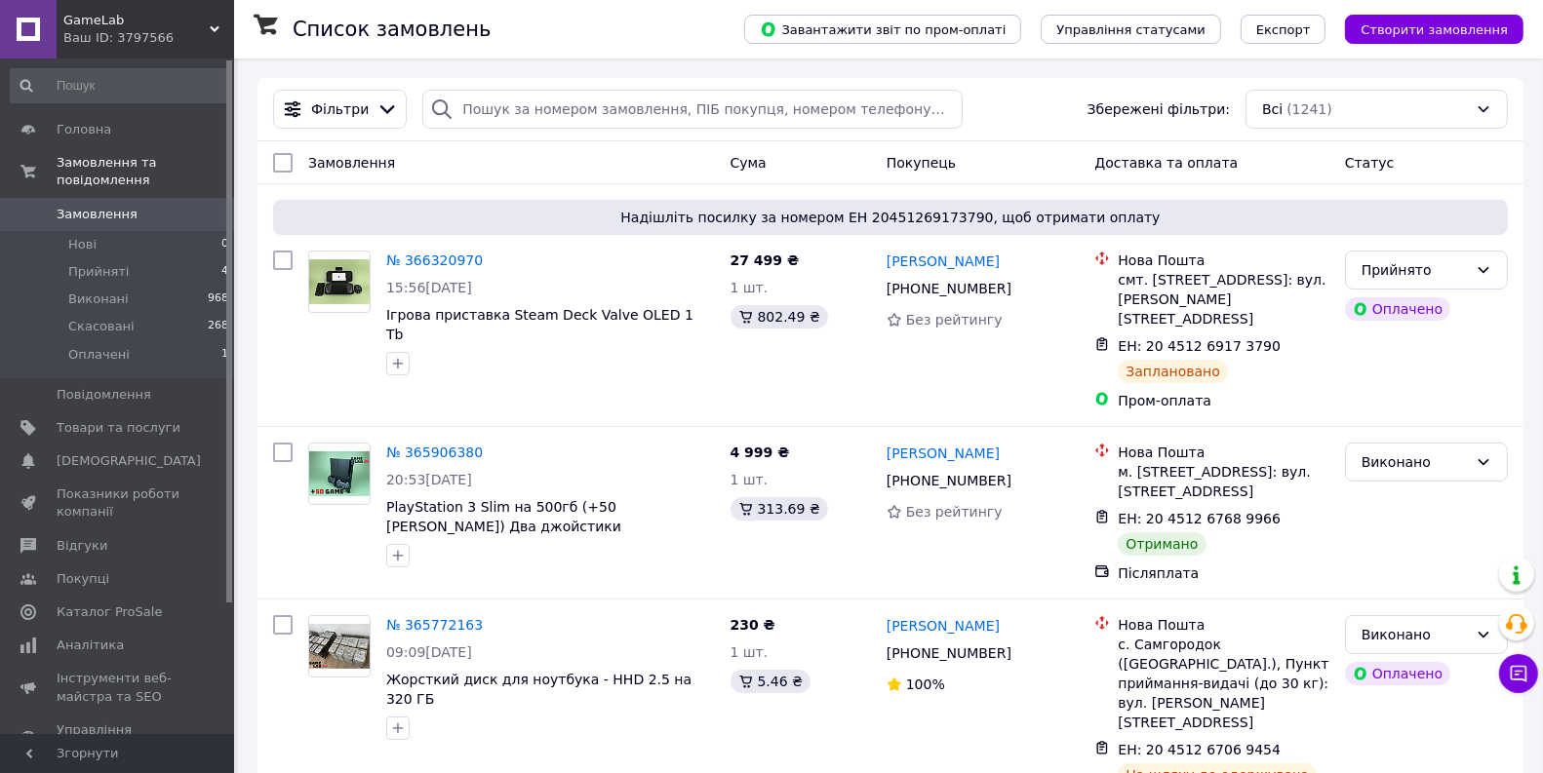
click at [174, 20] on span "GameLab" at bounding box center [136, 21] width 146 height 18
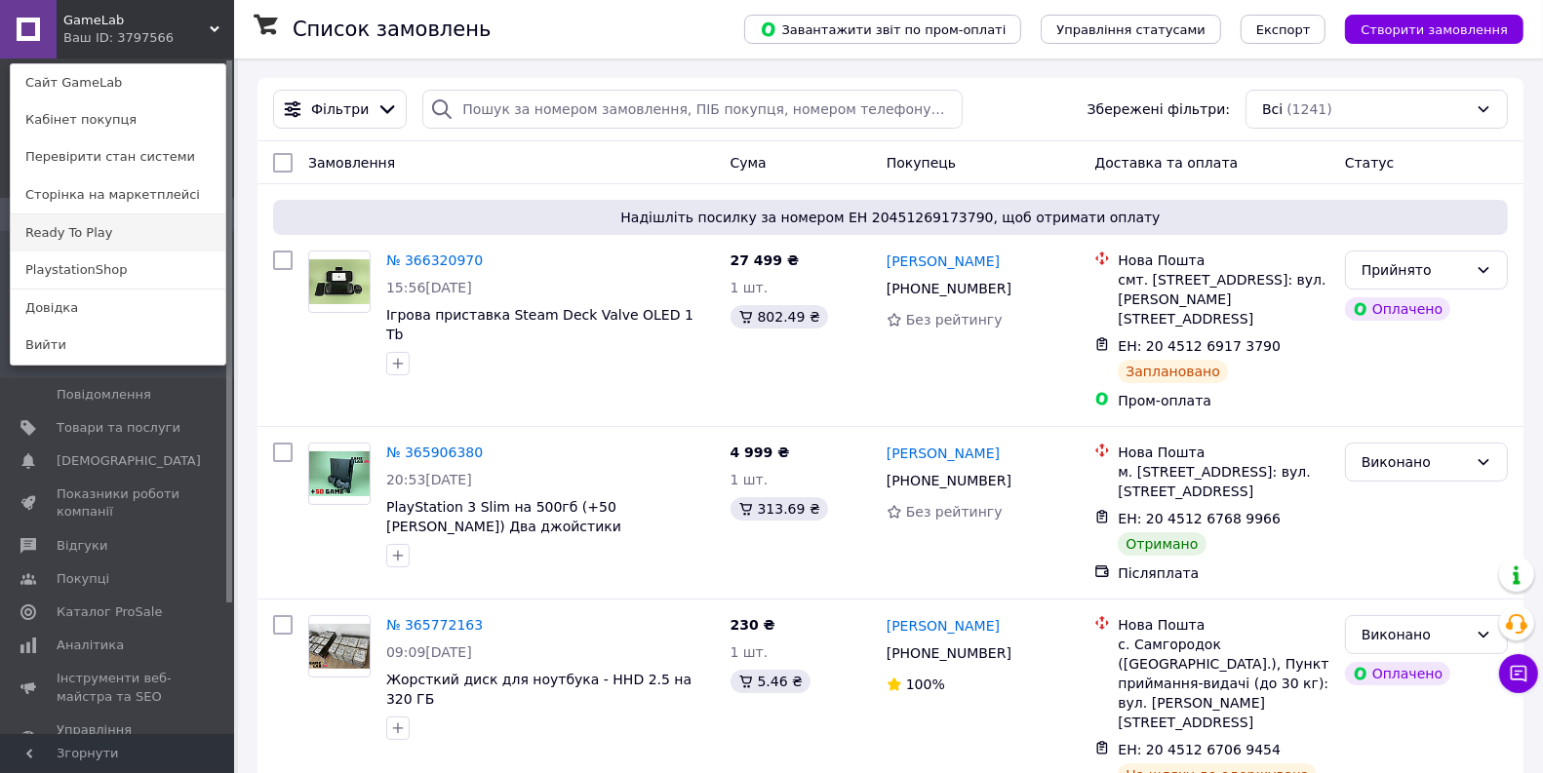
click at [115, 222] on link "Ready To Play" at bounding box center [118, 233] width 215 height 37
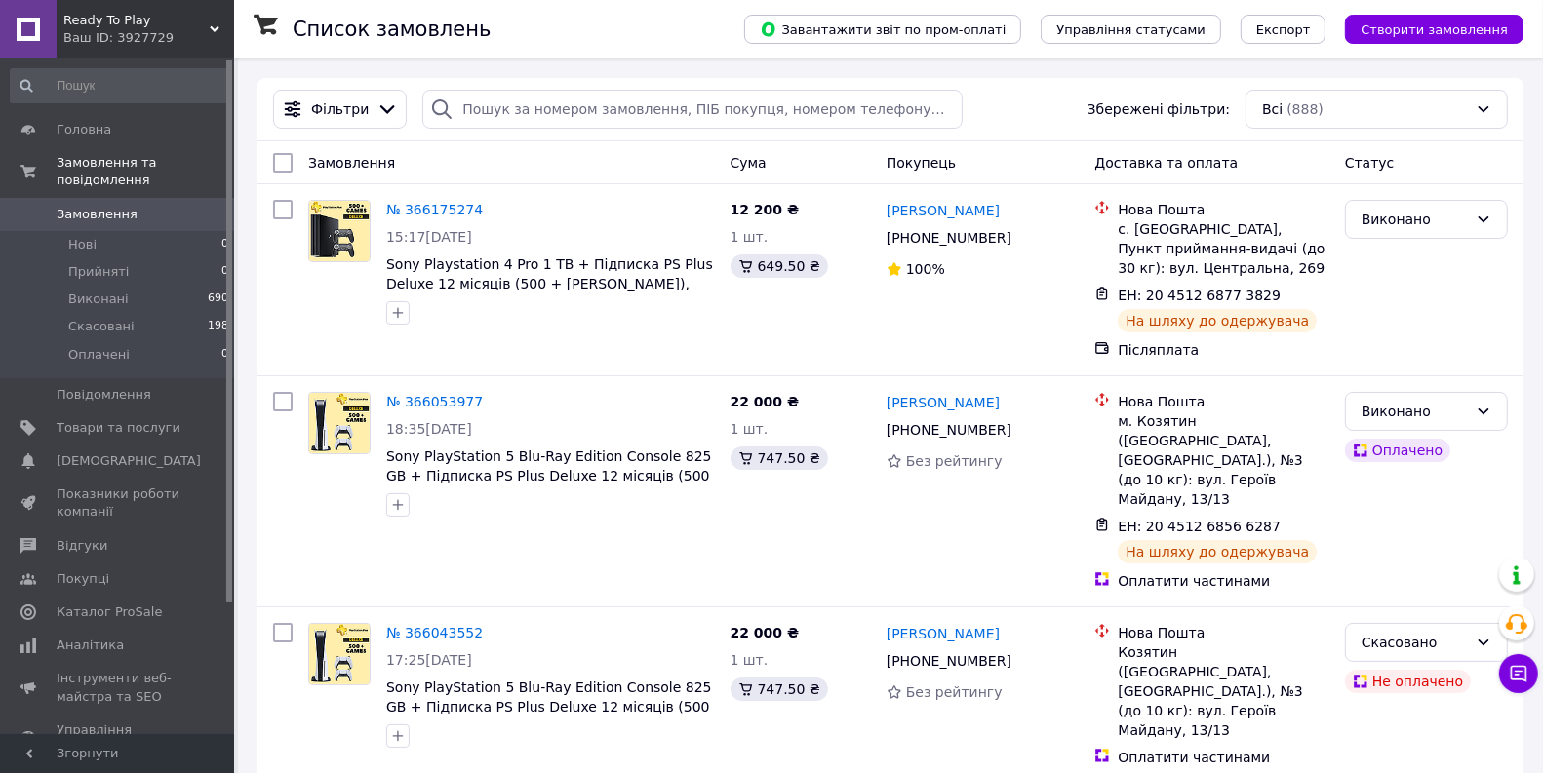
click at [186, 18] on span "Ready To Play" at bounding box center [136, 21] width 146 height 18
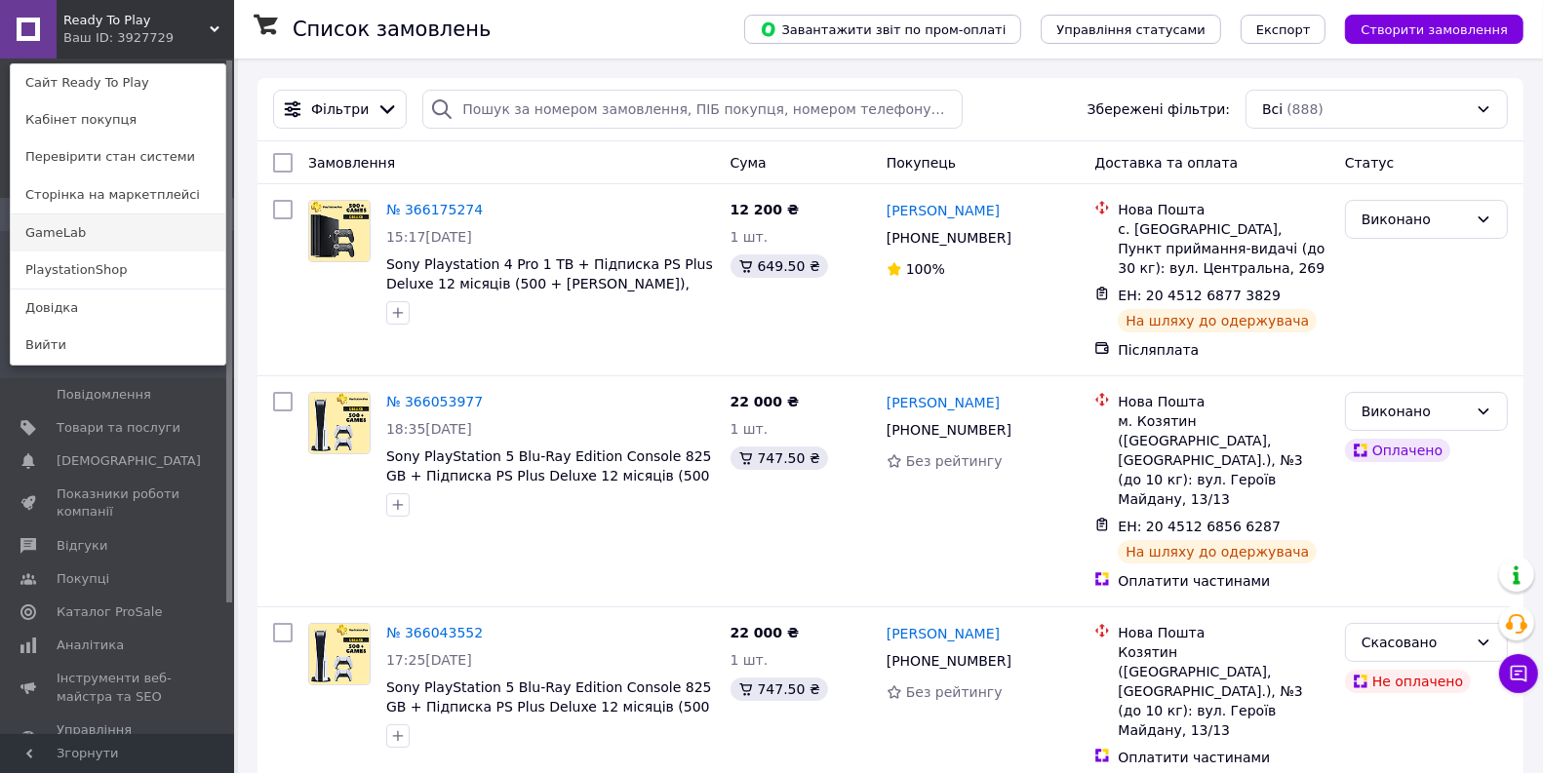
click at [99, 234] on link "GameLab" at bounding box center [118, 233] width 215 height 37
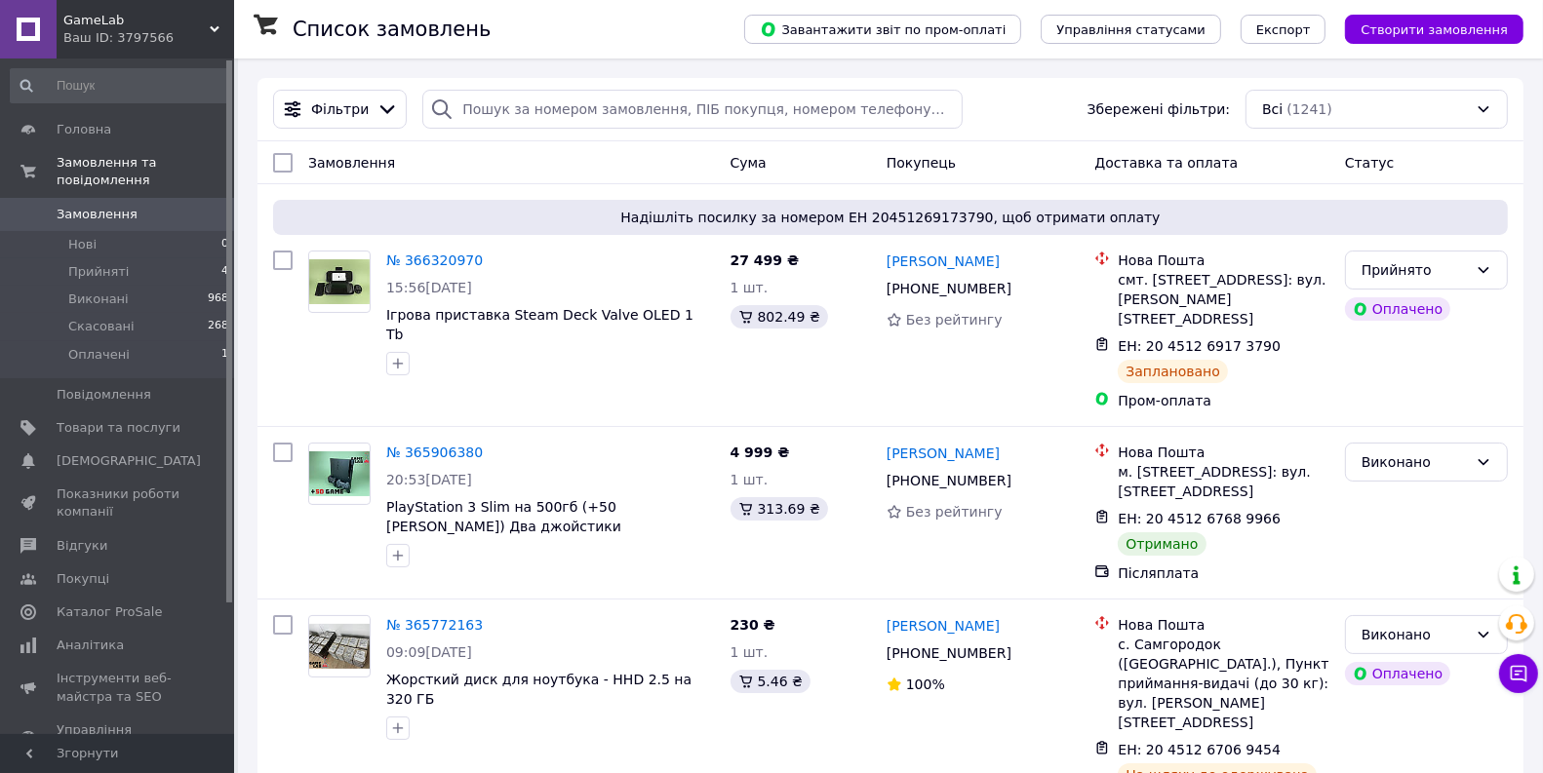
click at [133, 45] on div "Ваш ID: 3797566" at bounding box center [148, 38] width 171 height 18
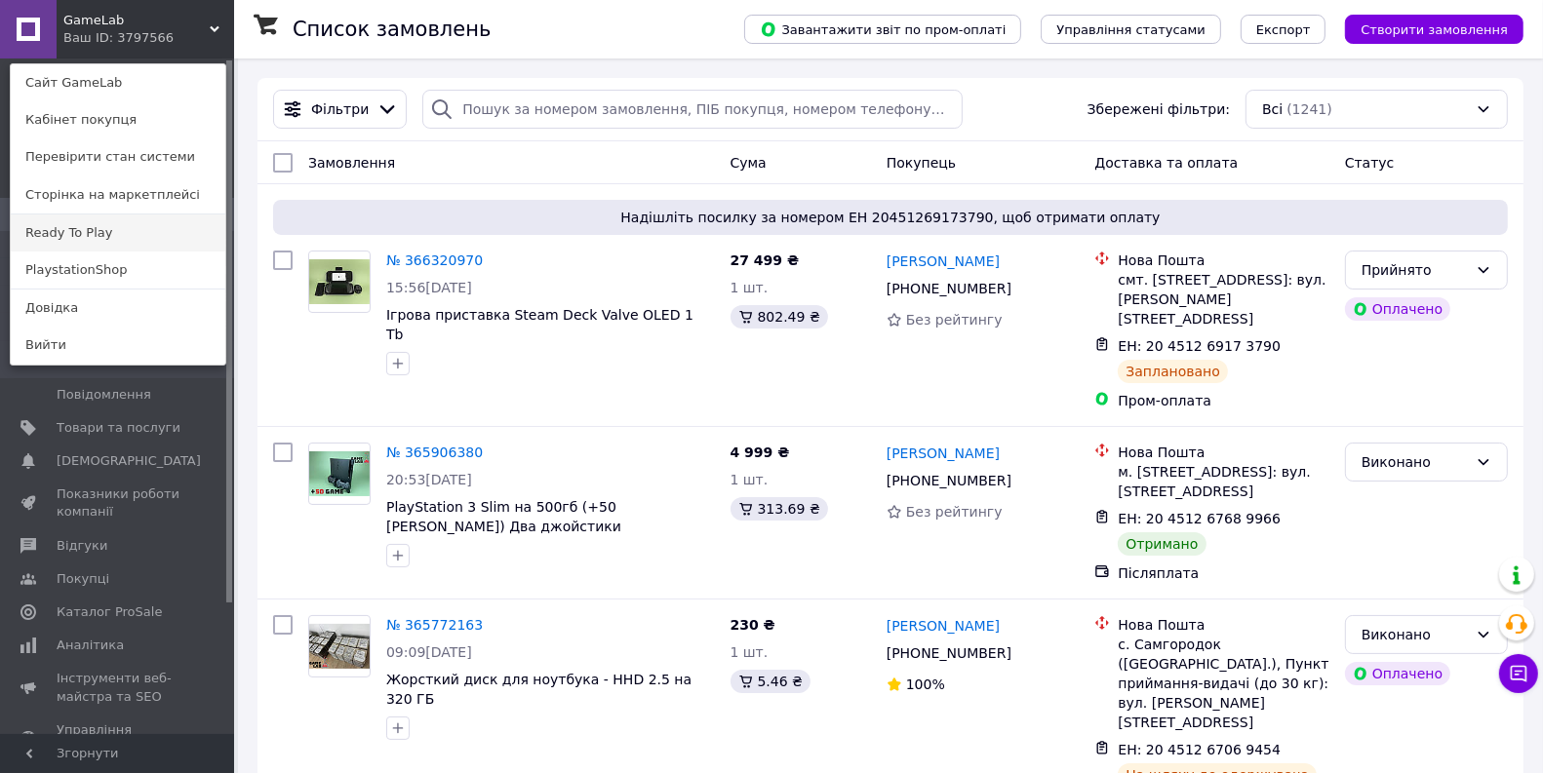
click at [147, 237] on link "Ready To Play" at bounding box center [118, 233] width 215 height 37
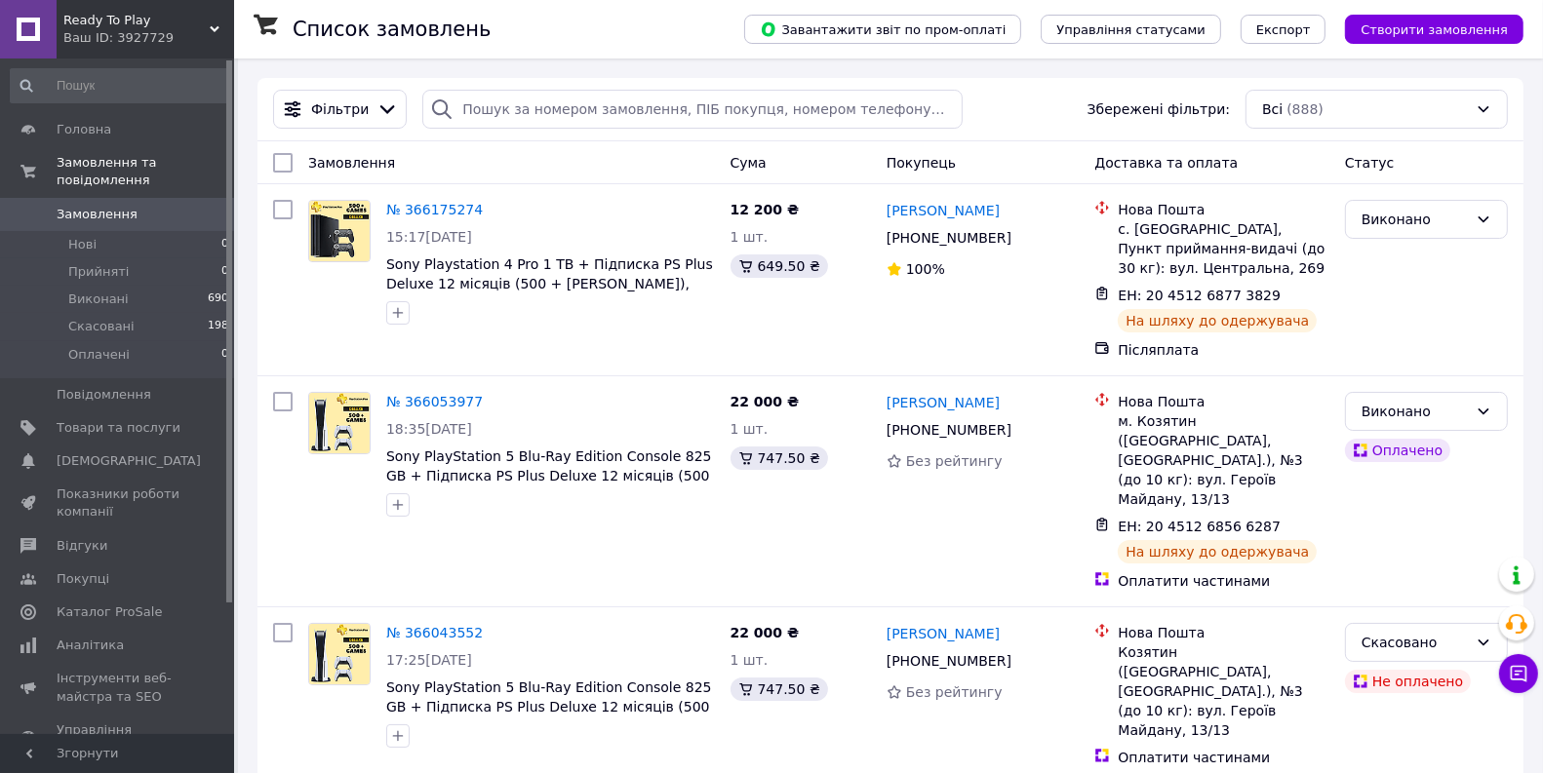
click at [189, 28] on span "Ready To Play" at bounding box center [136, 21] width 146 height 18
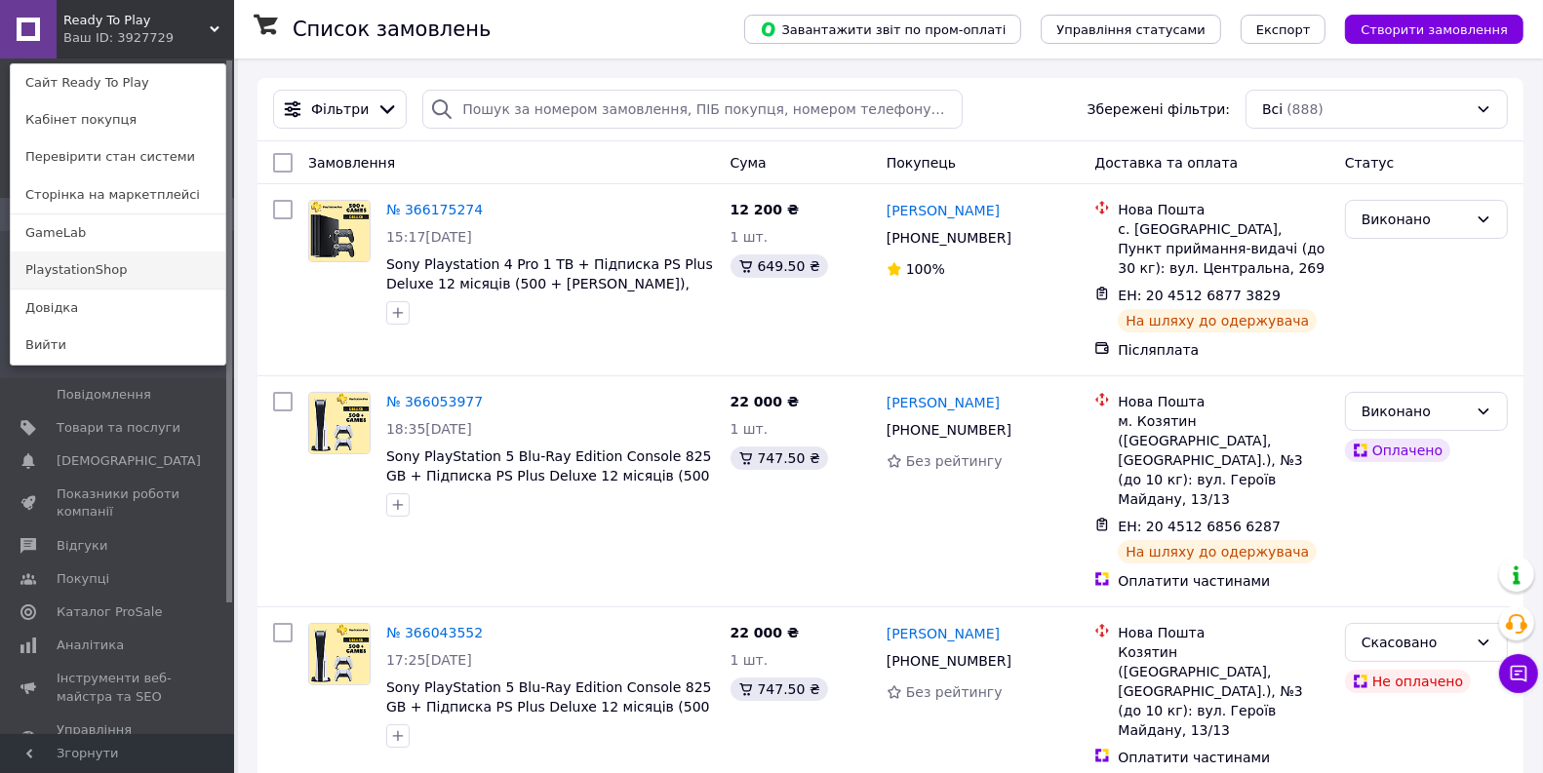
click at [184, 270] on link "PlaystationShop" at bounding box center [118, 270] width 215 height 37
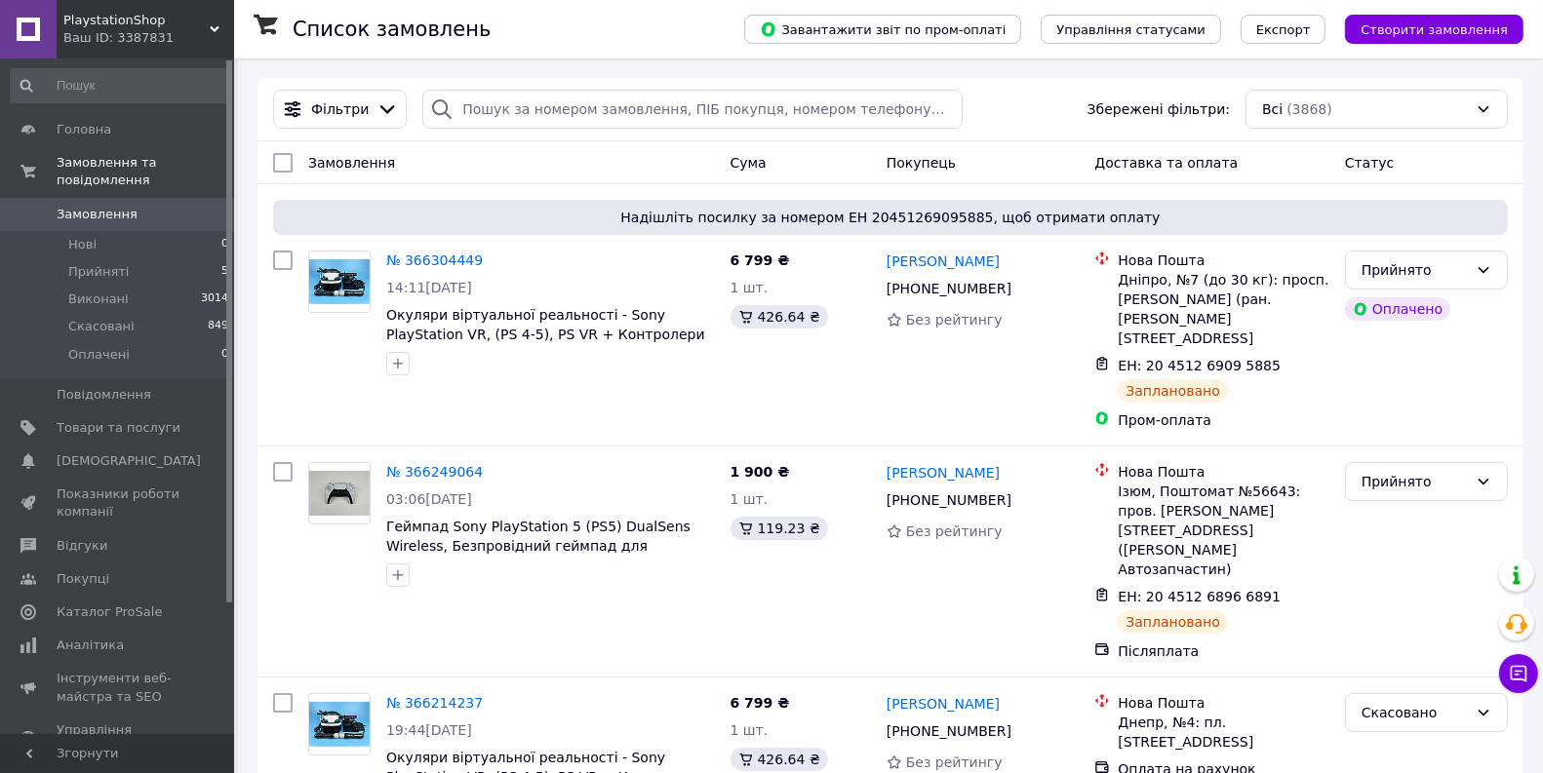
click at [162, 25] on span "PlaystationShop" at bounding box center [136, 21] width 146 height 18
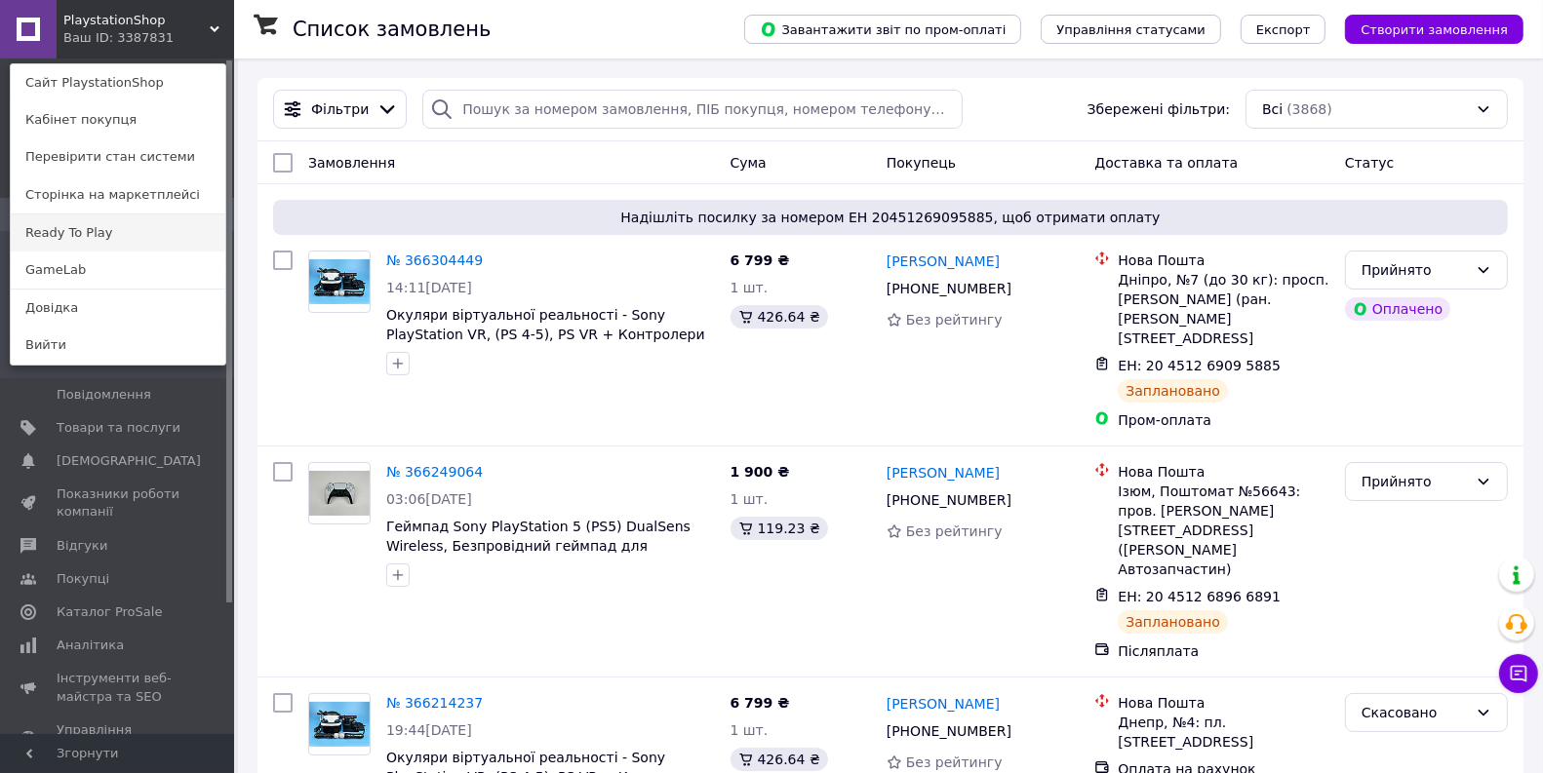
click at [116, 228] on link "Ready To Play" at bounding box center [118, 233] width 215 height 37
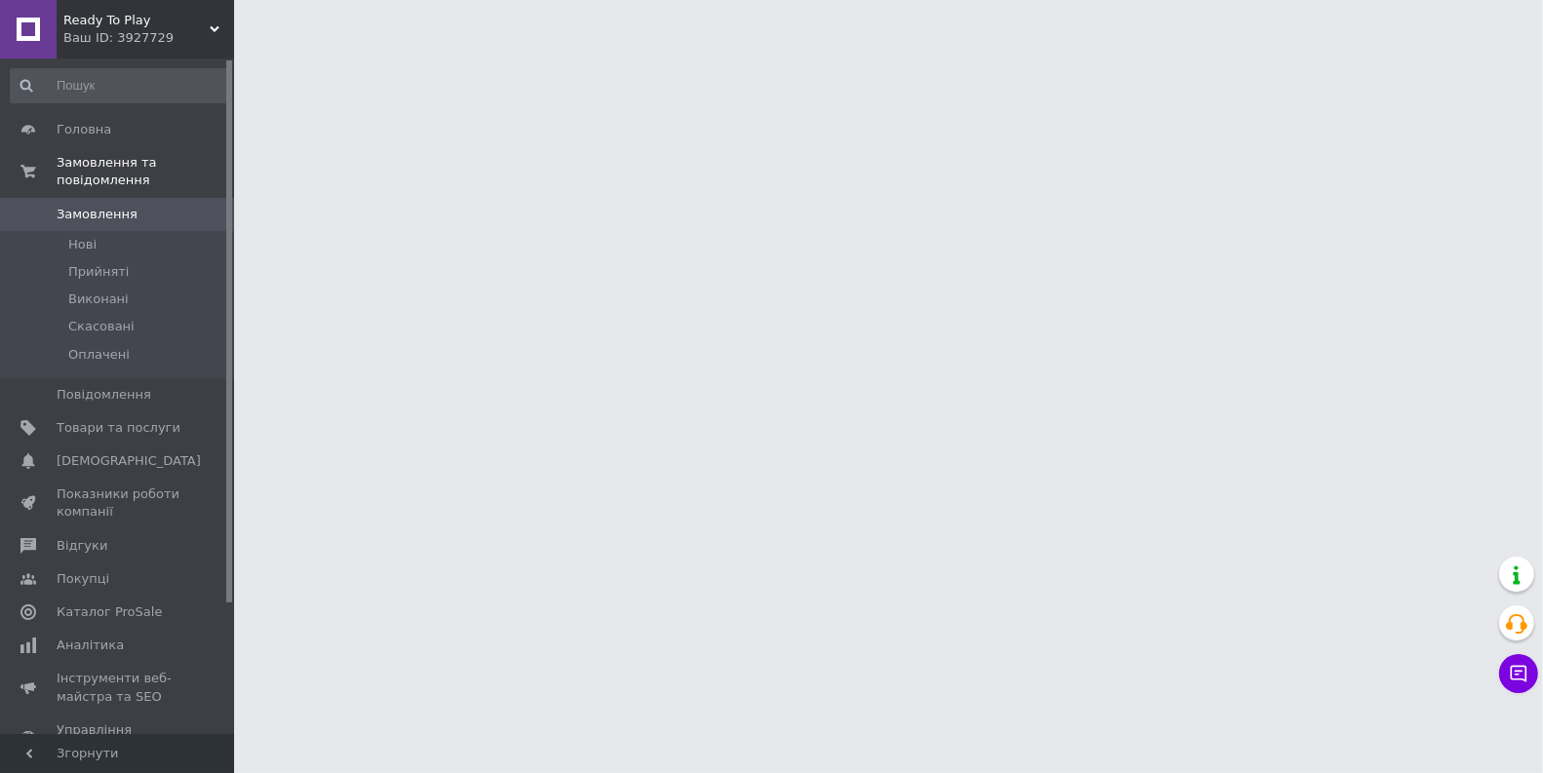
click at [189, 35] on div "Ваш ID: 3927729" at bounding box center [148, 38] width 171 height 18
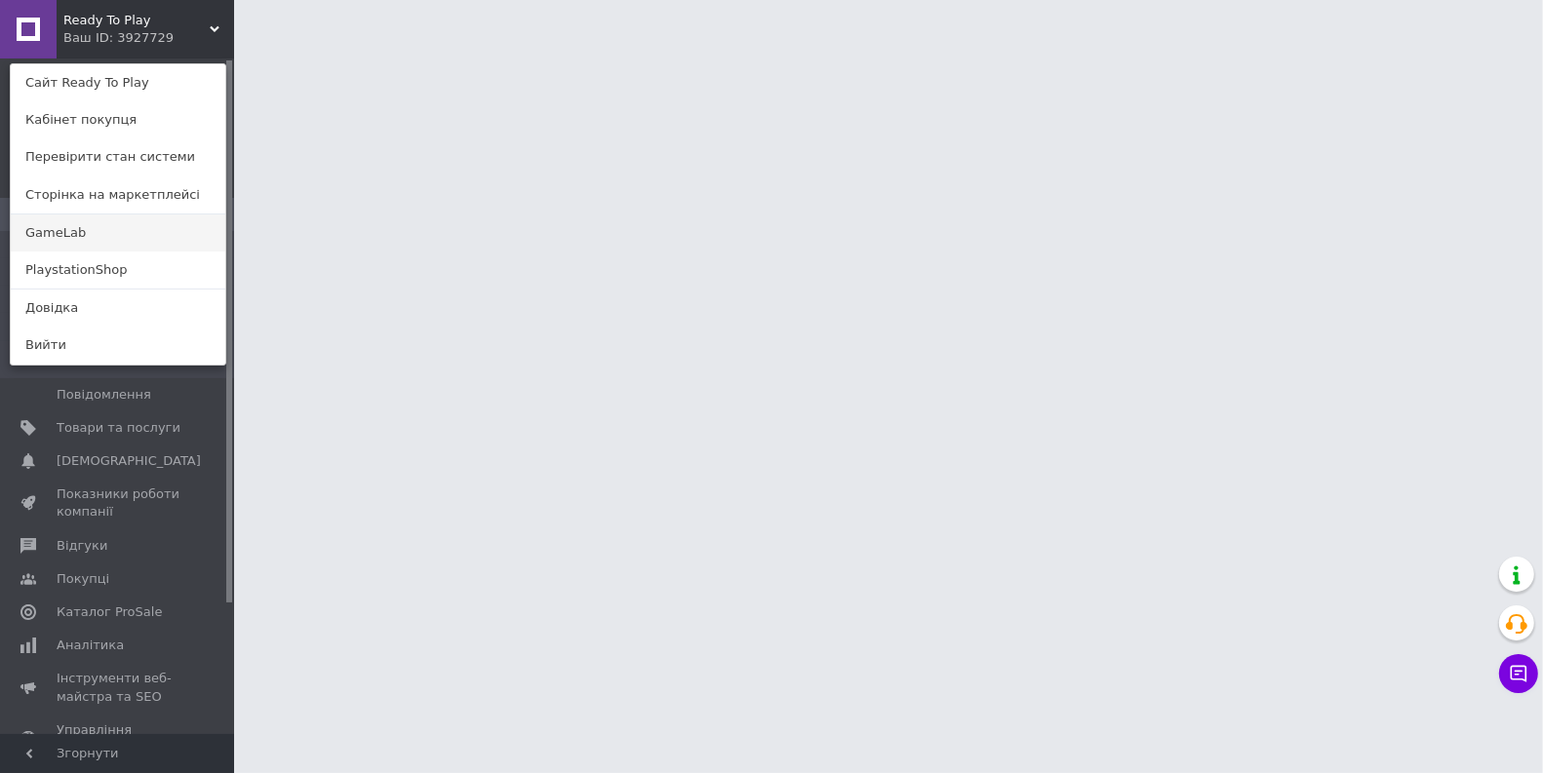
click at [152, 237] on link "GameLab" at bounding box center [118, 233] width 215 height 37
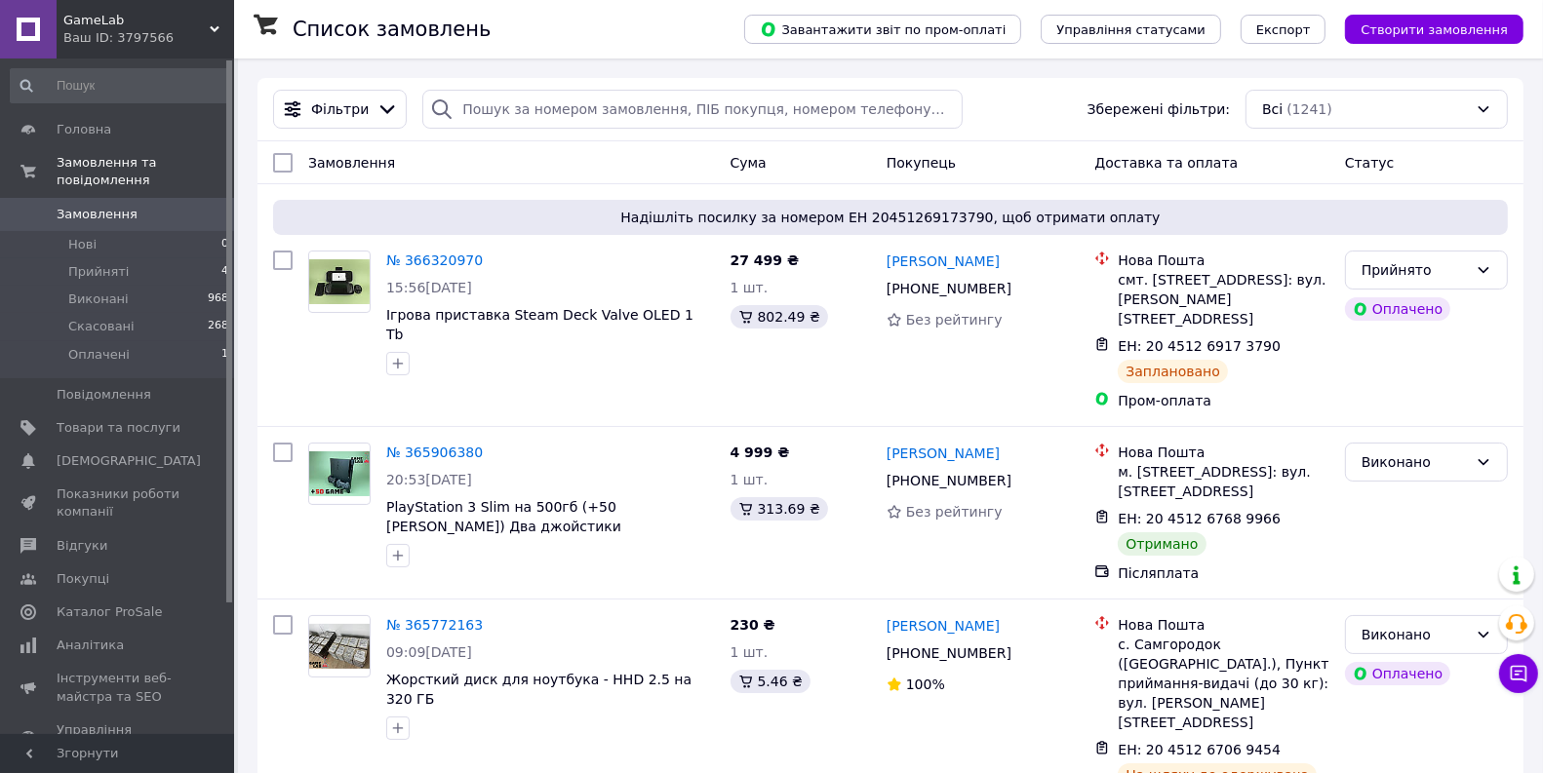
click at [155, 42] on div "Ваш ID: 3797566" at bounding box center [148, 38] width 171 height 18
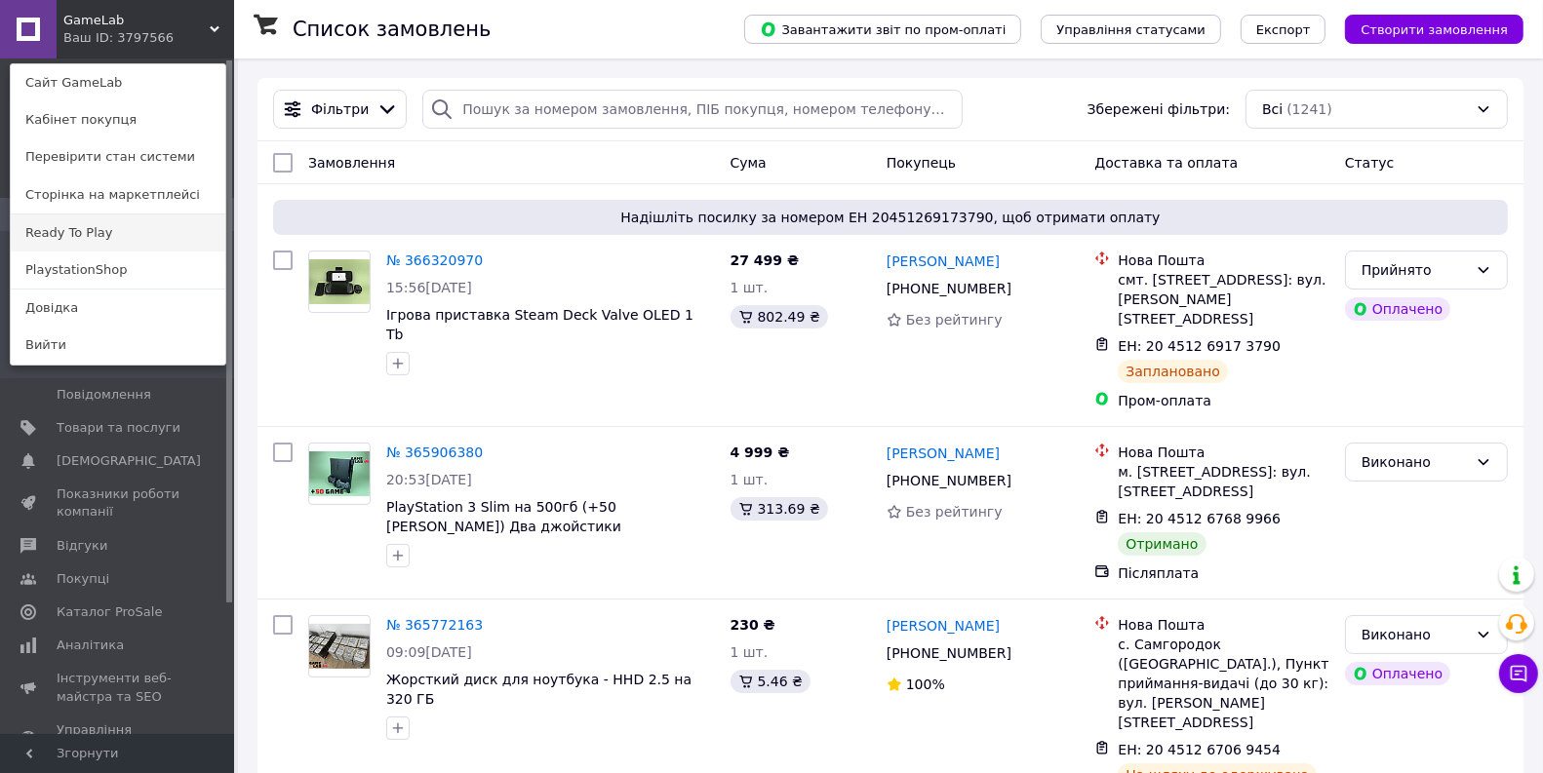
click at [109, 222] on link "Ready To Play" at bounding box center [118, 233] width 215 height 37
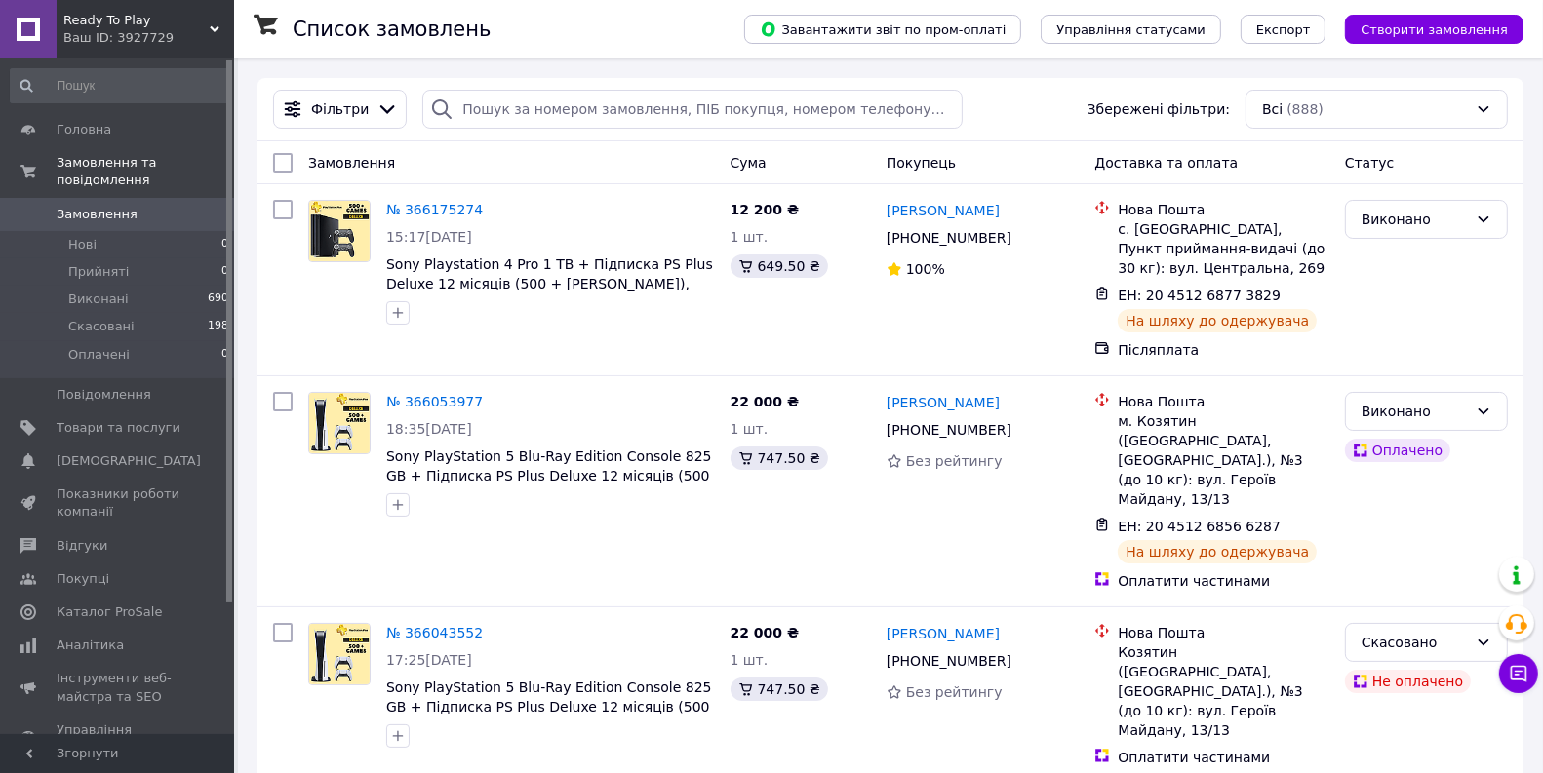
click at [180, 41] on div "Ваш ID: 3927729" at bounding box center [148, 38] width 171 height 18
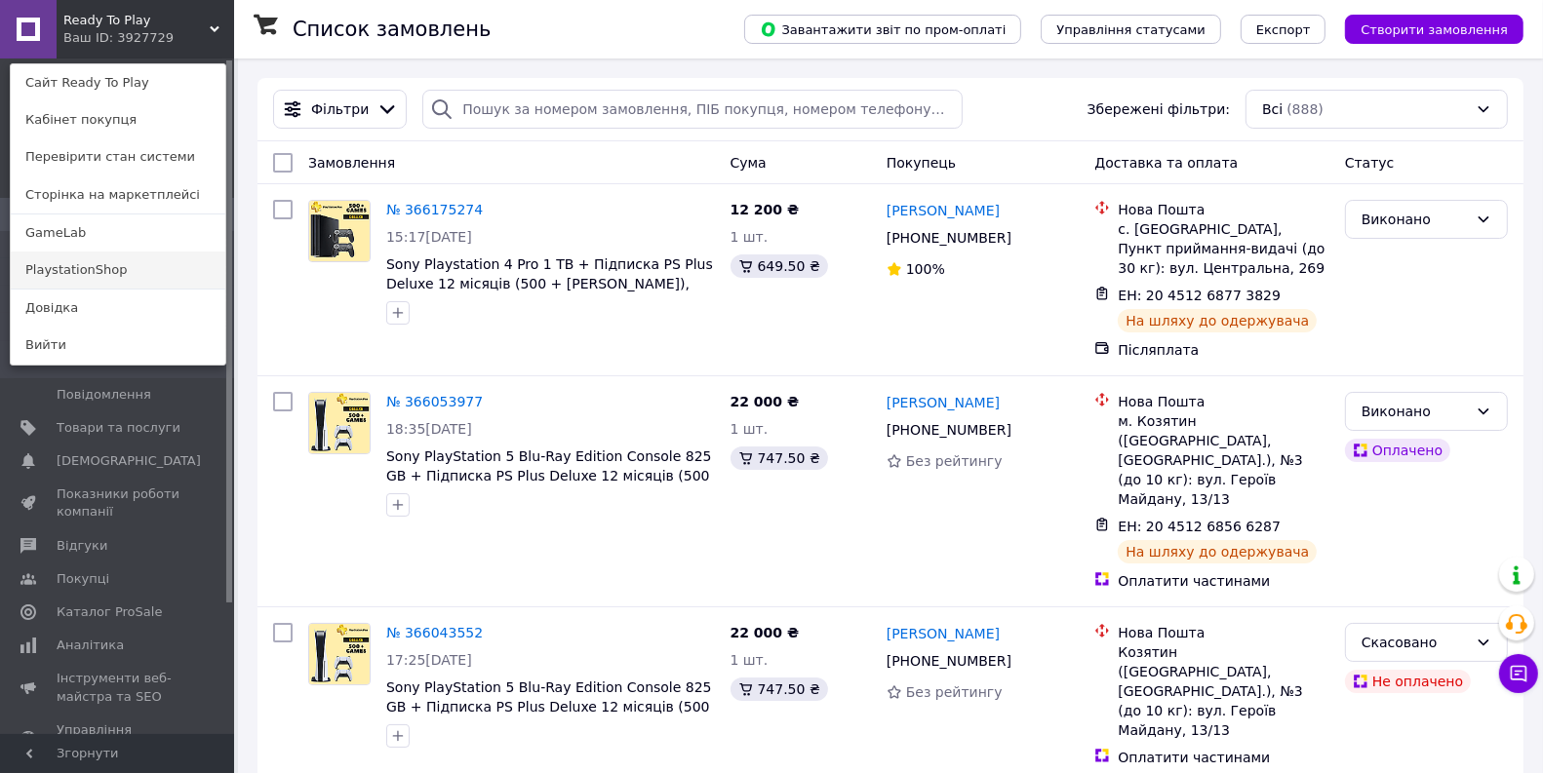
click at [143, 252] on link "PlaystationShop" at bounding box center [118, 270] width 215 height 37
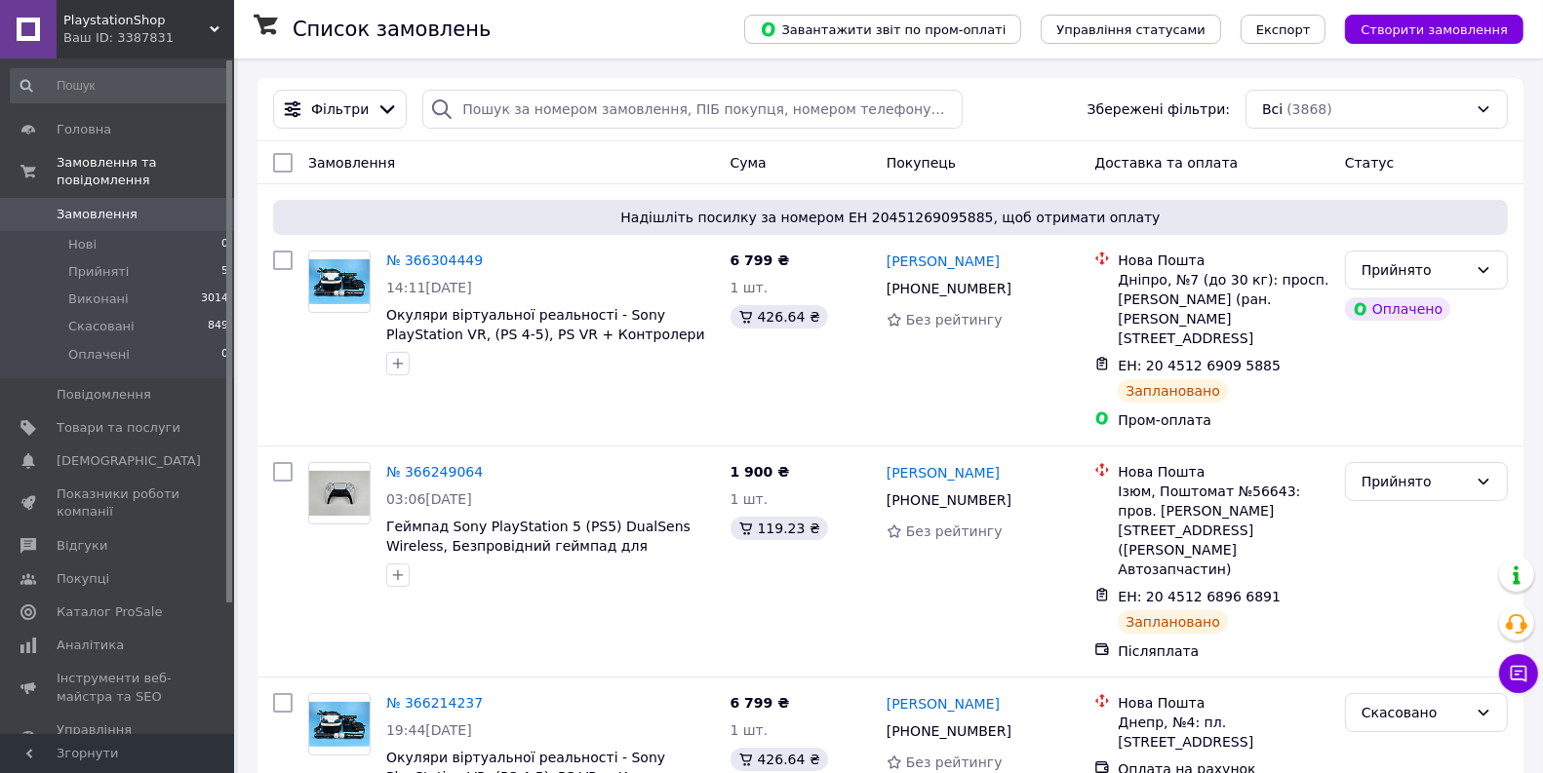
click at [157, 52] on div "PlaystationShop Ваш ID: 3387831" at bounding box center [145, 29] width 177 height 59
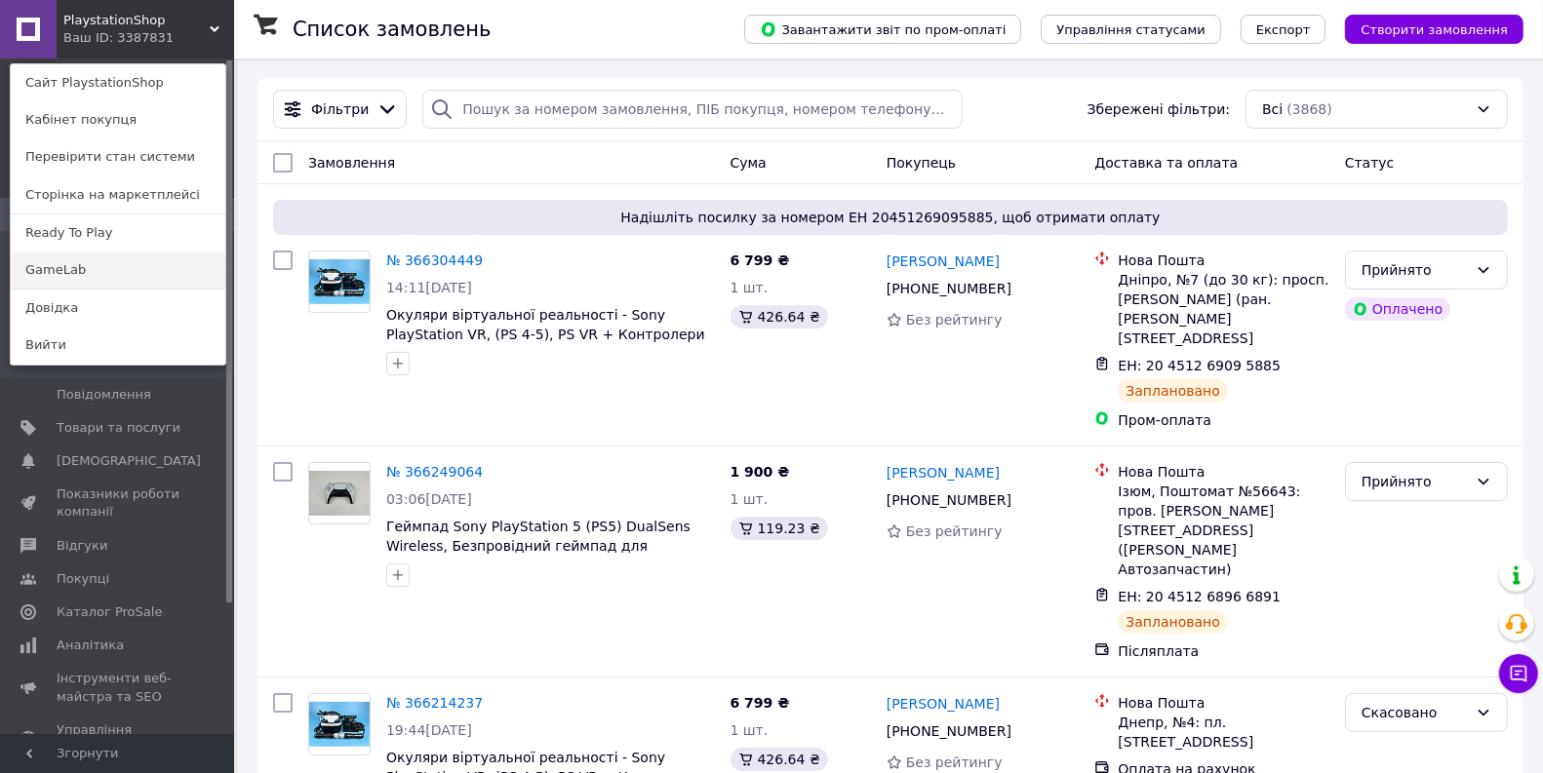
click at [103, 261] on link "GameLab" at bounding box center [118, 270] width 215 height 37
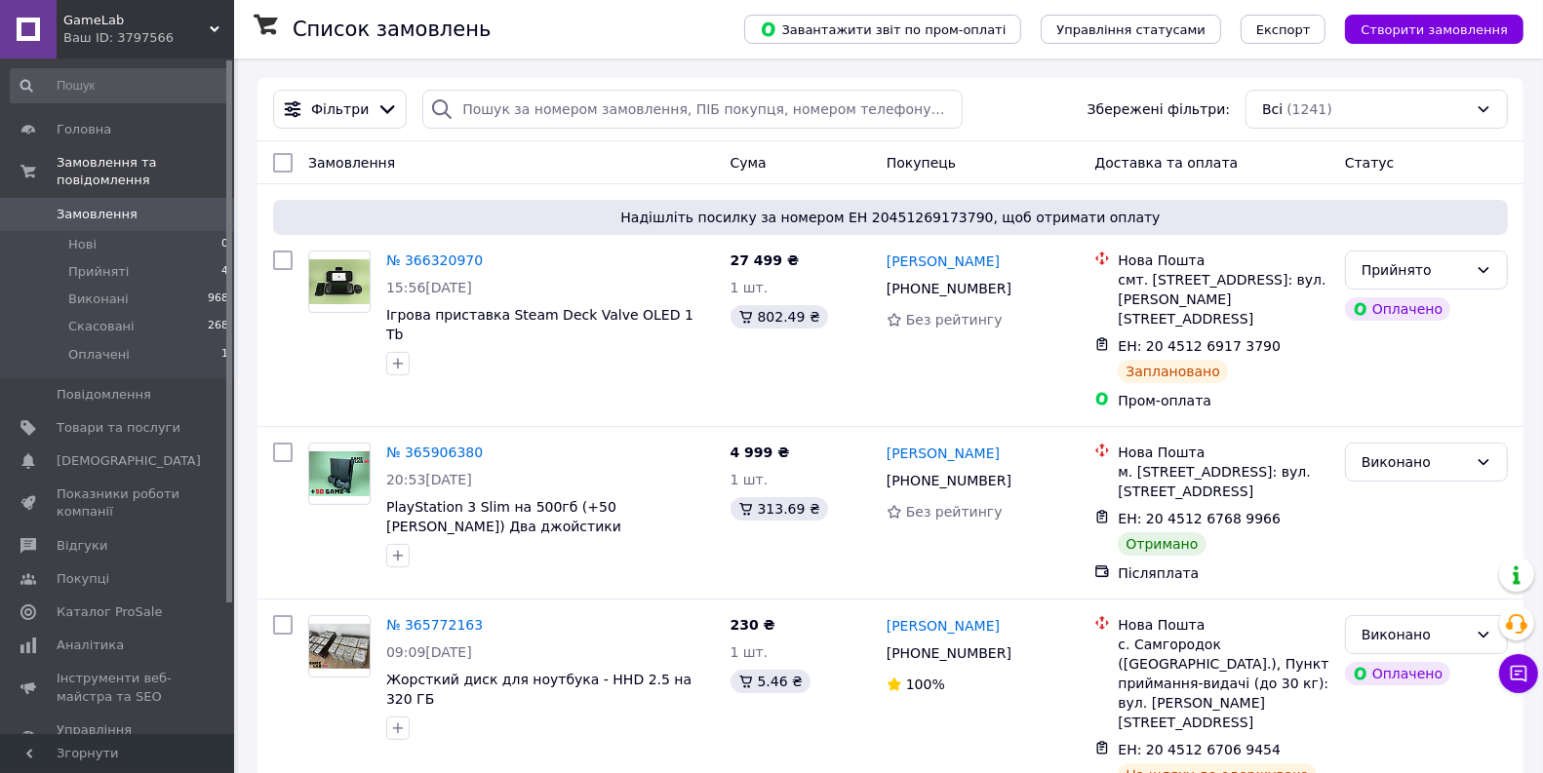
click at [131, 8] on div "GameLab Ваш ID: 3797566" at bounding box center [145, 29] width 177 height 59
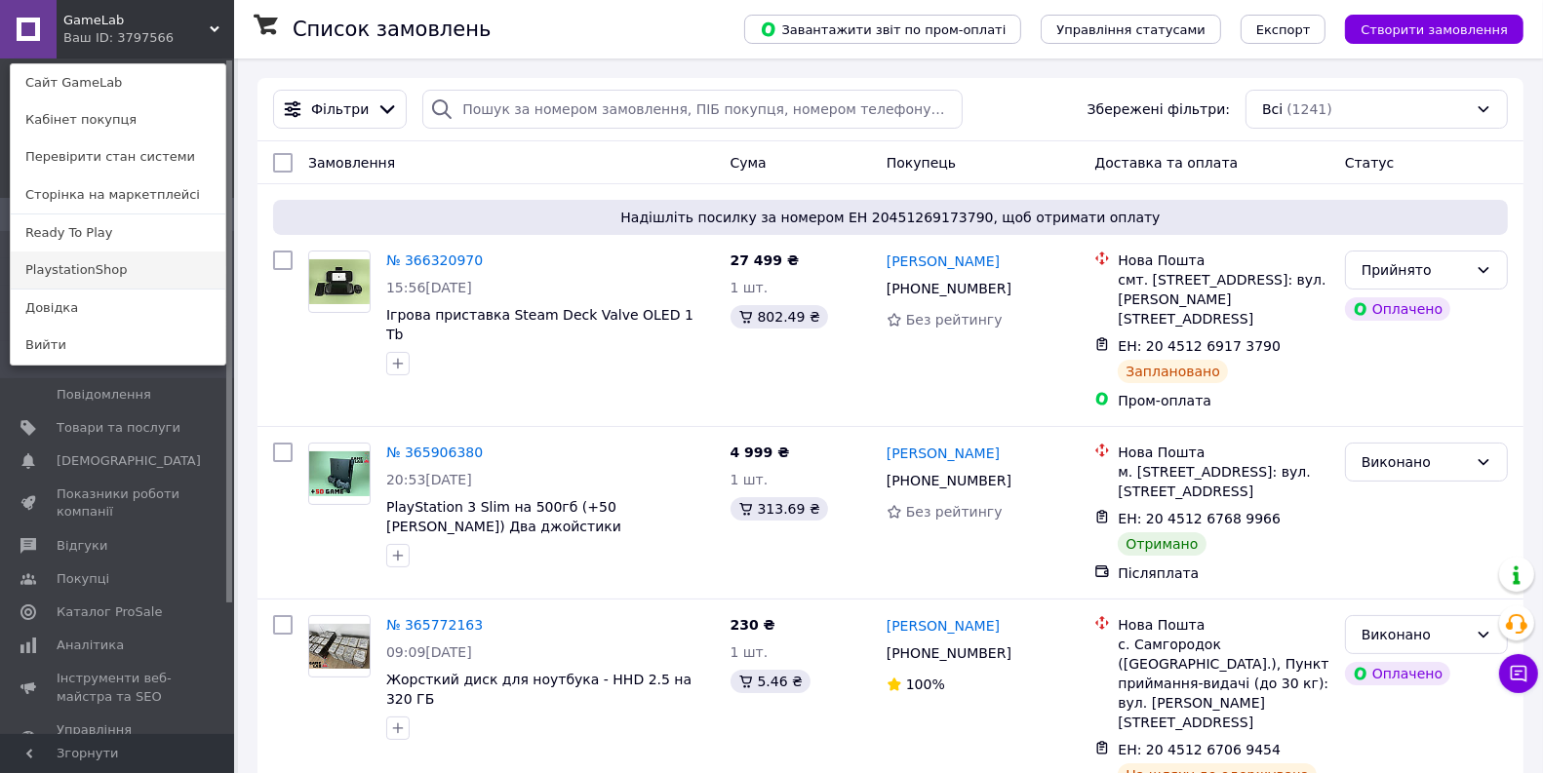
click at [92, 254] on link "PlaystationShop" at bounding box center [118, 270] width 215 height 37
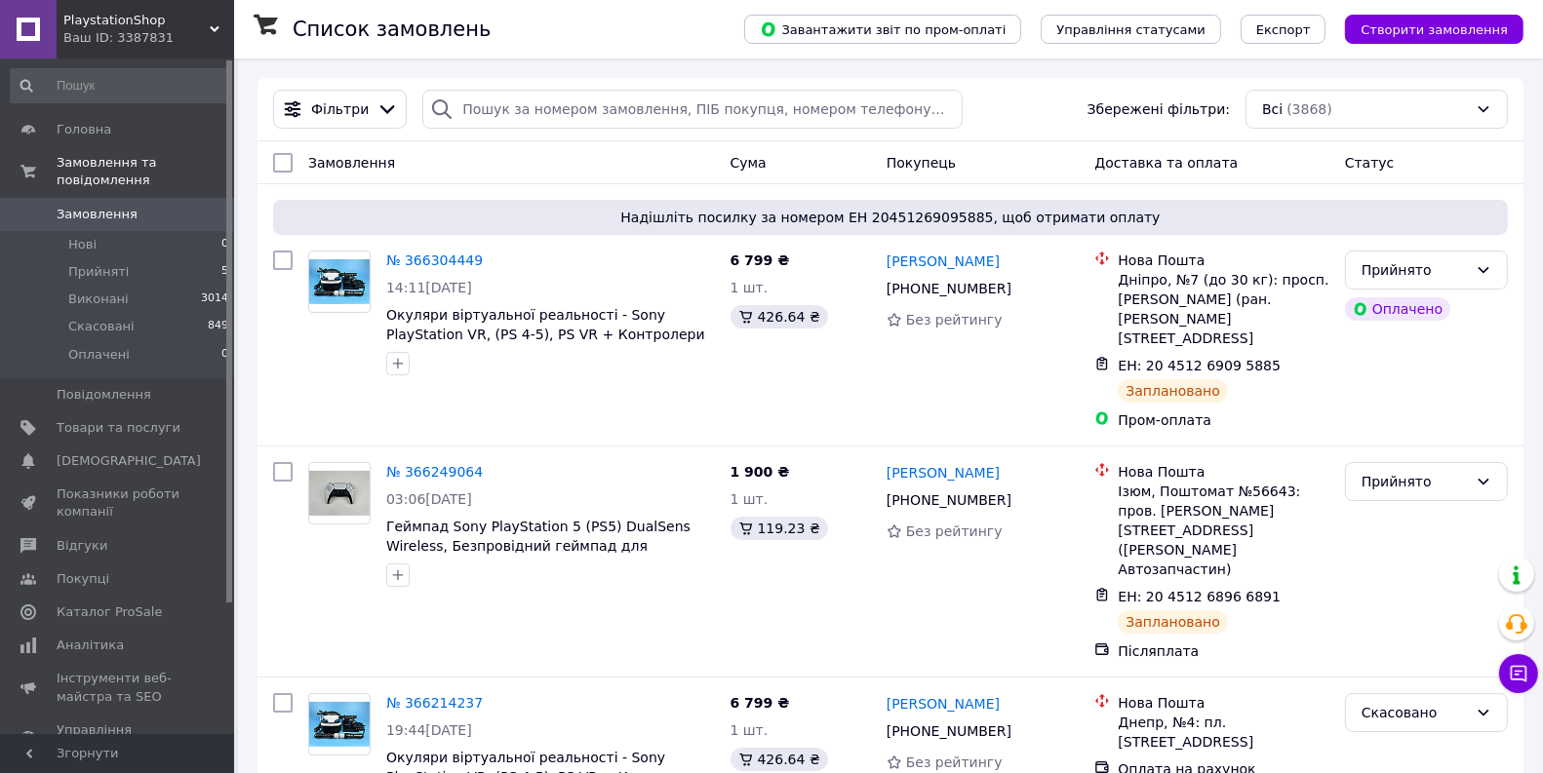
click at [140, 10] on div "PlaystationShop Ваш ID: 3387831" at bounding box center [145, 29] width 177 height 59
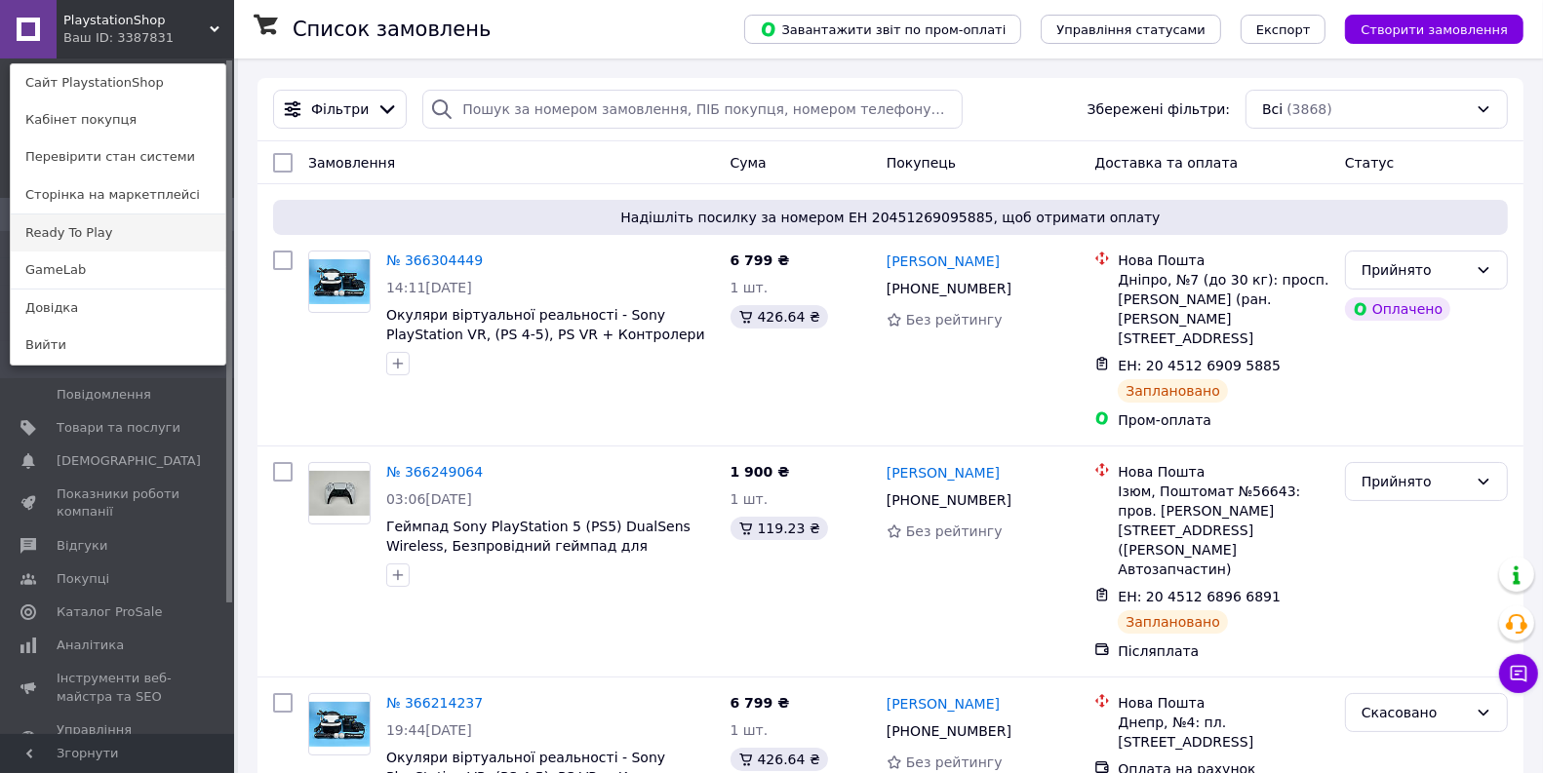
click at [111, 231] on link "Ready To Play" at bounding box center [118, 233] width 215 height 37
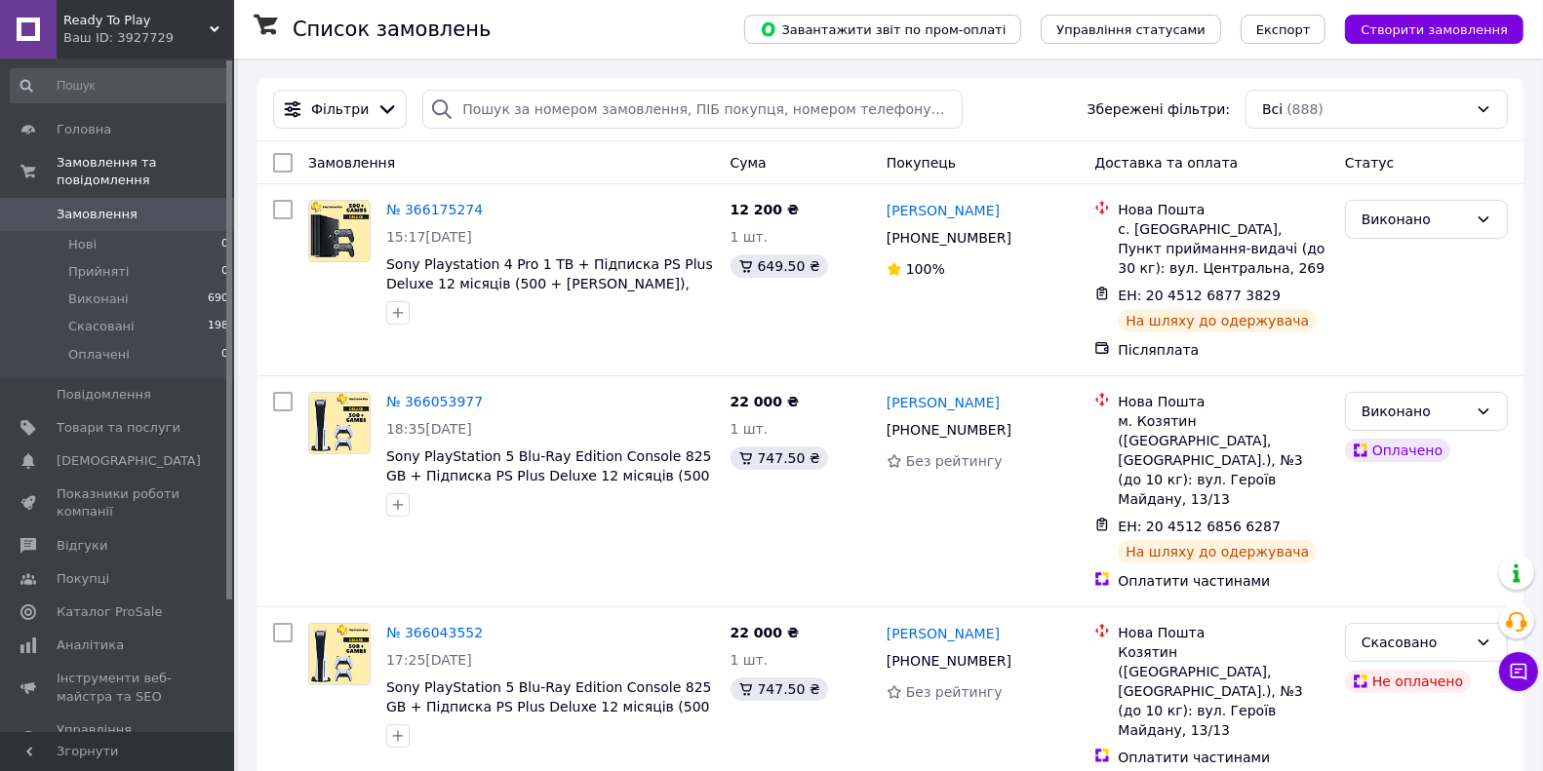
click at [172, 32] on div "Ваш ID: 3927729" at bounding box center [148, 38] width 171 height 18
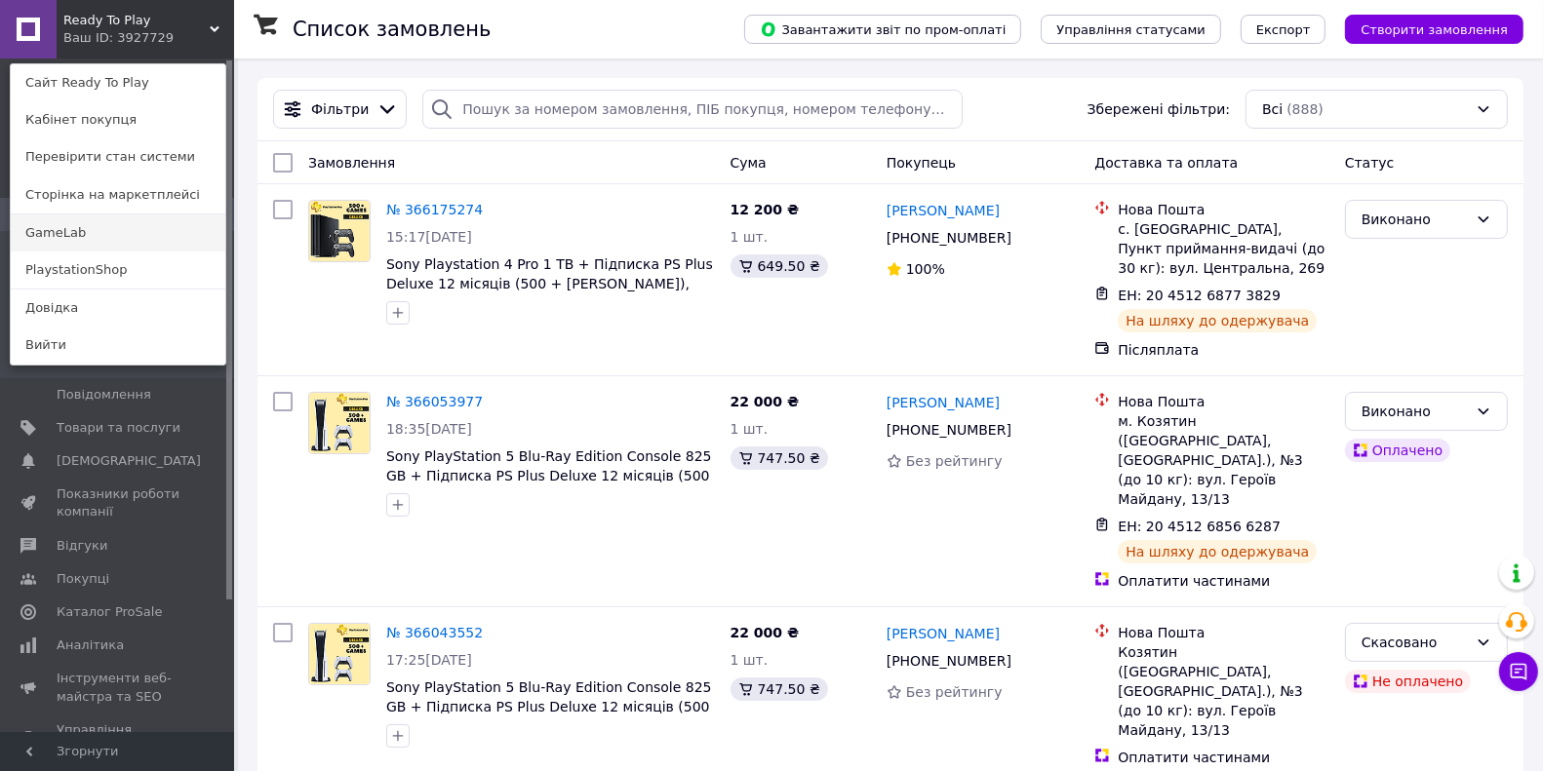
click at [98, 232] on link "GameLab" at bounding box center [118, 233] width 215 height 37
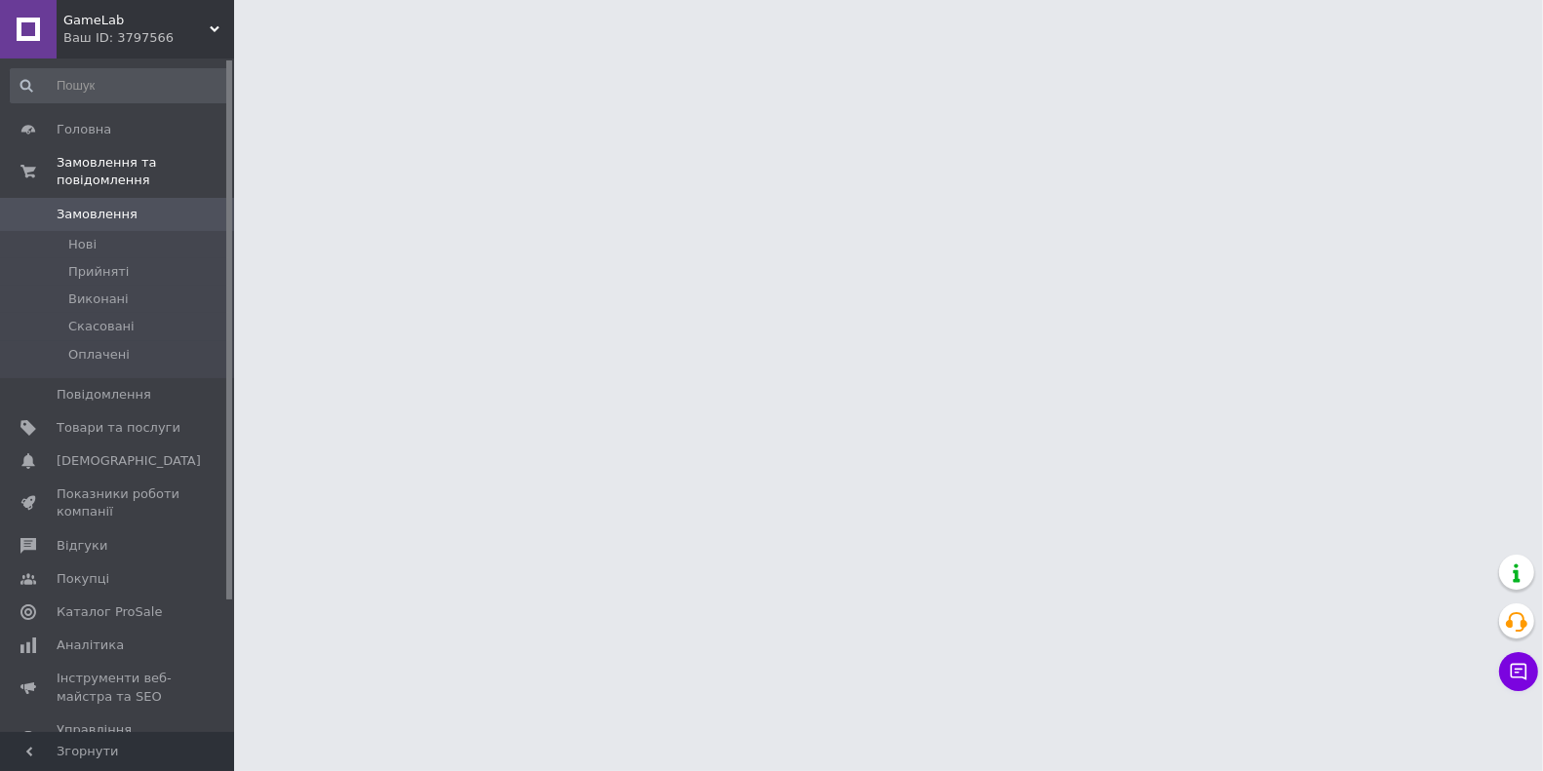
click at [171, 36] on div "Ваш ID: 3797566" at bounding box center [148, 38] width 171 height 18
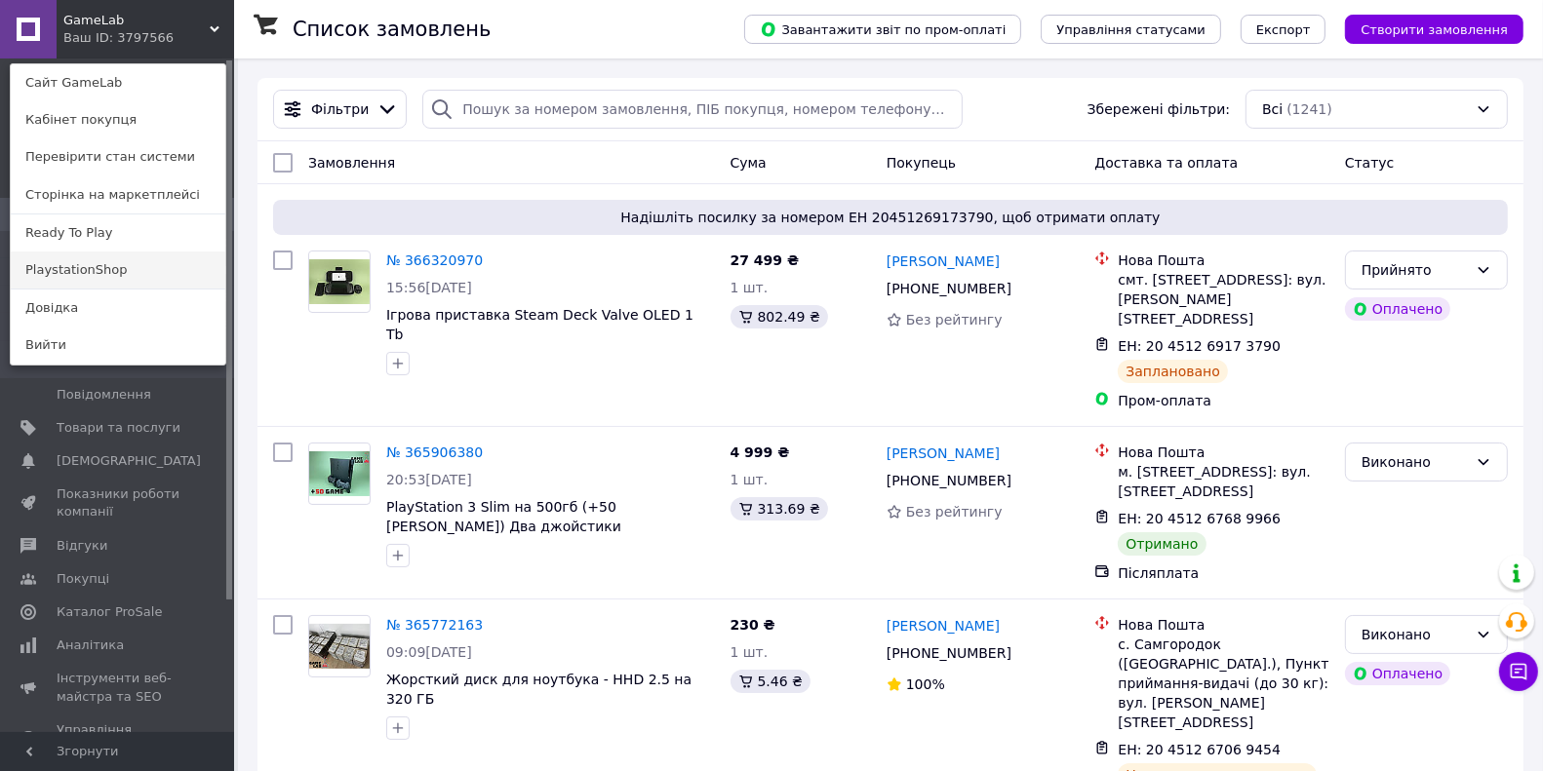
click at [166, 267] on link "PlaystationShop" at bounding box center [118, 270] width 215 height 37
